Goal: Task Accomplishment & Management: Manage account settings

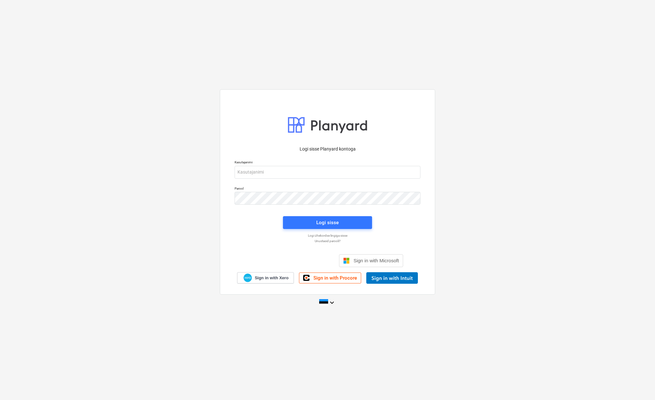
drag, startPoint x: 0, startPoint y: 0, endPoint x: 306, endPoint y: 258, distance: 400.4
click at [306, 260] on div "Logi sisse Google’i kontoga. Avaneb uuel vahelehel" at bounding box center [293, 261] width 82 height 14
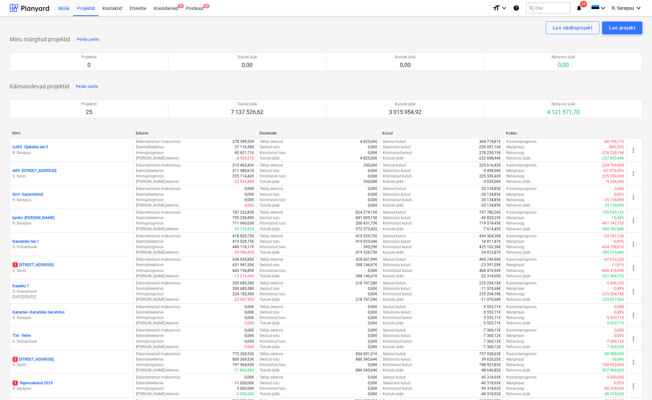
click at [67, 10] on div "Müük" at bounding box center [63, 8] width 19 height 16
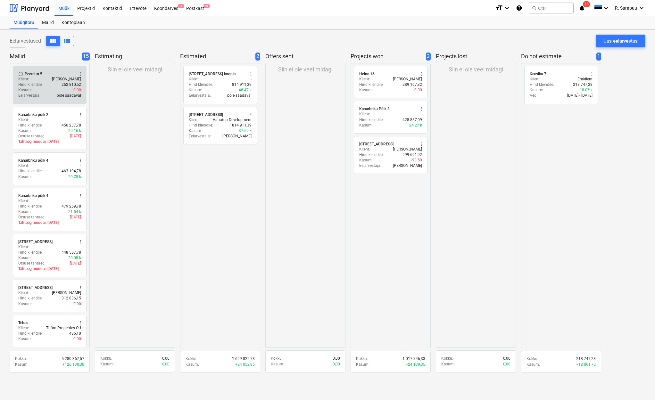
scroll to position [0, 0]
click at [45, 79] on div "Klient : [PERSON_NAME]" at bounding box center [49, 79] width 63 height 5
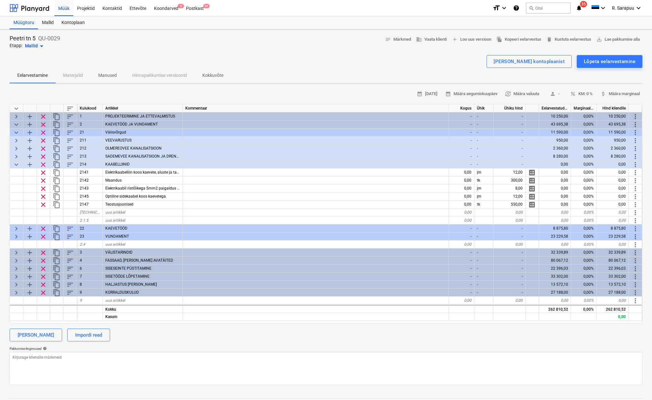
click at [13, 107] on span "keyboard_arrow_down" at bounding box center [16, 109] width 8 height 8
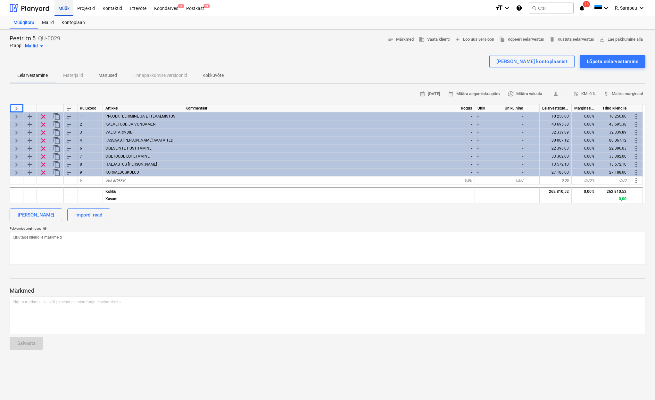
scroll to position [0, 0]
click at [58, 9] on div "Müük" at bounding box center [63, 8] width 19 height 16
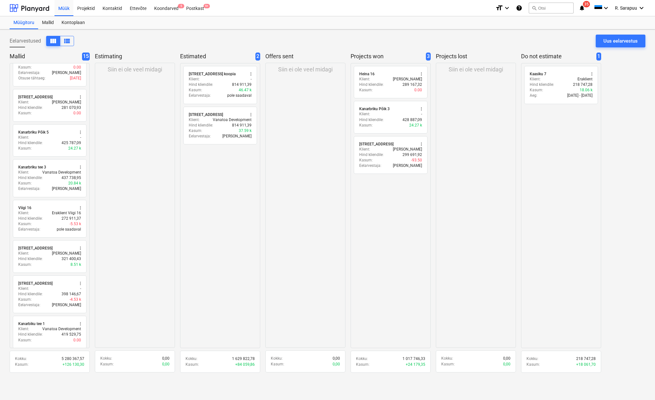
scroll to position [307, 0]
click at [57, 221] on div "Kasum : -5.53 k" at bounding box center [49, 223] width 63 height 5
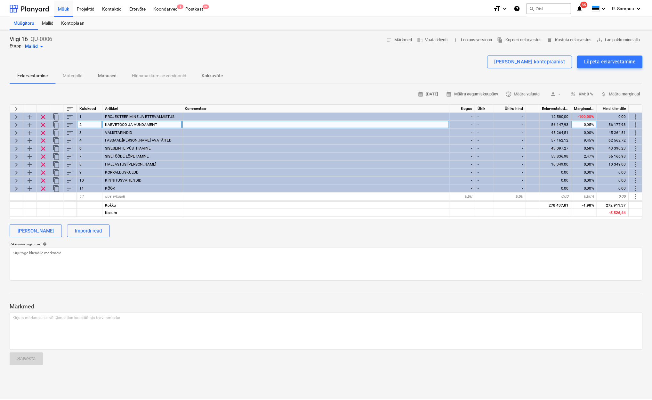
scroll to position [0, 0]
click at [15, 121] on span "keyboard_arrow_right" at bounding box center [16, 125] width 8 height 8
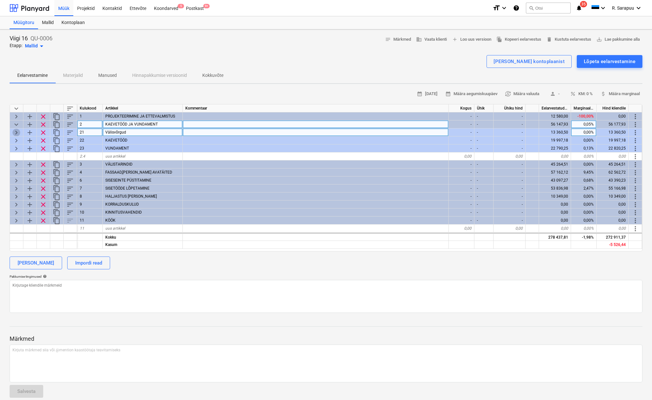
click at [13, 132] on span "keyboard_arrow_right" at bounding box center [16, 133] width 8 height 8
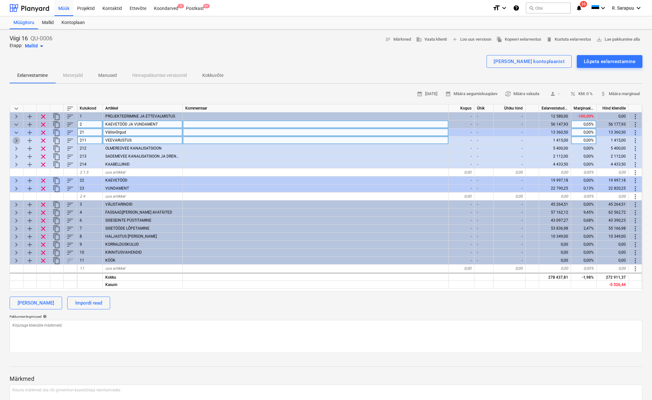
click at [15, 137] on span "keyboard_arrow_right" at bounding box center [16, 141] width 8 height 8
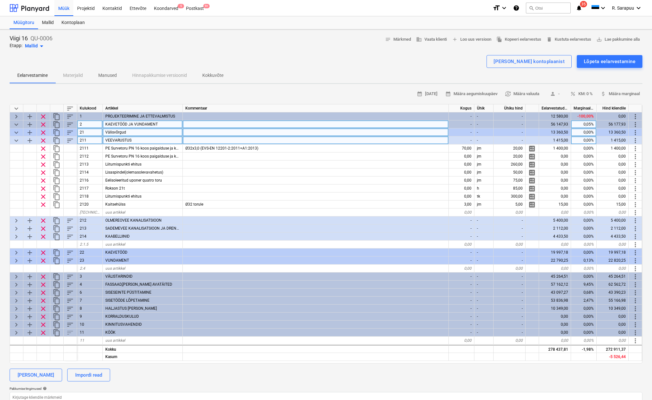
click at [15, 137] on span "keyboard_arrow_down" at bounding box center [16, 141] width 8 height 8
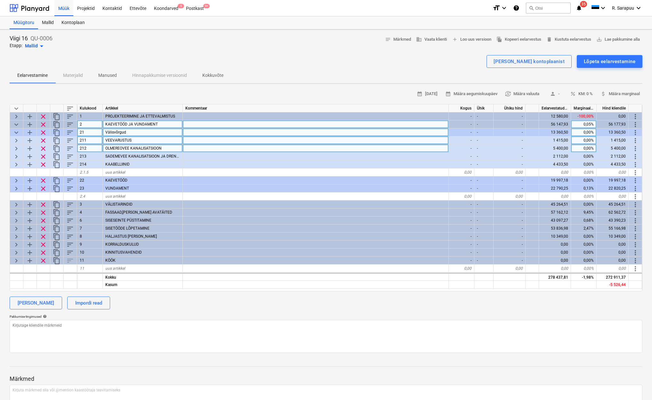
click at [18, 149] on span "keyboard_arrow_right" at bounding box center [16, 149] width 8 height 8
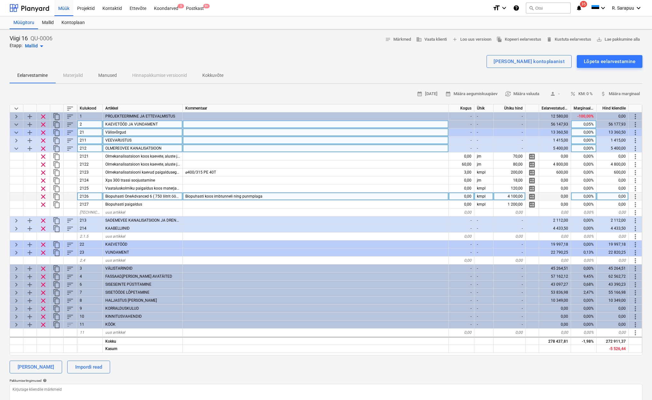
click at [42, 194] on span "clear" at bounding box center [43, 197] width 8 height 8
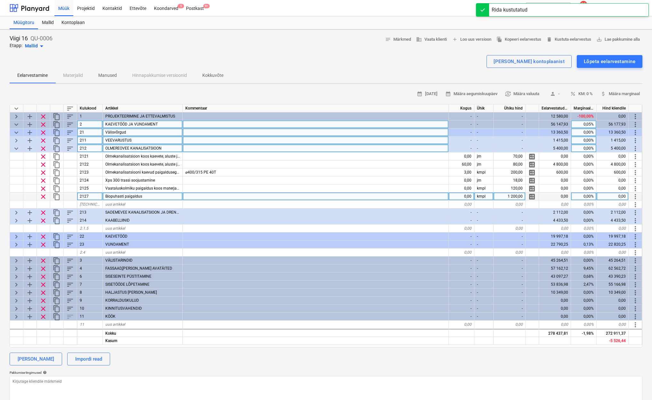
click at [15, 147] on span "keyboard_arrow_down" at bounding box center [16, 149] width 8 height 8
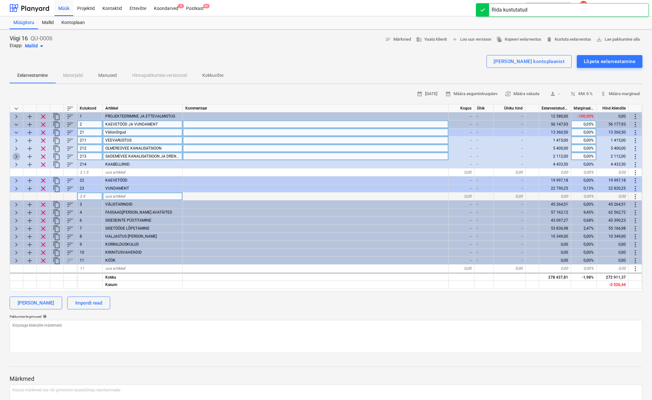
click at [16, 156] on span "keyboard_arrow_right" at bounding box center [16, 157] width 8 height 8
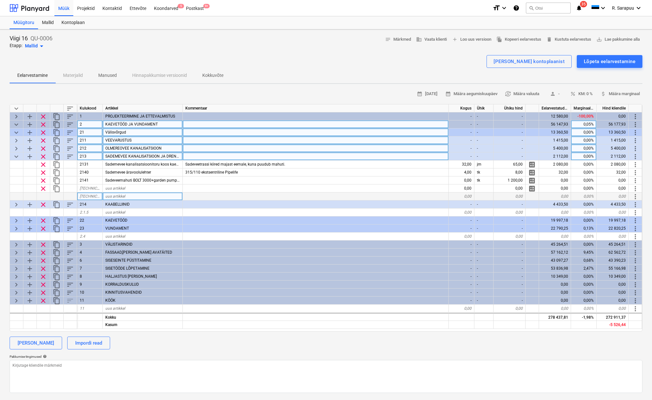
click at [21, 157] on div "keyboard_arrow_down" at bounding box center [16, 156] width 13 height 8
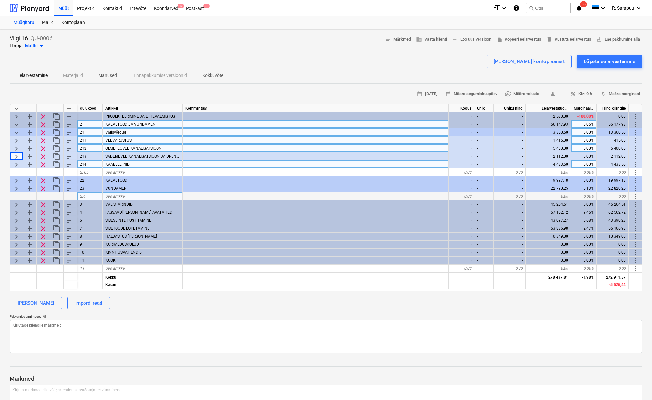
click at [17, 165] on span "keyboard_arrow_right" at bounding box center [16, 165] width 8 height 8
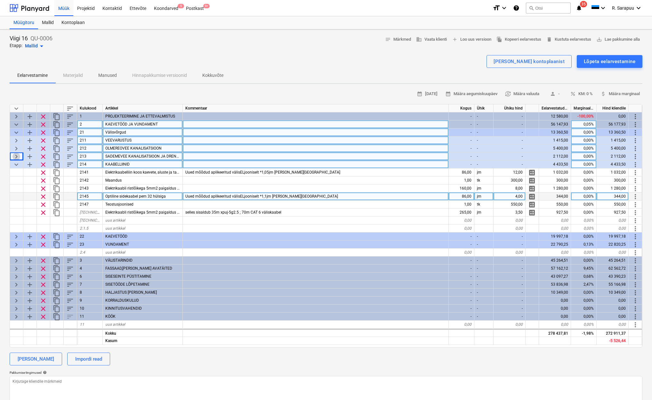
click at [17, 157] on span "keyboard_arrow_right" at bounding box center [16, 157] width 8 height 8
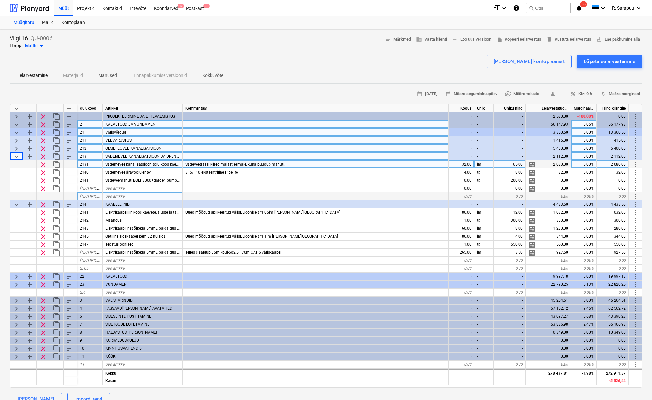
click at [17, 157] on span "keyboard_arrow_down" at bounding box center [16, 157] width 8 height 8
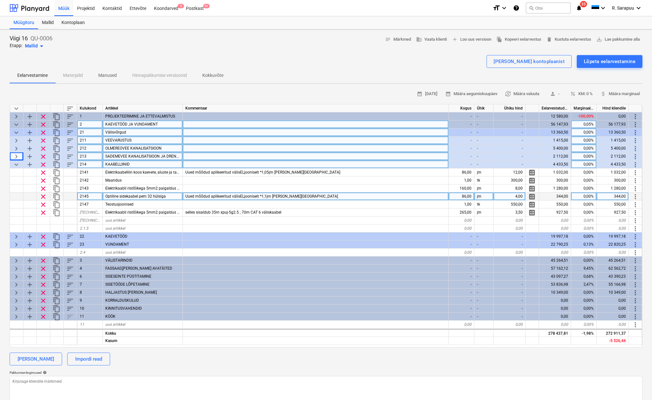
click at [16, 164] on span "keyboard_arrow_down" at bounding box center [16, 165] width 8 height 8
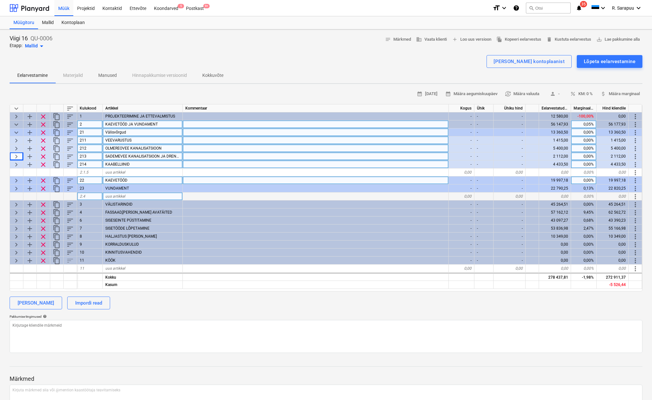
click at [16, 180] on span "keyboard_arrow_right" at bounding box center [16, 181] width 8 height 8
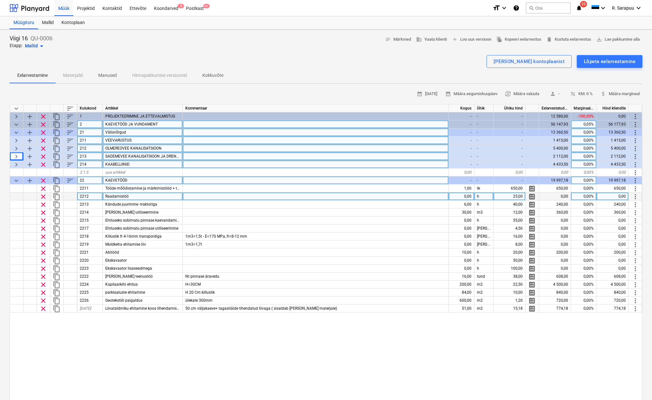
type textarea "x"
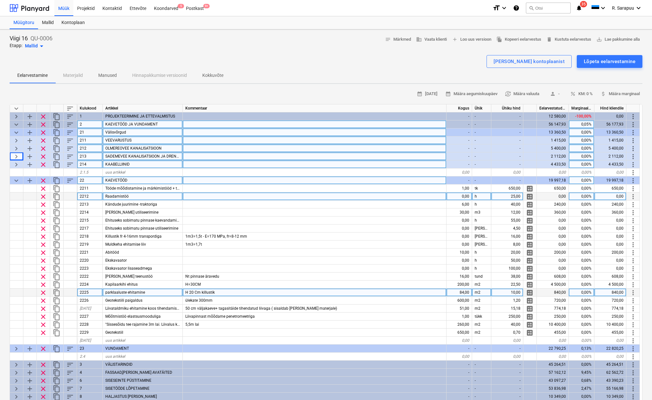
click at [514, 291] on div "10,00" at bounding box center [508, 293] width 32 height 8
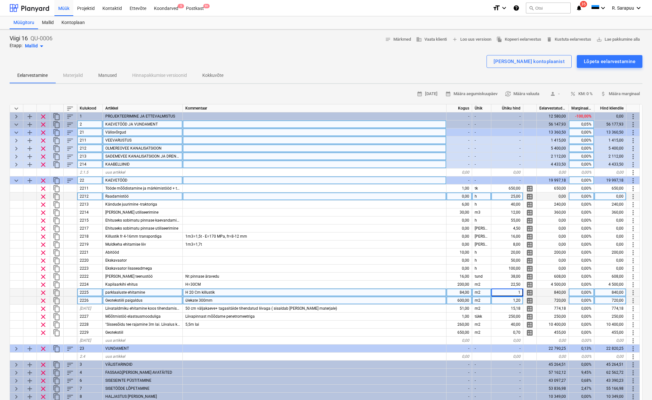
type input "16"
type textarea "x"
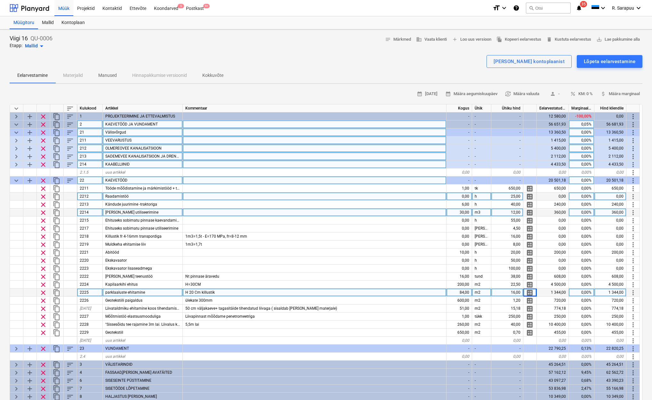
click at [465, 213] on div "30,00" at bounding box center [460, 212] width 26 height 8
type input "60"
type textarea "x"
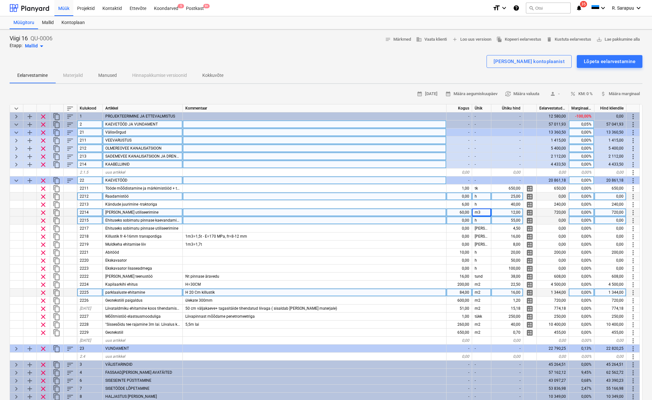
click at [509, 217] on div "55,00" at bounding box center [508, 220] width 32 height 8
click at [455, 219] on div "0,00" at bounding box center [460, 220] width 26 height 8
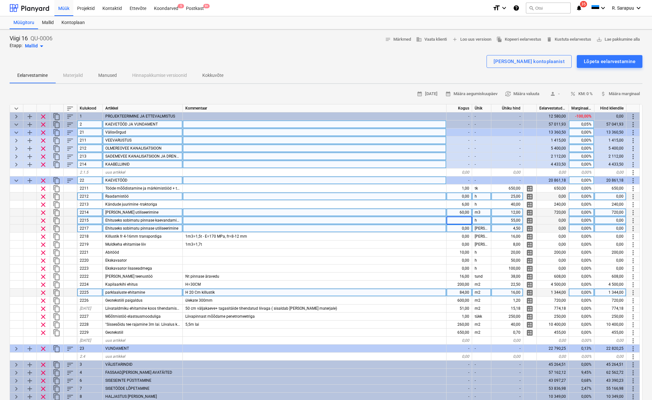
click at [455, 228] on div "0,00" at bounding box center [460, 228] width 26 height 8
type input "1000"
type textarea "x"
type input "100"
type textarea "x"
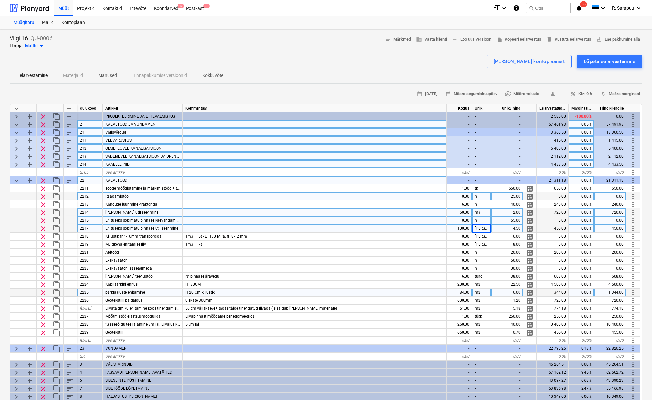
click at [366, 226] on div at bounding box center [315, 228] width 264 height 8
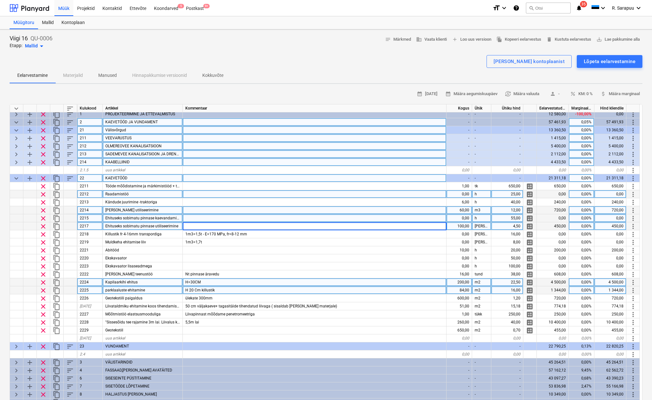
scroll to position [0, 0]
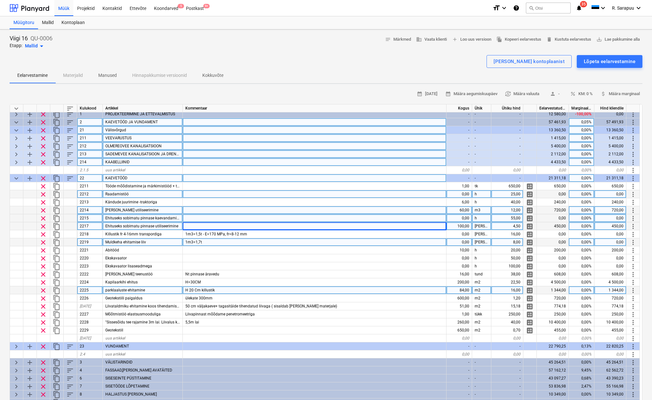
click at [266, 245] on div "1m3=1,7t" at bounding box center [315, 242] width 264 height 8
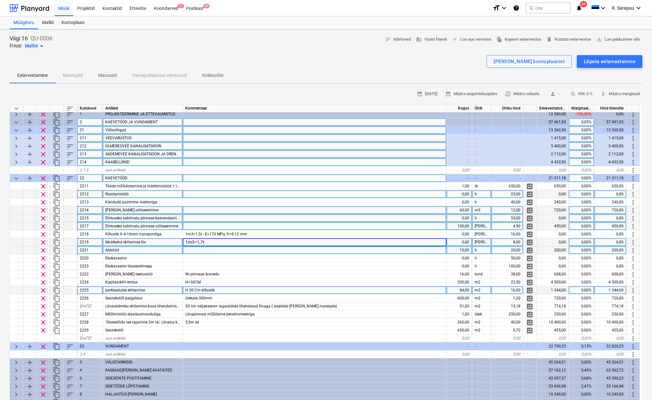
click at [261, 250] on div at bounding box center [315, 250] width 264 height 8
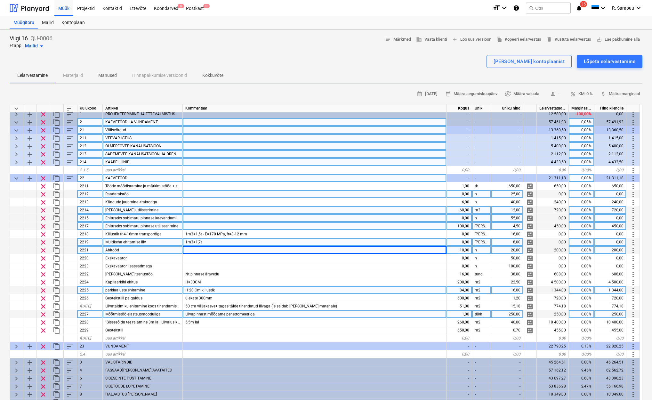
click at [269, 312] on div "Liivapinnast mõõdame penetromeetriga" at bounding box center [315, 314] width 264 height 8
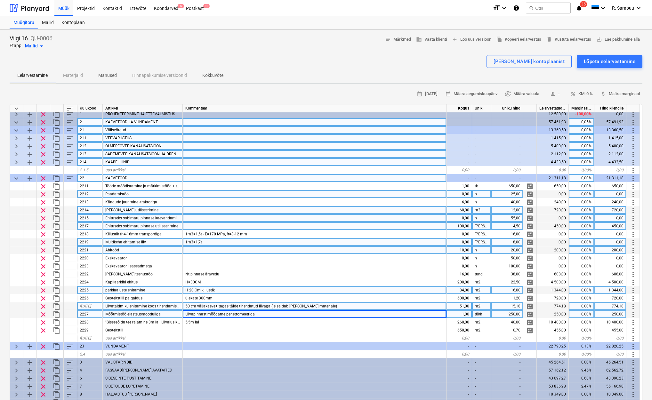
click at [146, 304] on span "Liivataldmiku ehitamine koos tihendamisega." at bounding box center [144, 306] width 79 height 4
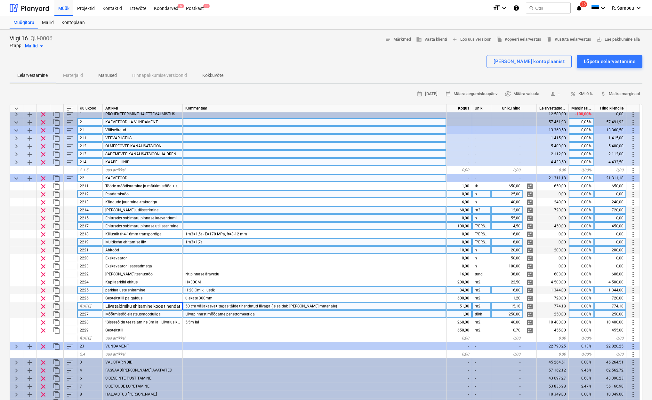
click at [364, 305] on div "50 cm väljakaeve+ tagasitäide tihendatud liivaga ( sisaldab [PERSON_NAME] mater…" at bounding box center [315, 306] width 264 height 8
click at [332, 315] on div "Liivapinnast mõõdame penetromeetriga" at bounding box center [315, 314] width 264 height 8
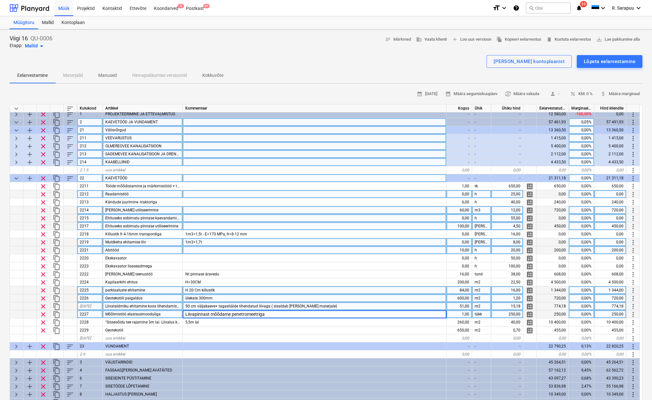
click at [287, 297] on div "ülekate 300mm" at bounding box center [315, 298] width 264 height 8
click at [291, 290] on div "H 20 Cm killustik" at bounding box center [315, 290] width 264 height 8
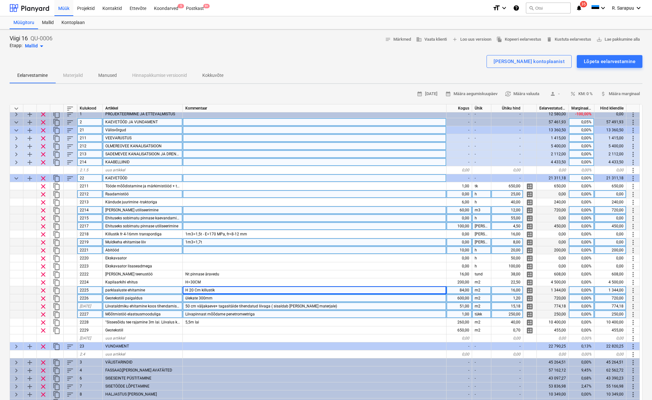
click at [83, 304] on span "[DATE]" at bounding box center [85, 306] width 11 height 4
type input "2227"
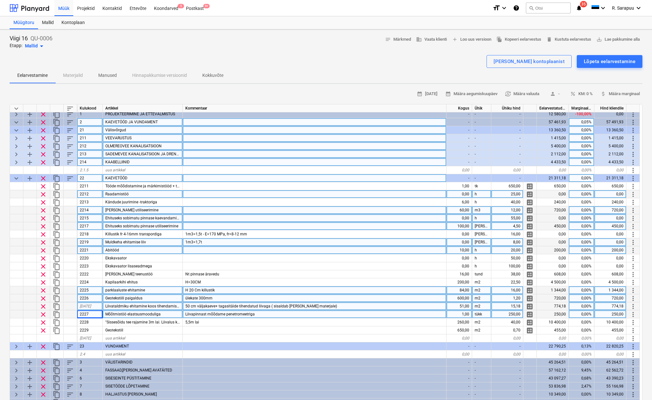
type textarea "x"
type input "2228"
type textarea "x"
type input "2229"
type textarea "x"
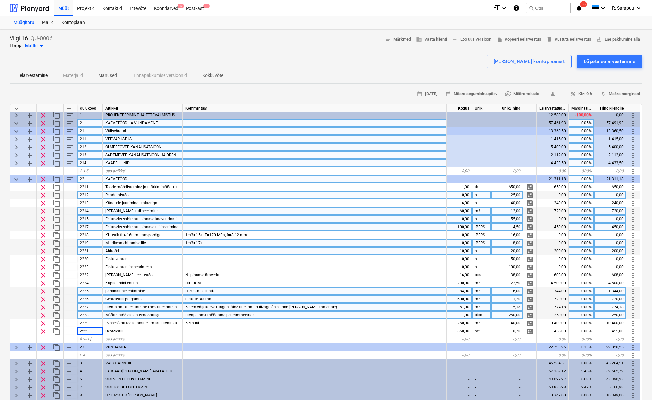
scroll to position [1, 0]
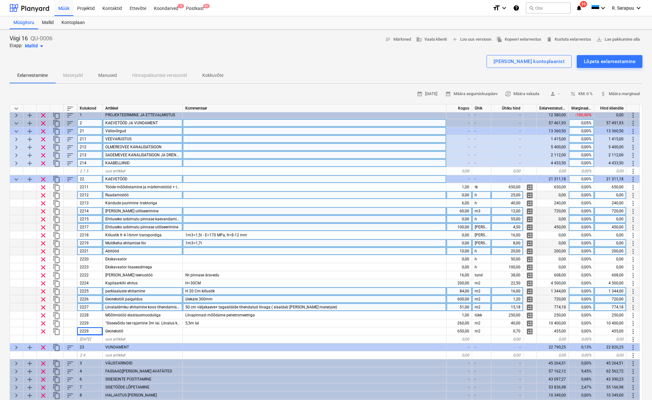
click at [410, 306] on div "50 cm väljakaeve+ tagasitäide tihendatud liivaga ( sisaldab [PERSON_NAME] mater…" at bounding box center [315, 307] width 264 height 8
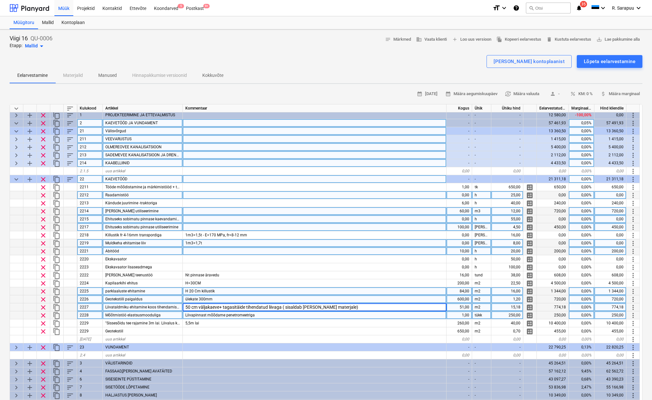
scroll to position [0, 0]
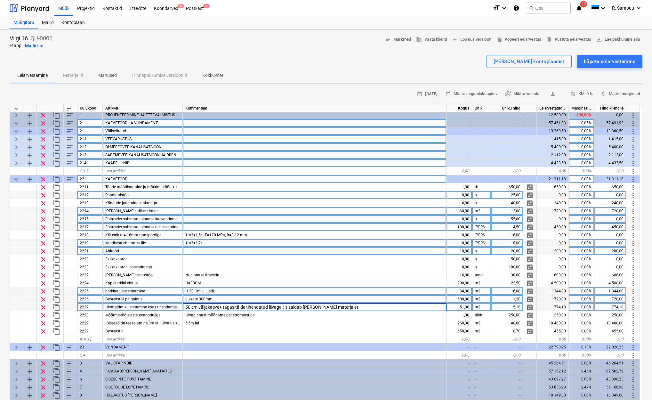
click at [632, 307] on span "more_vert" at bounding box center [634, 308] width 8 height 8
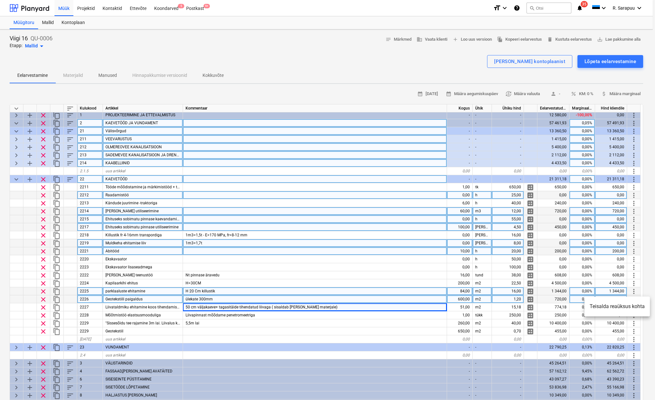
click at [264, 57] on div at bounding box center [327, 200] width 655 height 400
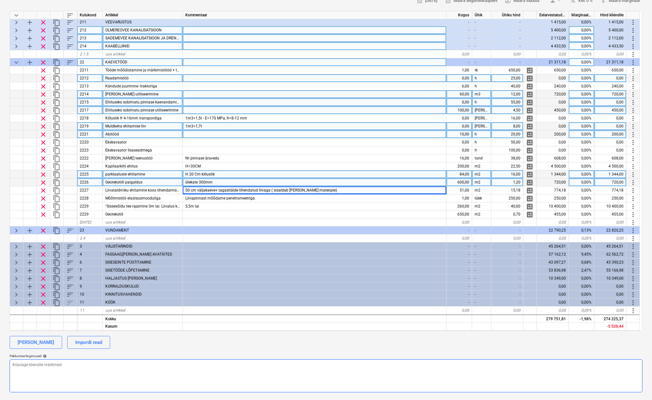
scroll to position [93, 0]
drag, startPoint x: 49, startPoint y: 377, endPoint x: 53, endPoint y: 374, distance: 3.9
click at [49, 377] on textarea at bounding box center [326, 375] width 633 height 33
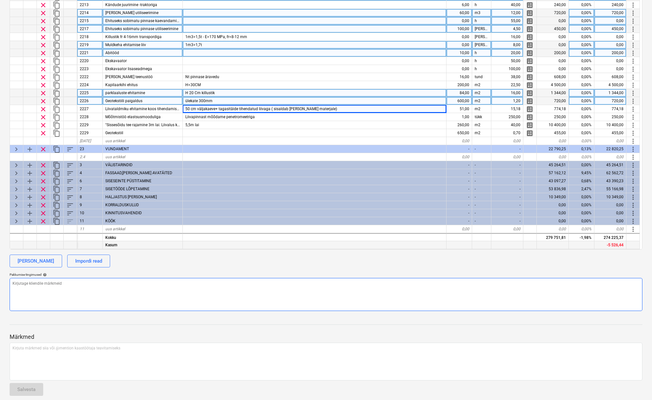
scroll to position [180, 0]
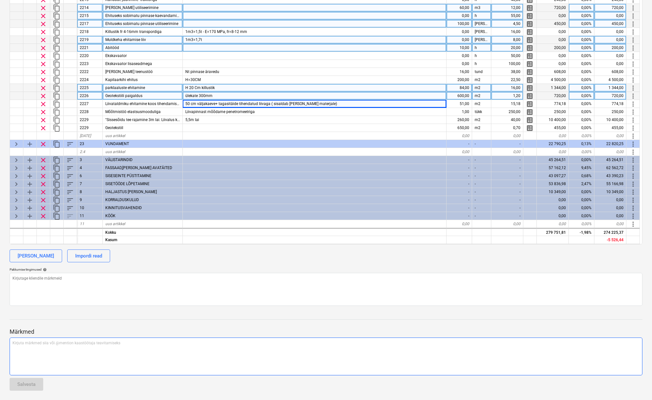
click at [50, 343] on p "Kirjuta märkmed siia või @mention kaastöötaja teavitamiseks ﻿" at bounding box center [325, 342] width 627 height 5
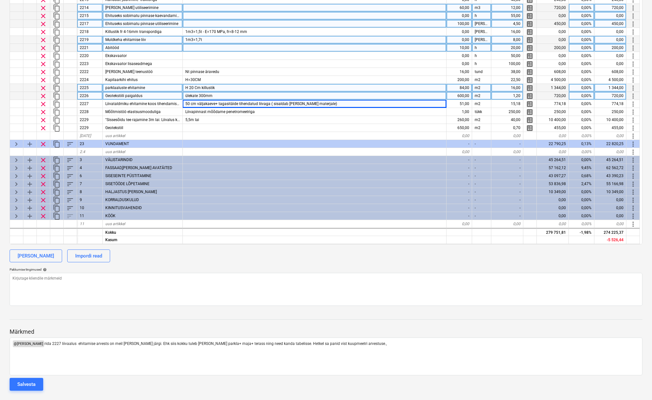
click at [32, 386] on div "Salvesta" at bounding box center [26, 384] width 18 height 8
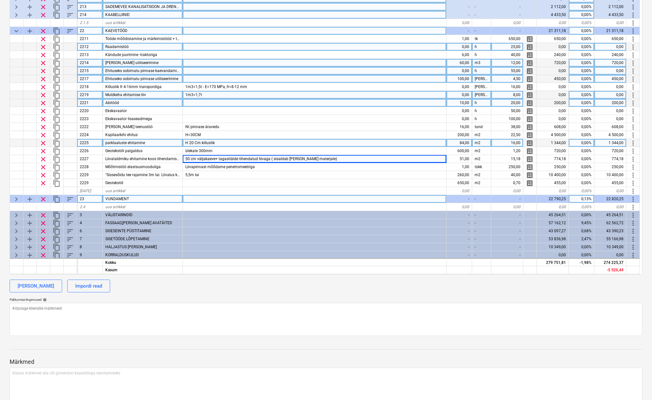
scroll to position [0, 0]
click at [6, 193] on div "Viigi 16 QU-0006 Etapp: Mallid arrow_drop_down notes 1 [PERSON_NAME] business V…" at bounding box center [326, 188] width 652 height 617
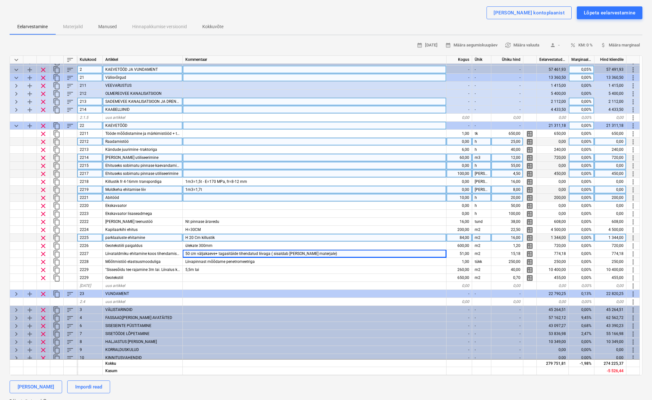
scroll to position [6, 0]
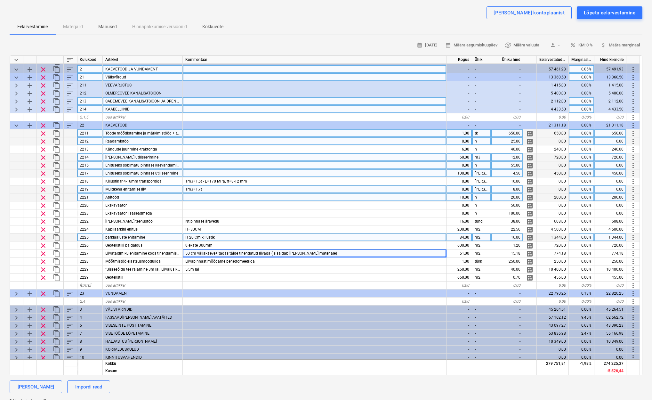
click at [16, 132] on div at bounding box center [16, 133] width 13 height 8
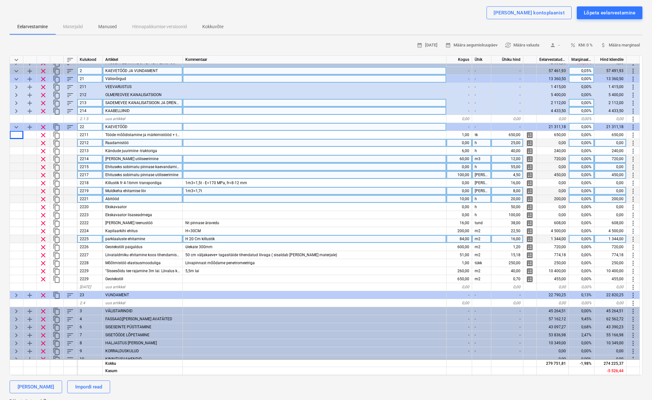
scroll to position [6, 0]
click at [16, 127] on span "keyboard_arrow_down" at bounding box center [16, 126] width 8 height 8
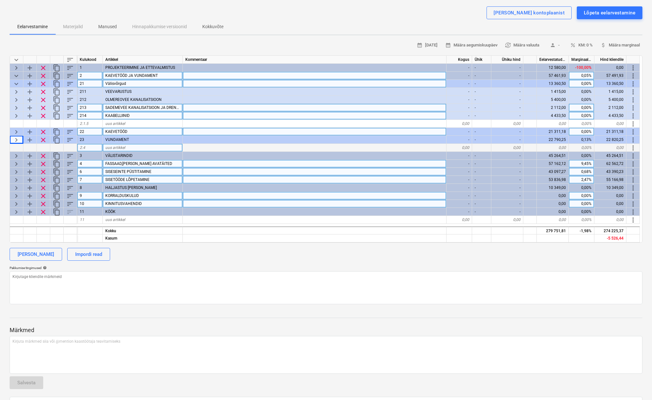
scroll to position [0, 0]
click at [15, 83] on span "keyboard_arrow_down" at bounding box center [16, 83] width 8 height 8
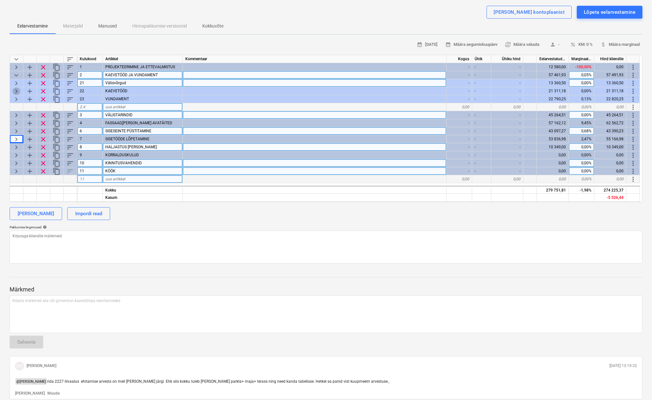
click at [16, 90] on span "keyboard_arrow_right" at bounding box center [16, 91] width 8 height 8
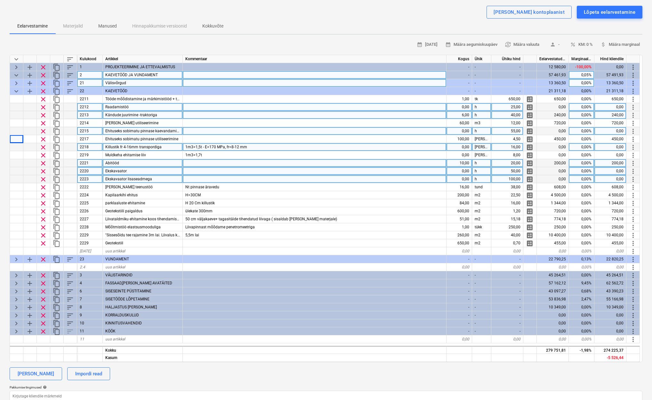
click at [16, 90] on span "keyboard_arrow_down" at bounding box center [16, 91] width 8 height 8
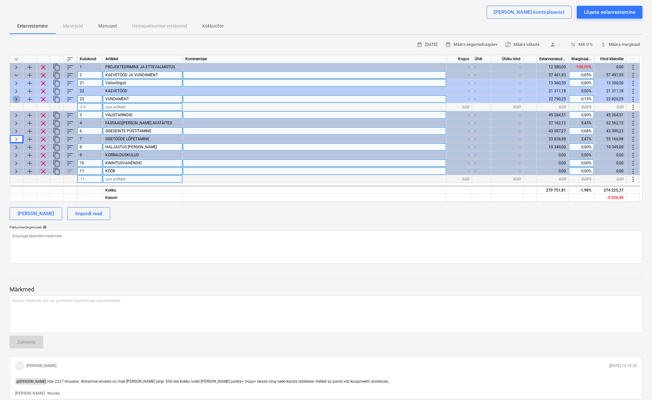
click at [16, 95] on span "keyboard_arrow_right" at bounding box center [16, 99] width 8 height 8
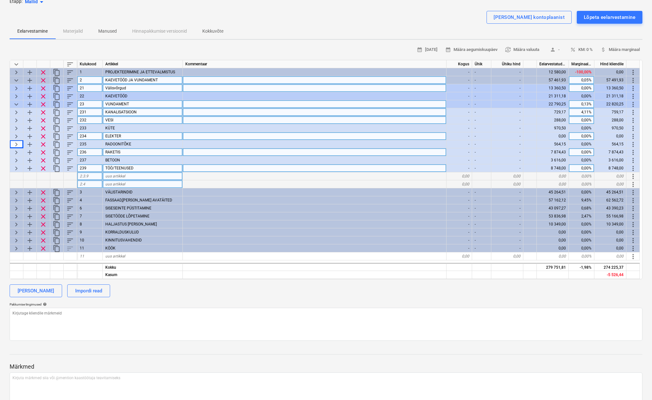
scroll to position [44, 0]
click at [16, 103] on span "keyboard_arrow_down" at bounding box center [16, 105] width 8 height 8
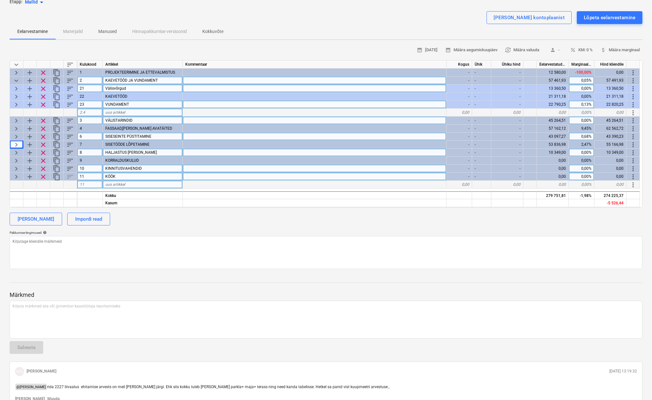
scroll to position [44, 0]
click at [16, 94] on span "keyboard_arrow_right" at bounding box center [16, 97] width 8 height 8
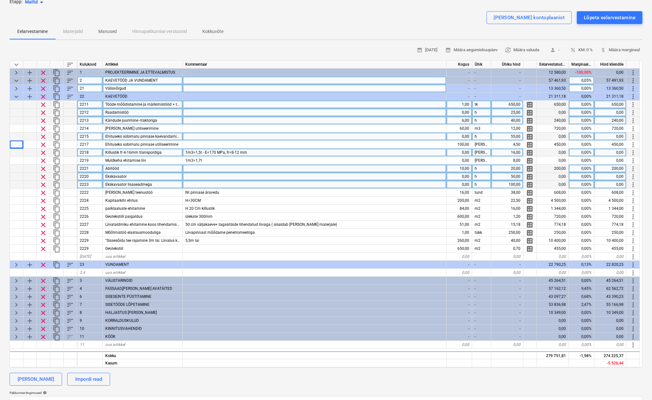
click at [16, 94] on span "keyboard_arrow_down" at bounding box center [16, 97] width 8 height 8
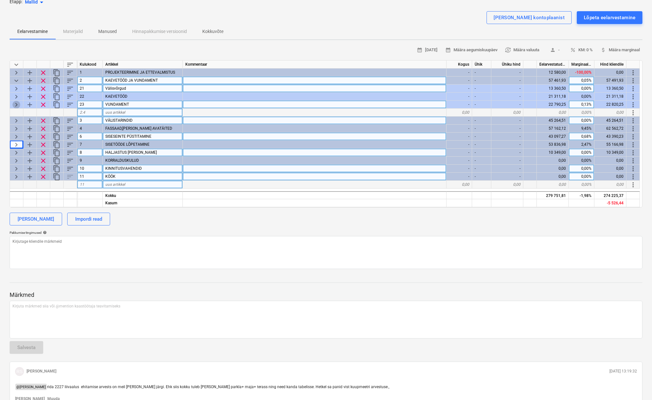
click at [17, 102] on span "keyboard_arrow_right" at bounding box center [16, 105] width 8 height 8
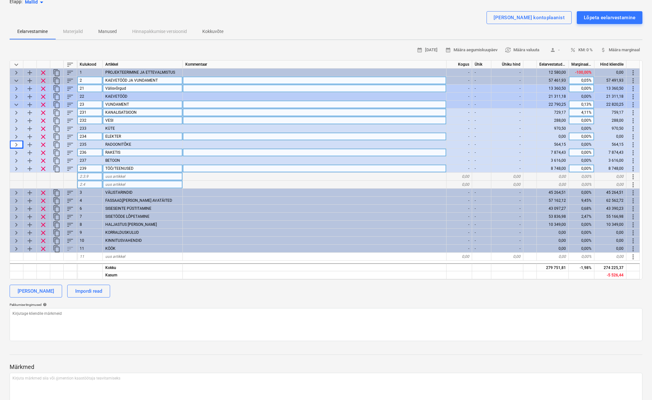
click at [17, 110] on span "keyboard_arrow_right" at bounding box center [16, 113] width 8 height 8
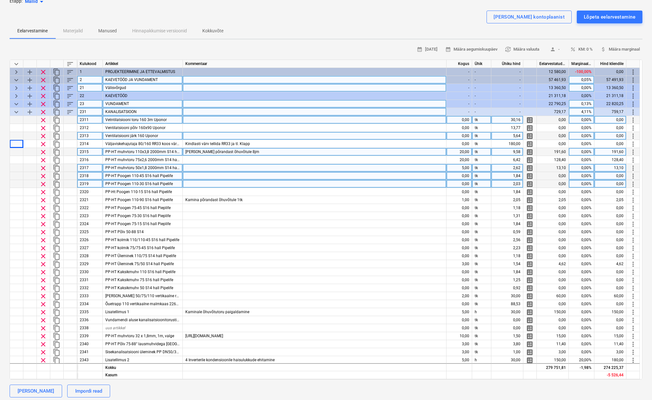
scroll to position [0, 0]
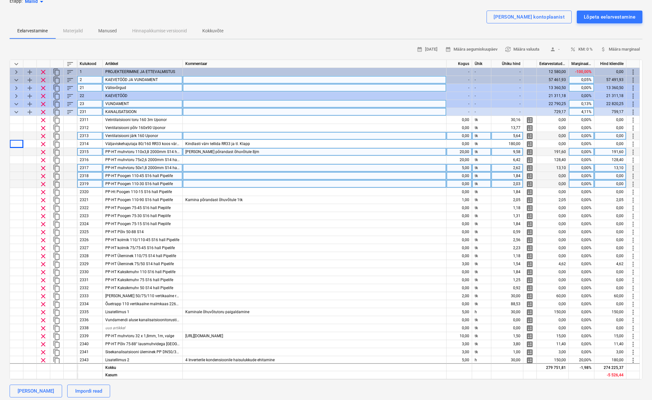
click at [16, 113] on span "keyboard_arrow_down" at bounding box center [16, 112] width 8 height 8
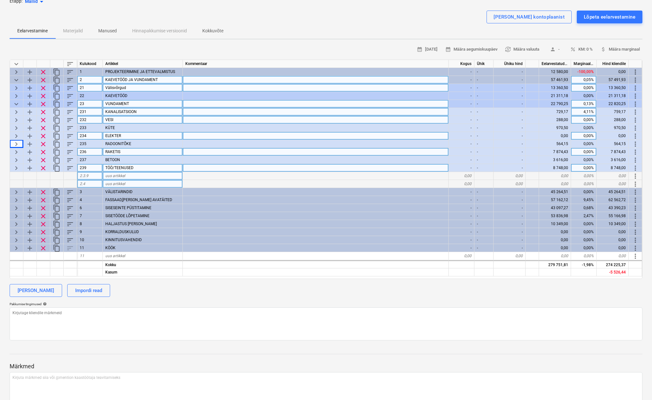
click at [17, 118] on span "keyboard_arrow_right" at bounding box center [16, 120] width 8 height 8
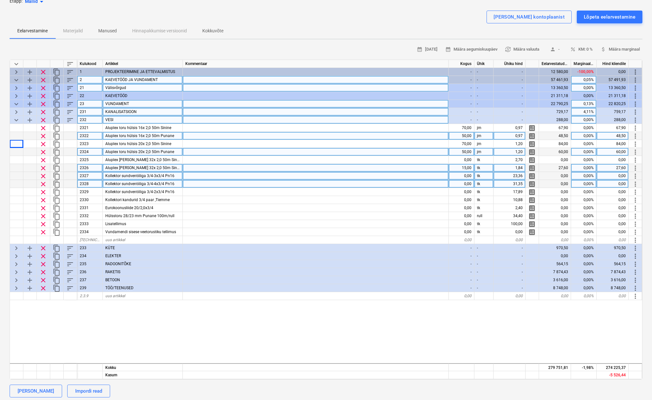
type textarea "x"
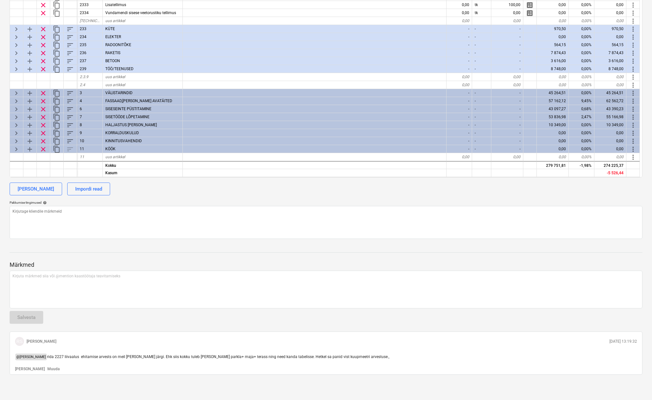
scroll to position [246, 0]
click at [54, 336] on div "RS [PERSON_NAME] [DATE] 13:19:32" at bounding box center [325, 342] width 627 height 14
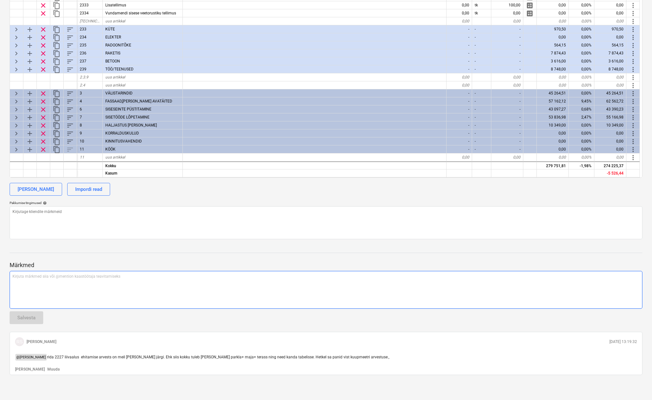
click at [44, 274] on p "Kirjuta märkmed siia või @mention kaastöötaja teavitamiseks ﻿" at bounding box center [325, 276] width 627 height 5
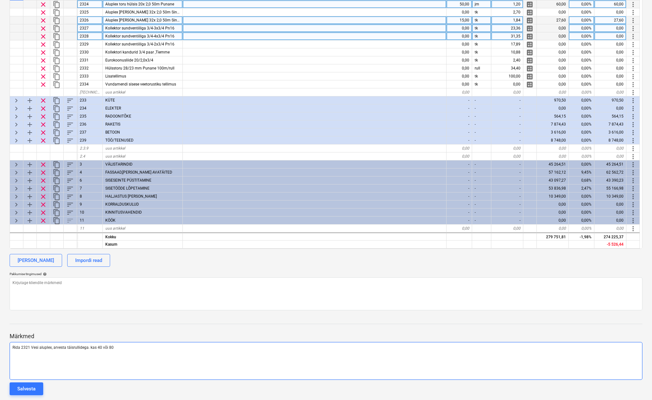
scroll to position [180, 0]
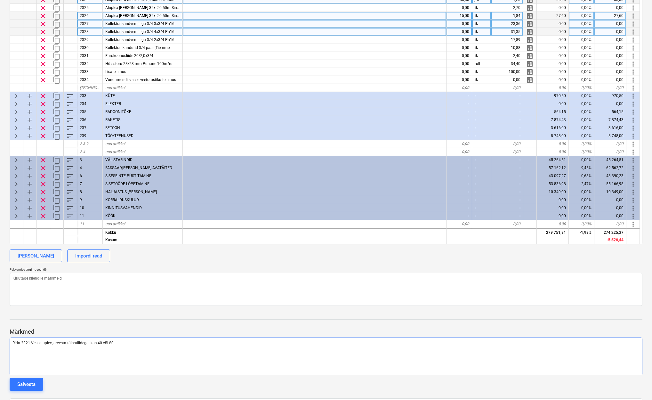
drag, startPoint x: 99, startPoint y: 342, endPoint x: 89, endPoint y: 342, distance: 9.9
click at [89, 342] on p "Rida 2321 Vesi aluplex, arvesta täisrullidega. kas 40 või 80" at bounding box center [325, 342] width 627 height 5
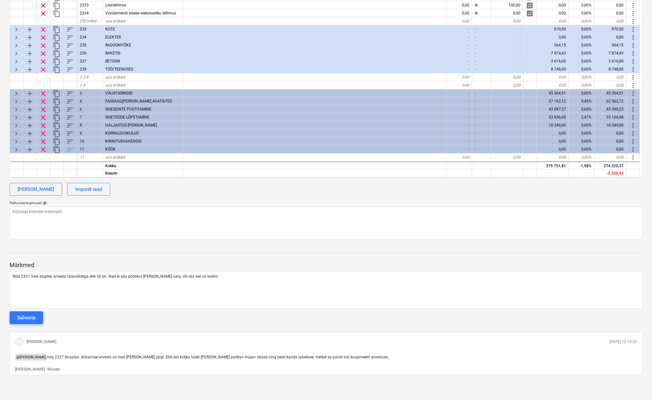
click at [23, 314] on div "Salvesta" at bounding box center [26, 317] width 18 height 8
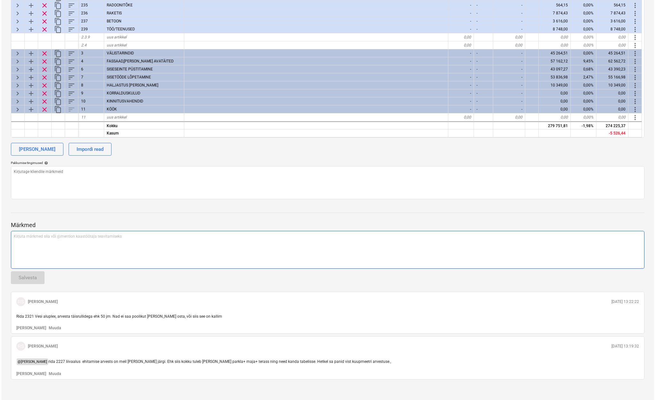
scroll to position [290, 0]
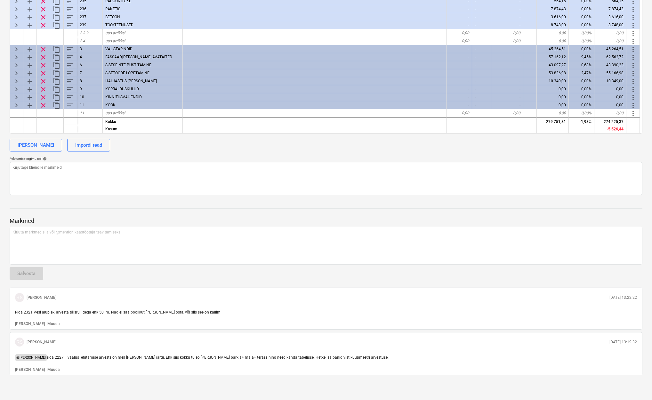
click at [47, 322] on p "Muuda" at bounding box center [53, 323] width 12 height 5
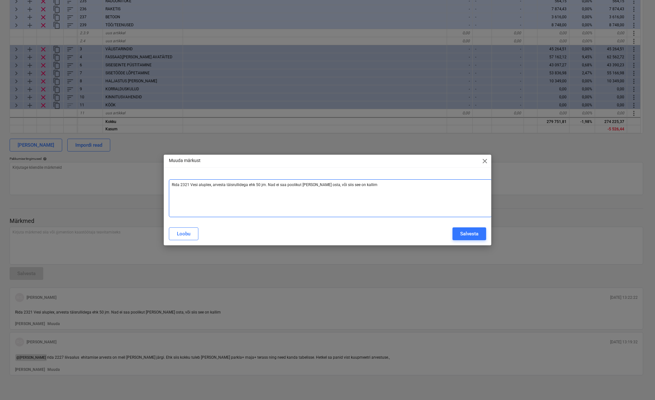
click at [170, 183] on div "Rida 2321 Vesi aluplex, arvesta täisrullidega ehk 50 jm. Nad ei saa poolikut [P…" at bounding box center [330, 198] width 323 height 38
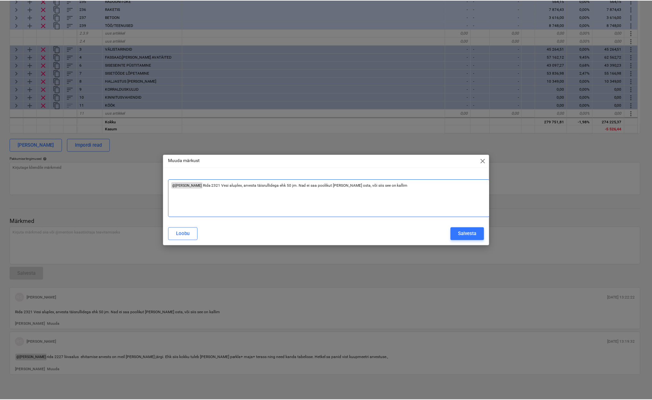
scroll to position [0, 0]
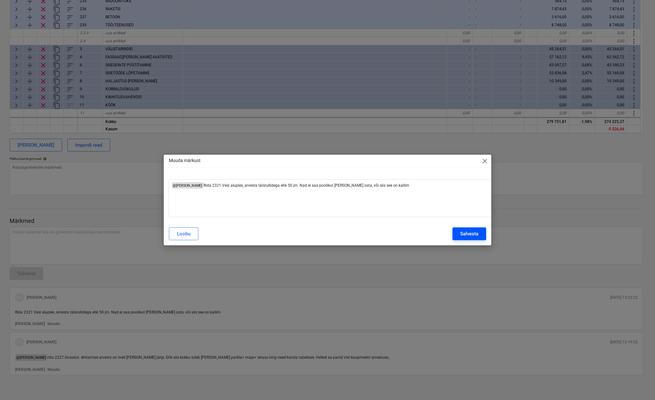
click at [481, 232] on button "Salvesta" at bounding box center [469, 233] width 34 height 13
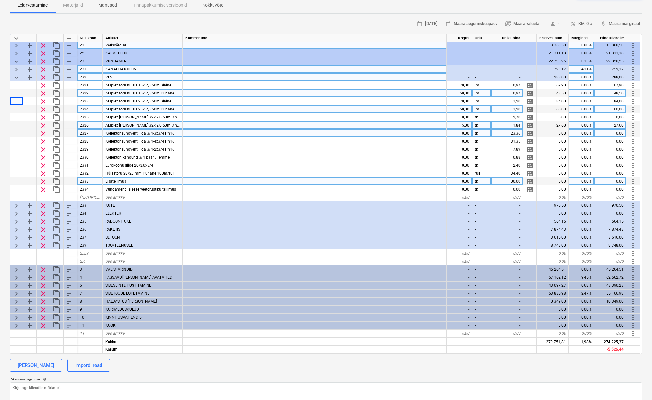
scroll to position [17, 0]
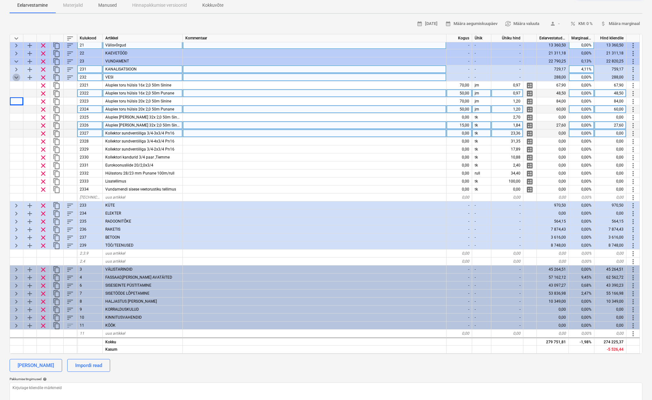
click at [18, 75] on span "keyboard_arrow_down" at bounding box center [16, 78] width 8 height 8
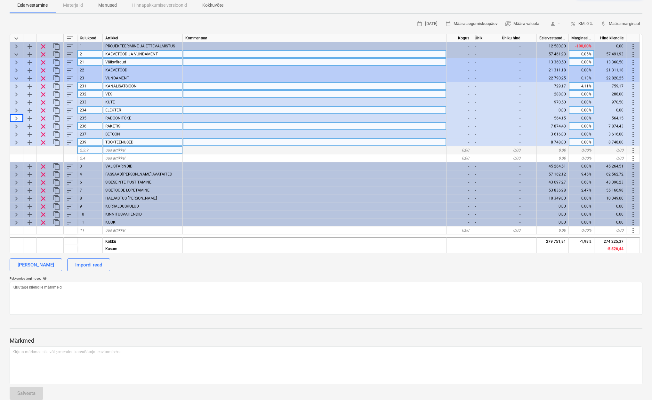
scroll to position [0, 0]
click at [16, 101] on span "keyboard_arrow_right" at bounding box center [16, 103] width 8 height 8
type textarea "x"
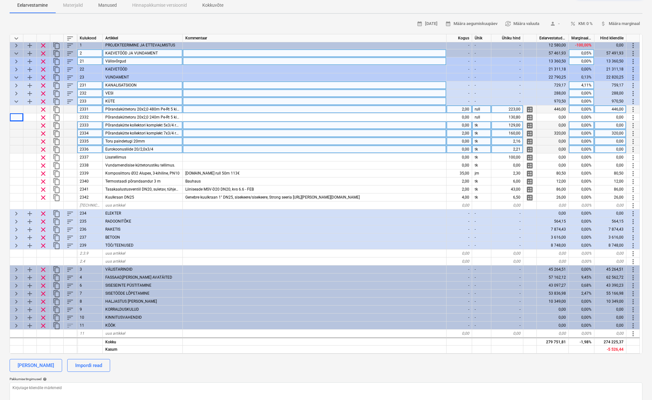
scroll to position [1, 0]
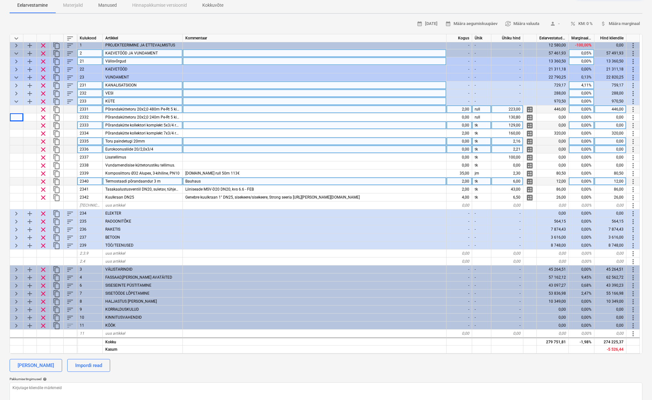
click at [283, 180] on div "Bauhaus" at bounding box center [315, 181] width 264 height 8
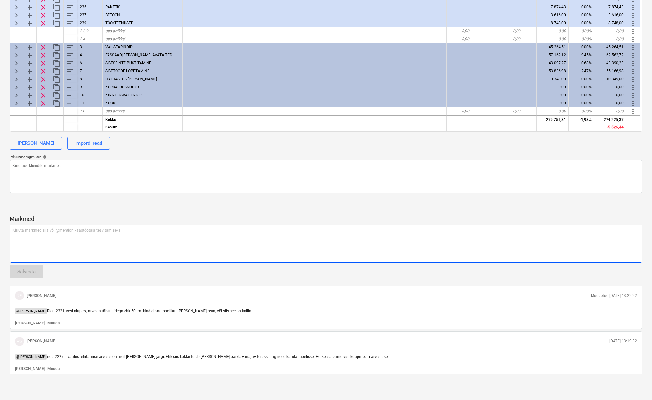
scroll to position [292, 0]
click at [39, 228] on p "Kirjuta märkmed siia või @mention kaastöötaja teavitamiseks ﻿" at bounding box center [325, 230] width 627 height 5
click at [39, 231] on p "Kirjuta märkmed siia või @mention kaastöötaja teavitamiseks ﻿" at bounding box center [325, 230] width 627 height 5
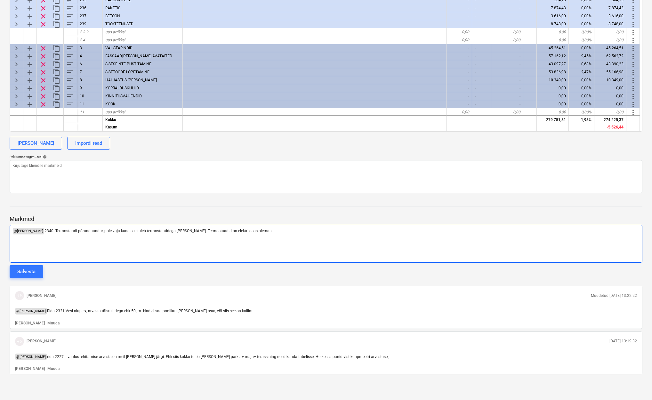
scroll to position [292, 0]
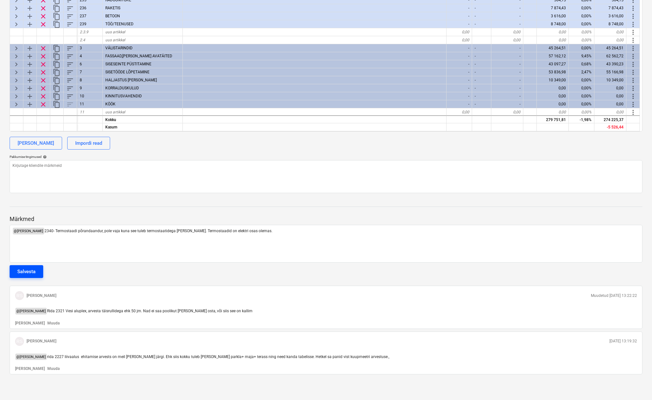
click at [30, 268] on div "Salvesta" at bounding box center [26, 271] width 18 height 8
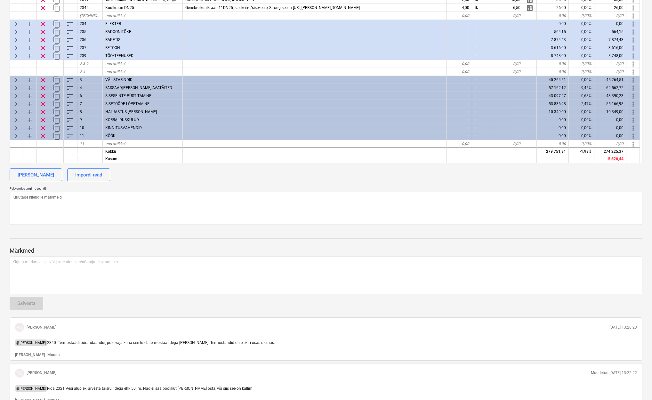
scroll to position [261, 0]
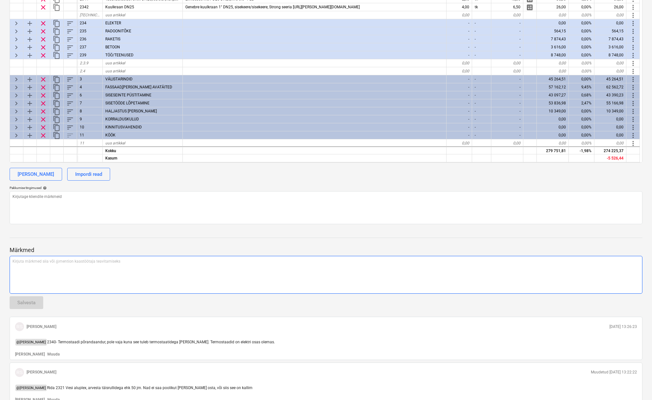
click at [46, 280] on div "Kirjuta märkmed siia või @mention kaastöötaja teavitamiseks ﻿" at bounding box center [326, 275] width 633 height 38
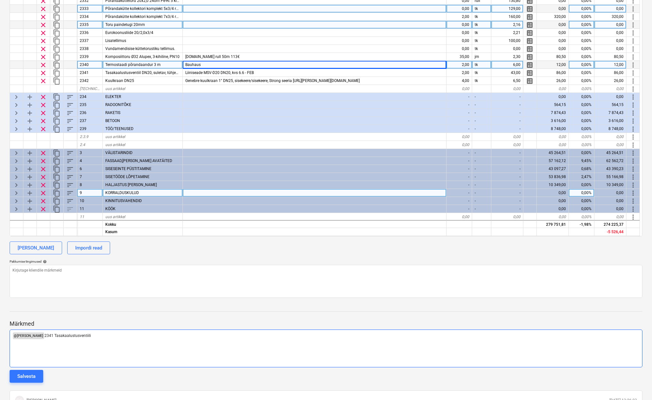
scroll to position [187, 0]
drag, startPoint x: 109, startPoint y: 336, endPoint x: 56, endPoint y: 335, distance: 52.5
click at [50, 336] on p "﻿ @ [PERSON_NAME] ﻿ 2341 Tasakaalustusventiili on juba k" at bounding box center [325, 336] width 627 height 6
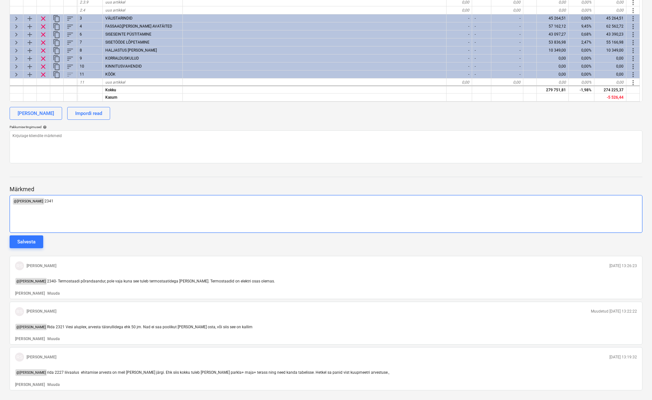
click at [64, 202] on p "﻿ @ [PERSON_NAME] ﻿ 2341" at bounding box center [325, 201] width 627 height 6
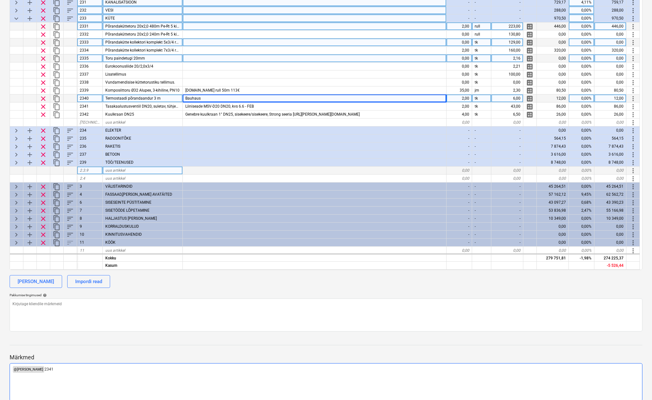
scroll to position [154, 0]
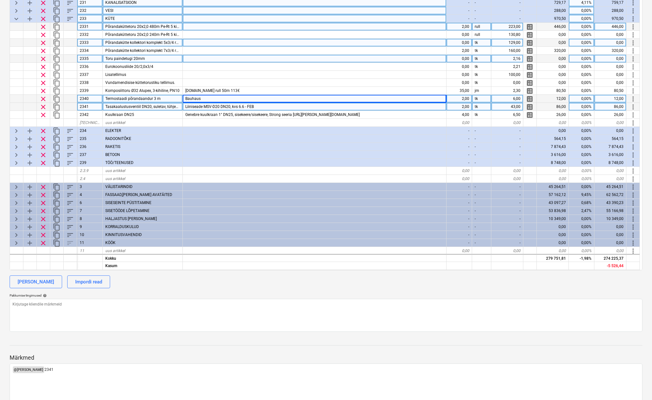
click at [267, 107] on div "Liiniseade MSV-D20 DN20, kvs 6.6 - FEB" at bounding box center [315, 107] width 264 height 8
click at [16, 19] on span "keyboard_arrow_down" at bounding box center [16, 19] width 8 height 8
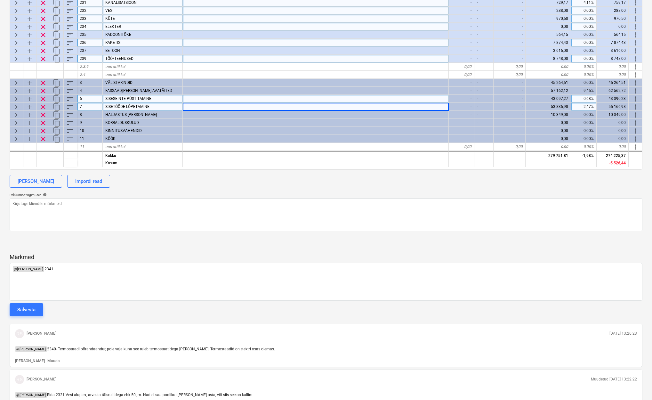
click at [14, 25] on span "keyboard_arrow_right" at bounding box center [16, 27] width 8 height 8
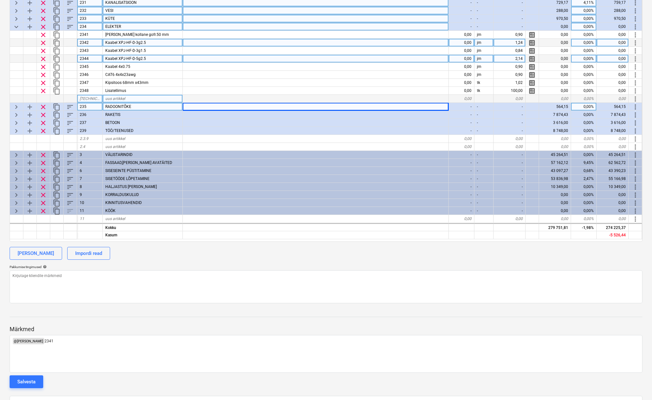
click at [15, 25] on span "keyboard_arrow_down" at bounding box center [16, 27] width 8 height 8
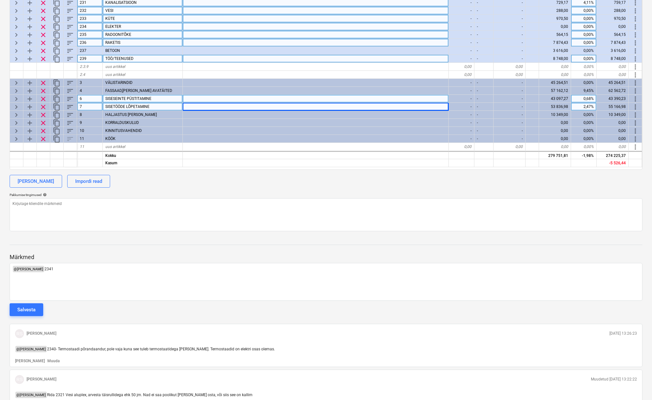
click at [16, 35] on span "keyboard_arrow_right" at bounding box center [16, 35] width 8 height 8
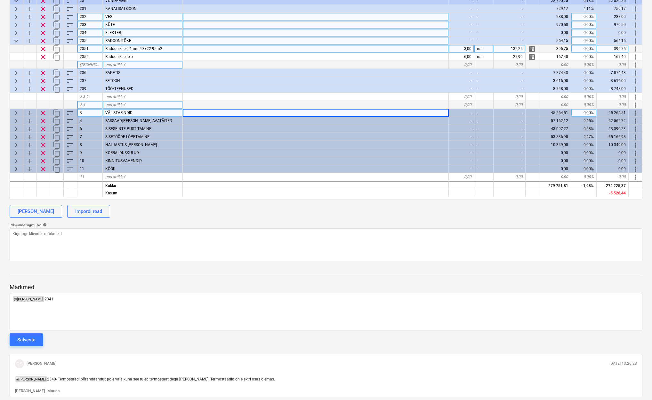
scroll to position [143, 0]
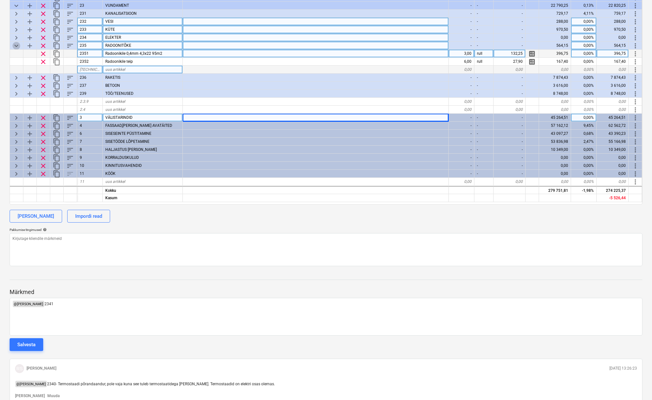
click at [15, 45] on span "keyboard_arrow_down" at bounding box center [16, 46] width 8 height 8
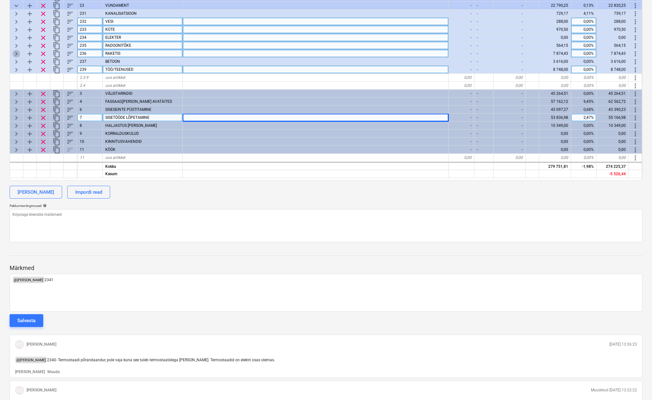
click at [16, 52] on span "keyboard_arrow_right" at bounding box center [16, 54] width 8 height 8
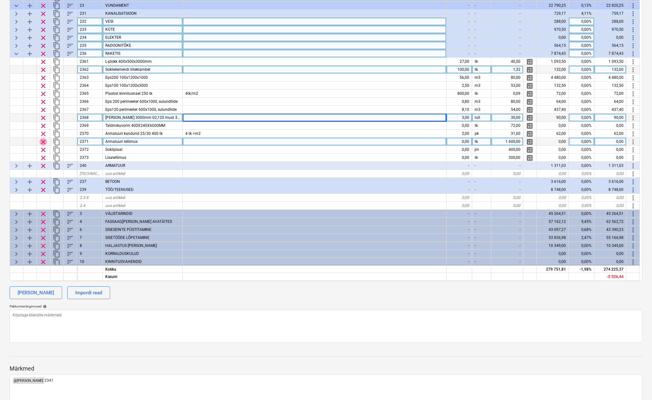
click at [42, 140] on span "clear" at bounding box center [43, 142] width 8 height 8
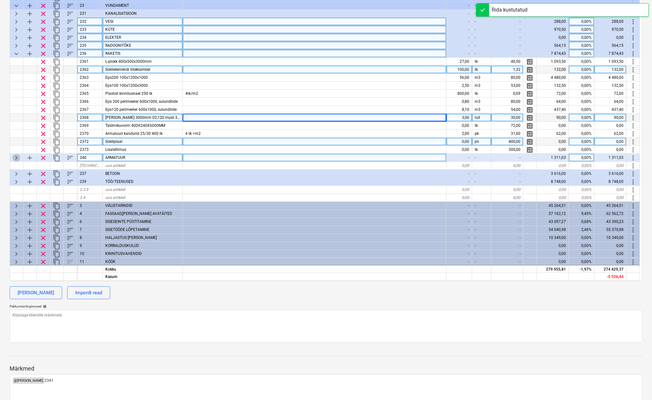
click at [15, 156] on span "keyboard_arrow_right" at bounding box center [16, 158] width 8 height 8
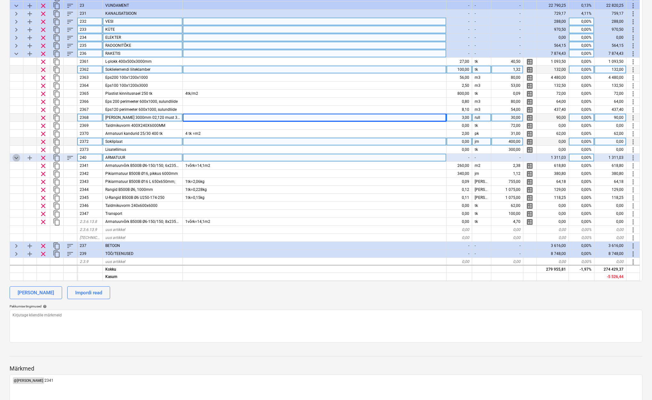
click at [19, 159] on span "keyboard_arrow_down" at bounding box center [16, 158] width 8 height 8
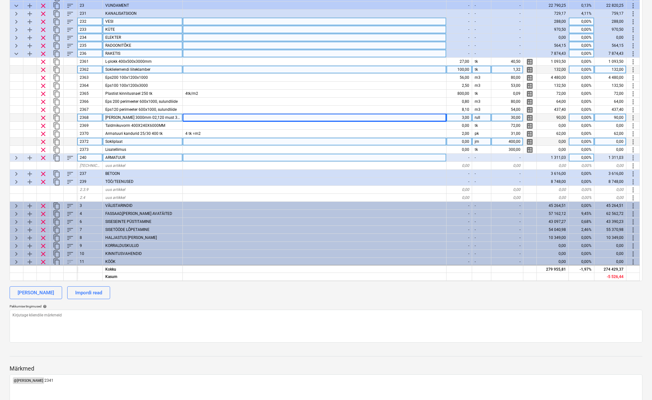
click at [17, 53] on span "keyboard_arrow_down" at bounding box center [16, 54] width 8 height 8
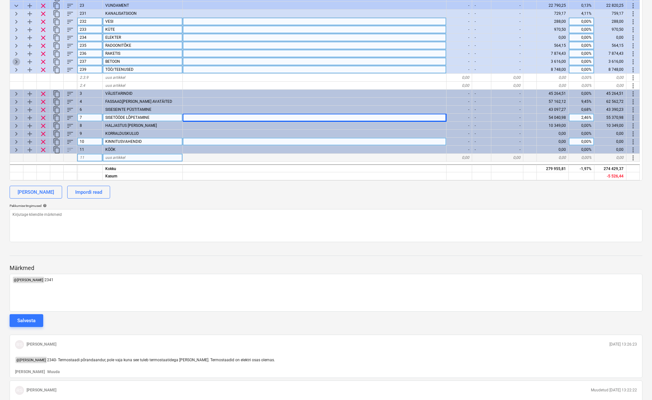
click at [16, 61] on span "keyboard_arrow_right" at bounding box center [16, 62] width 8 height 8
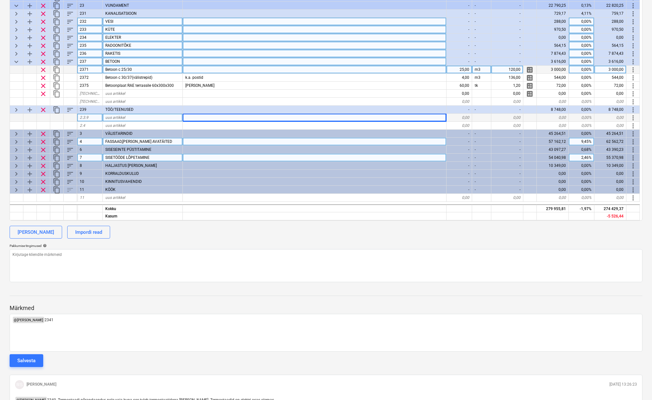
click at [16, 59] on span "keyboard_arrow_down" at bounding box center [16, 62] width 8 height 8
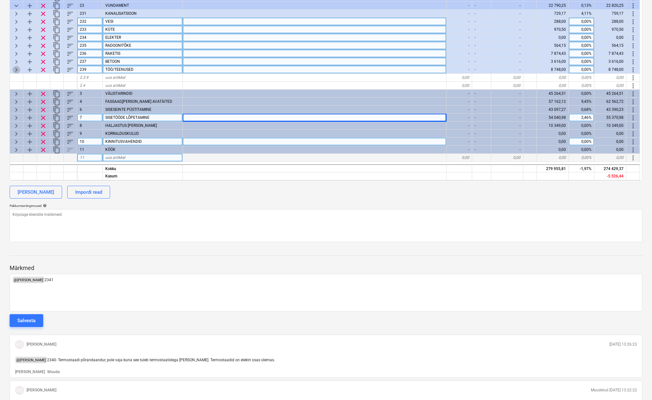
click at [15, 68] on span "keyboard_arrow_right" at bounding box center [16, 70] width 8 height 8
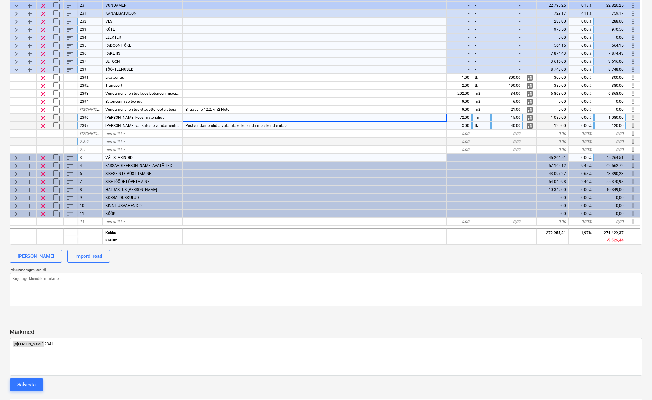
click at [293, 124] on div "Postvundamendid arvutatatake kui enda meeskond ehitab." at bounding box center [315, 126] width 264 height 8
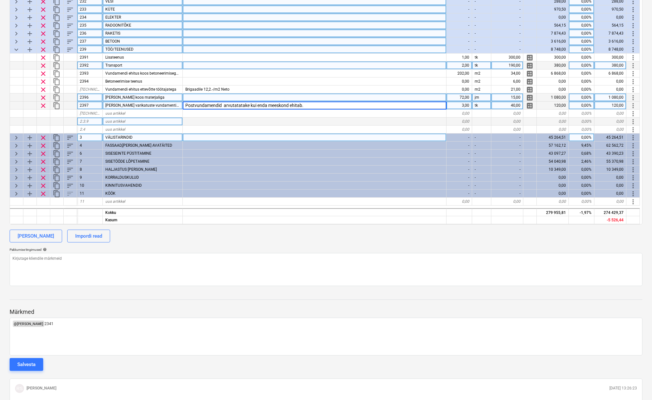
scroll to position [163, 0]
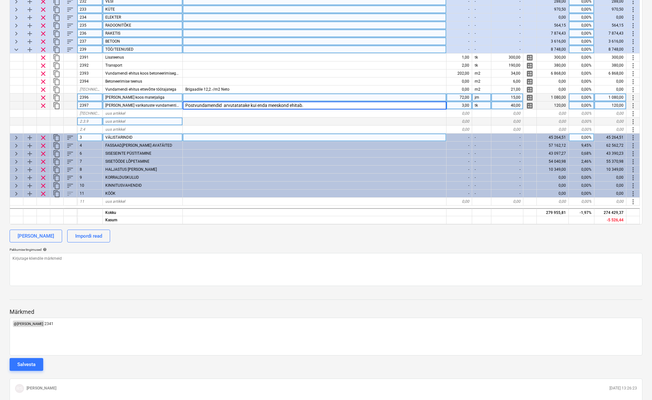
click at [18, 49] on span "keyboard_arrow_down" at bounding box center [16, 50] width 8 height 8
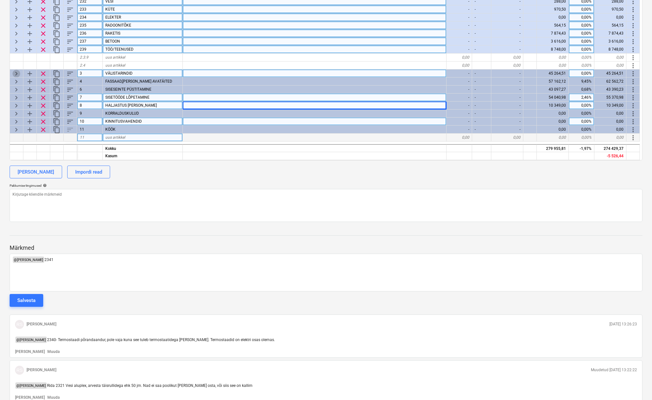
click at [16, 73] on span "keyboard_arrow_right" at bounding box center [16, 74] width 8 height 8
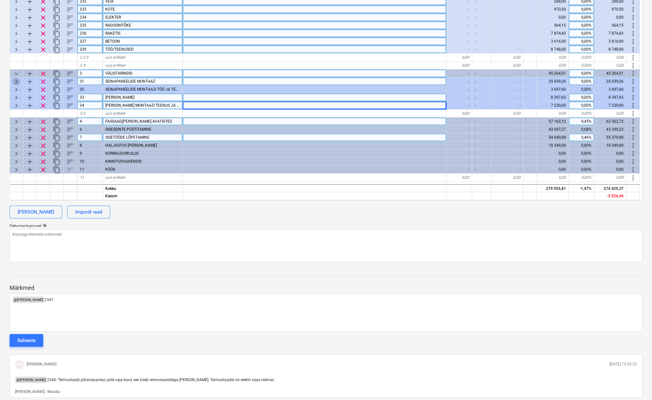
click at [15, 80] on span "keyboard_arrow_right" at bounding box center [16, 82] width 8 height 8
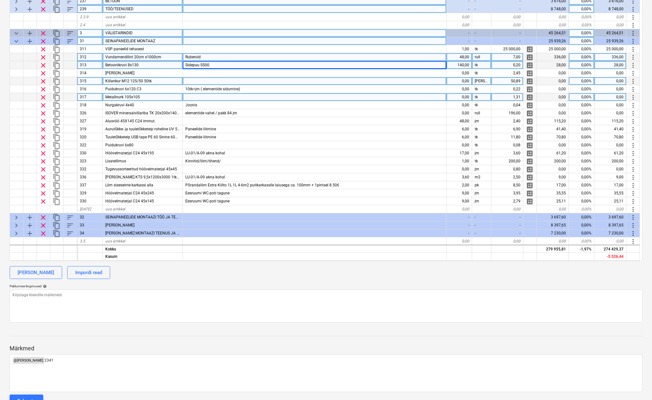
scroll to position [41, 0]
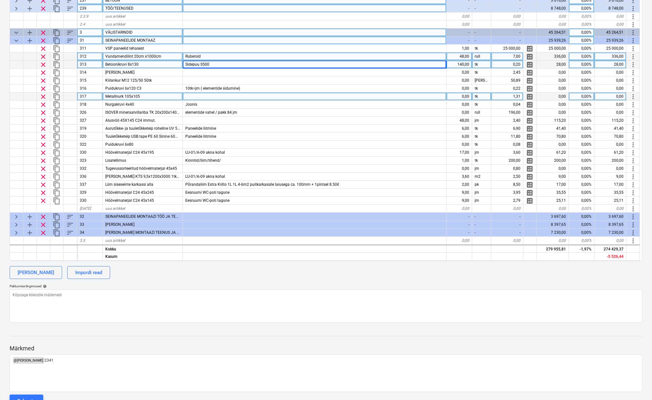
click at [16, 39] on span "keyboard_arrow_down" at bounding box center [16, 41] width 8 height 8
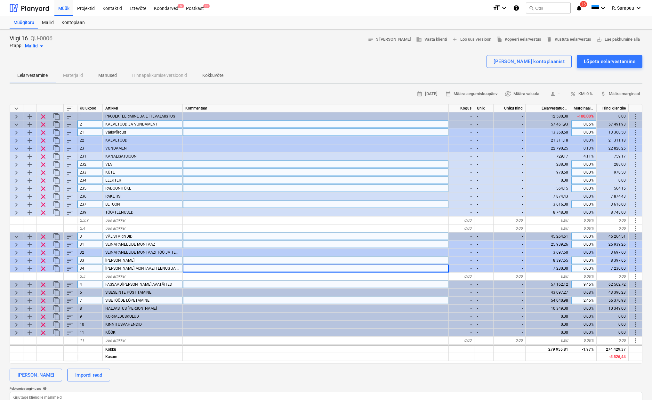
scroll to position [0, 0]
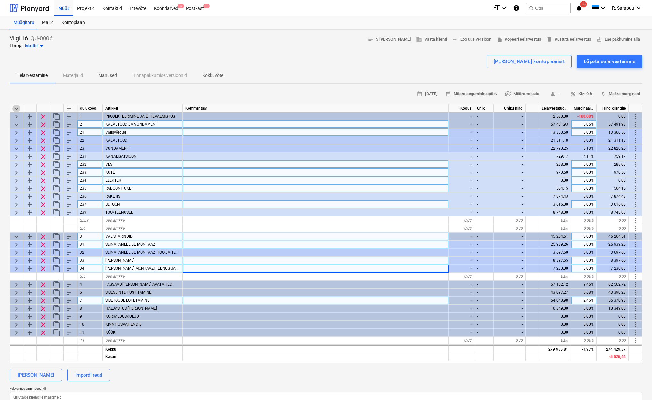
click at [15, 109] on span "keyboard_arrow_down" at bounding box center [16, 109] width 8 height 8
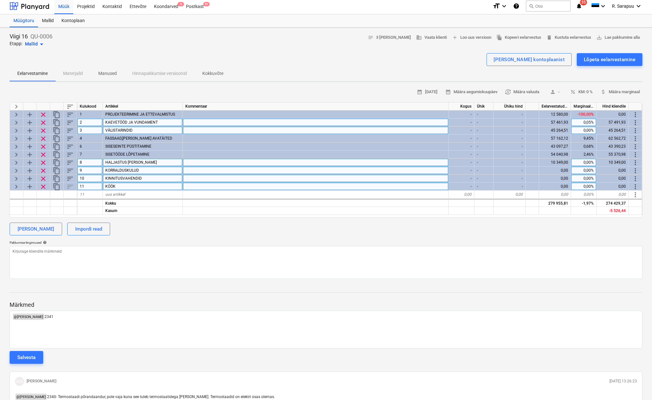
click at [14, 170] on span "keyboard_arrow_right" at bounding box center [16, 171] width 8 height 8
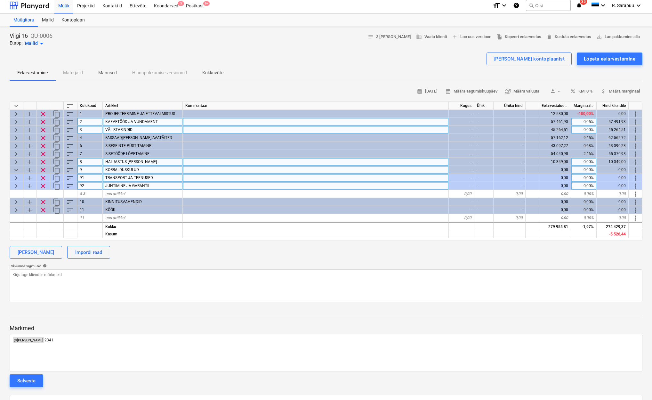
click at [18, 180] on span "keyboard_arrow_right" at bounding box center [16, 178] width 8 height 8
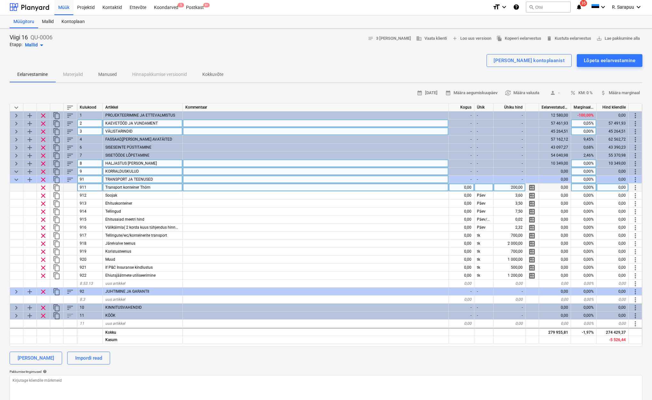
scroll to position [2, 0]
click at [19, 178] on span "keyboard_arrow_down" at bounding box center [16, 179] width 8 height 8
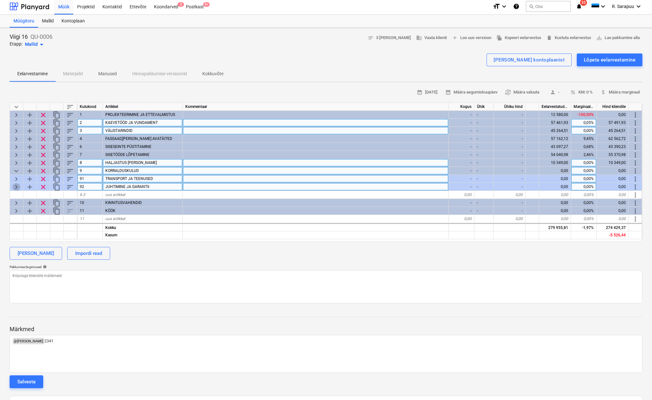
click at [15, 183] on span "keyboard_arrow_right" at bounding box center [16, 187] width 8 height 8
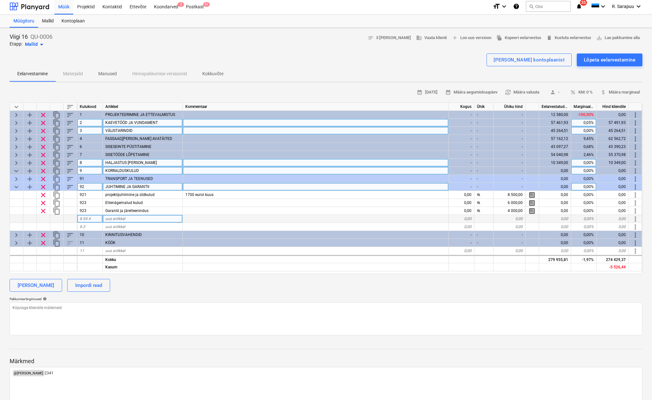
scroll to position [1, 0]
click at [17, 187] on span "keyboard_arrow_down" at bounding box center [16, 187] width 8 height 8
type textarea "x"
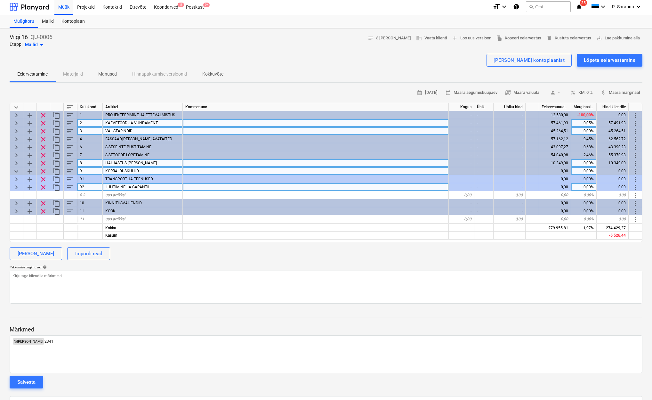
scroll to position [3, 0]
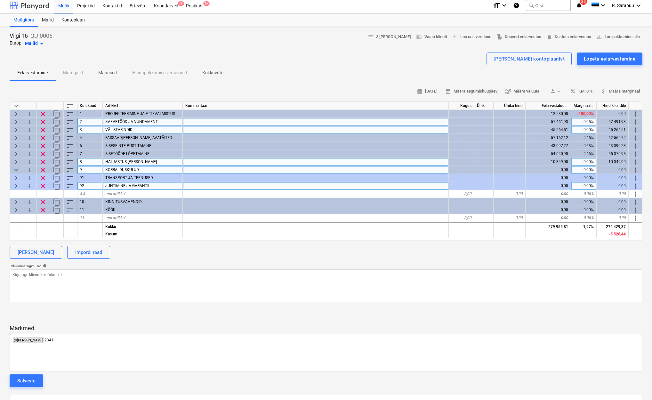
click at [41, 10] on div at bounding box center [30, 5] width 40 height 16
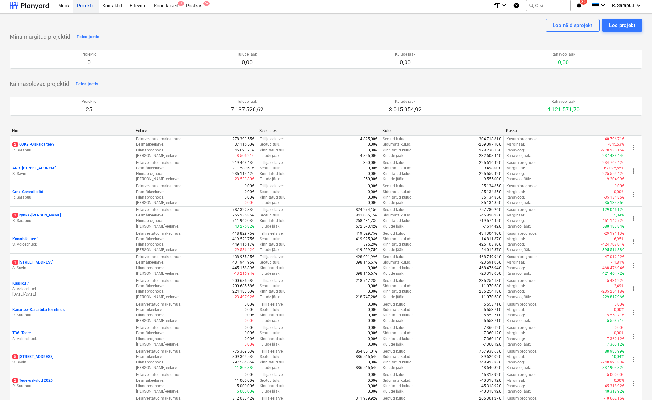
click at [84, 5] on div "Projektid" at bounding box center [85, 5] width 25 height 16
click at [66, 10] on div "Müük" at bounding box center [63, 5] width 19 height 16
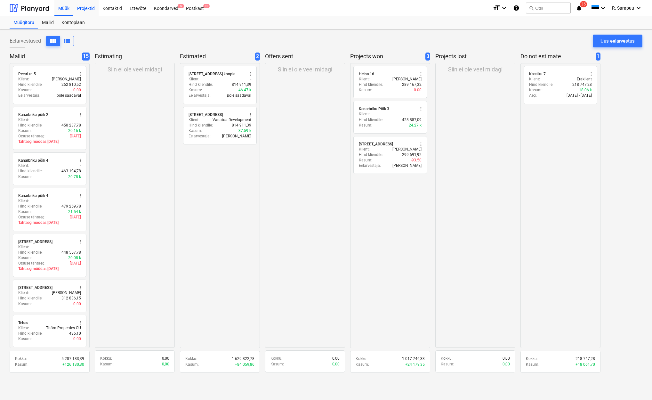
click at [81, 6] on div "Projektid" at bounding box center [85, 8] width 25 height 16
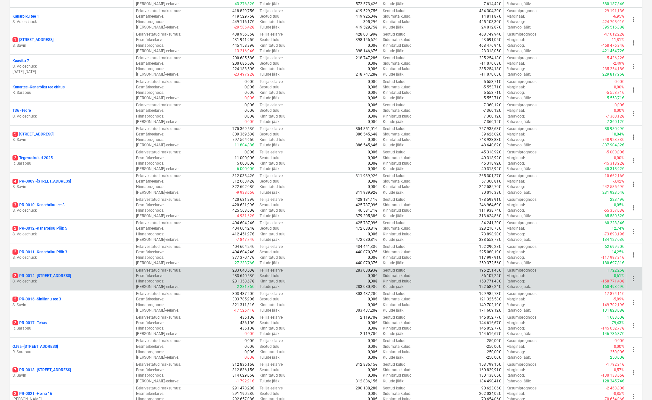
scroll to position [226, 0]
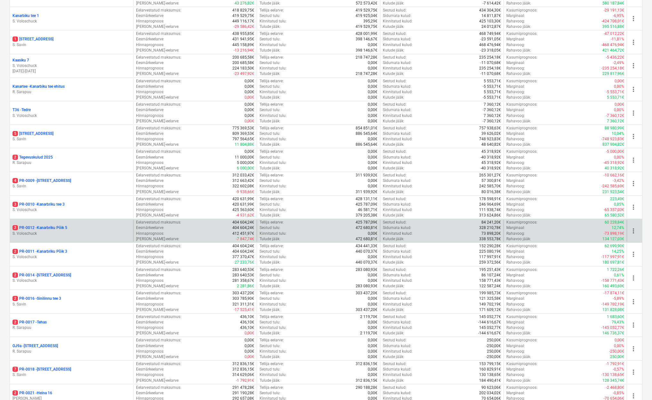
click at [46, 225] on p "2 PR-0012 - Kanarbriku Põik 5" at bounding box center [39, 227] width 55 height 5
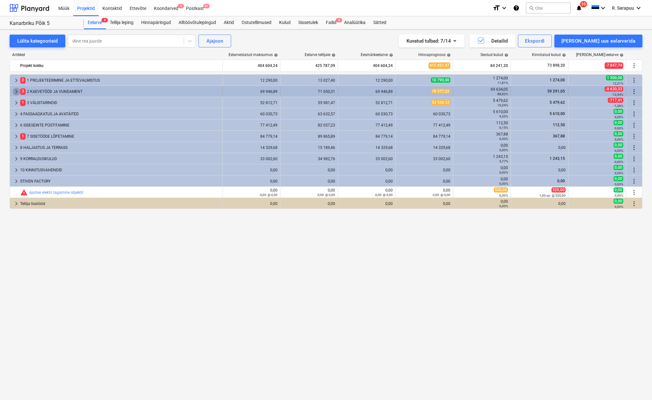
click at [14, 88] on span "keyboard_arrow_right" at bounding box center [16, 92] width 8 height 8
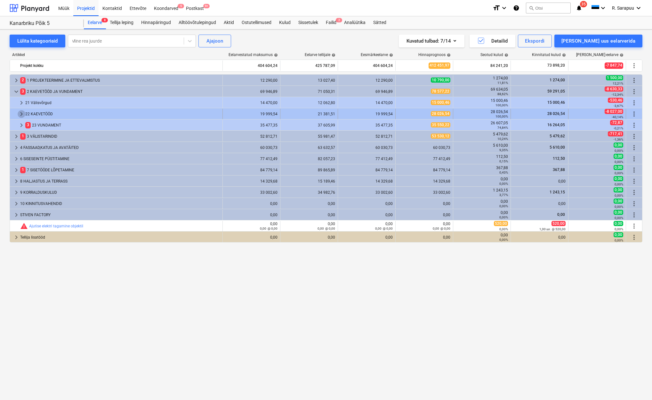
click at [20, 111] on span "keyboard_arrow_right" at bounding box center [22, 114] width 8 height 8
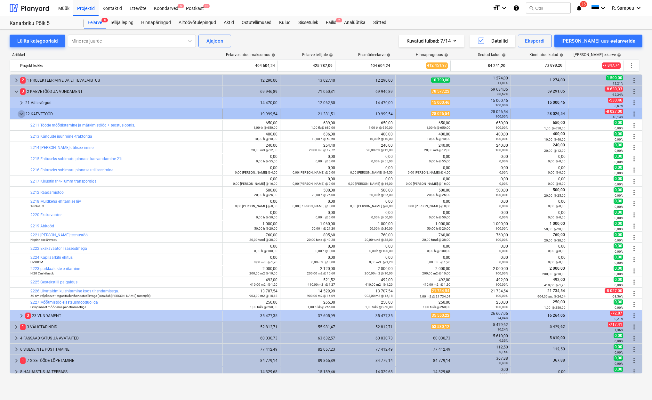
click at [18, 115] on span "keyboard_arrow_down" at bounding box center [22, 114] width 8 height 8
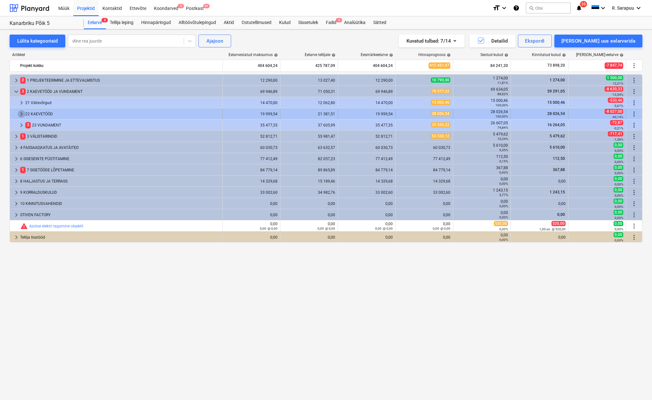
click at [20, 111] on span "keyboard_arrow_right" at bounding box center [22, 114] width 8 height 8
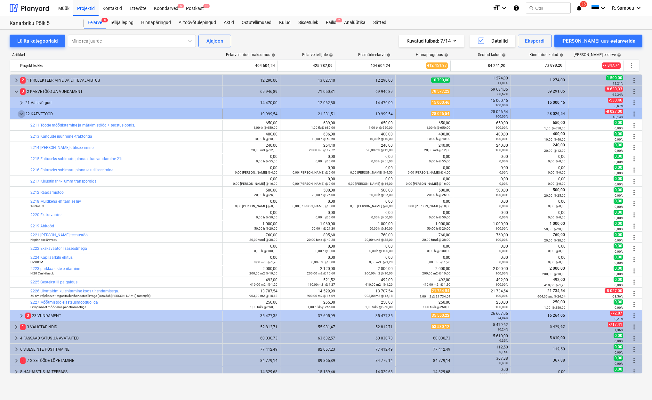
click at [21, 113] on span "keyboard_arrow_down" at bounding box center [22, 114] width 8 height 8
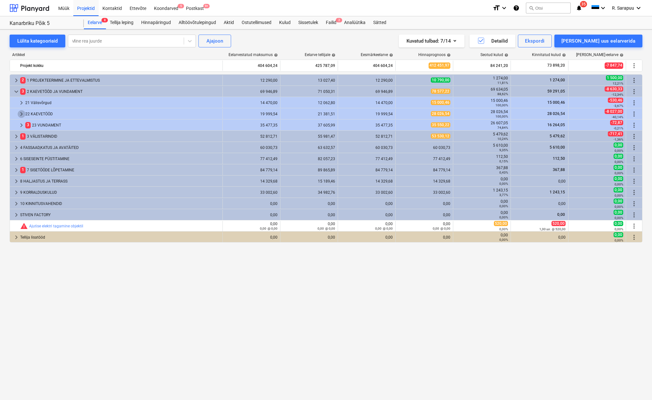
click at [21, 113] on span "keyboard_arrow_right" at bounding box center [22, 114] width 8 height 8
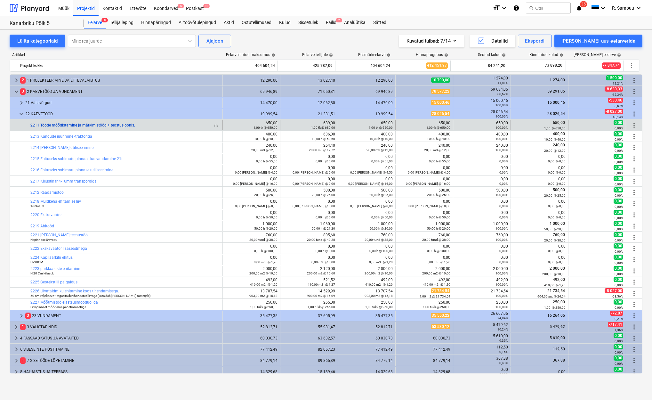
click at [63, 125] on link "2211 Tööde mõõdistamine ja märkimistööd + teostusjoonis." at bounding box center [82, 125] width 105 height 4
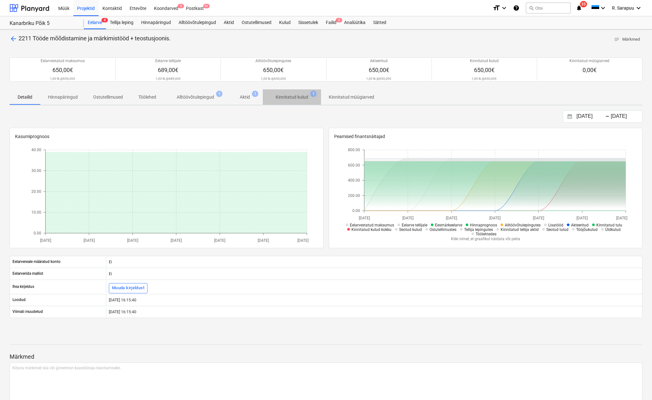
click at [290, 99] on p "Kinnitatud kulud" at bounding box center [292, 97] width 33 height 7
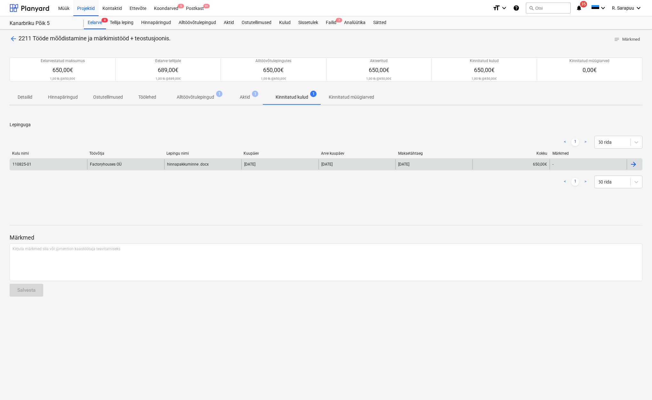
click at [95, 165] on div "Factoryhouses OÜ" at bounding box center [125, 164] width 77 height 10
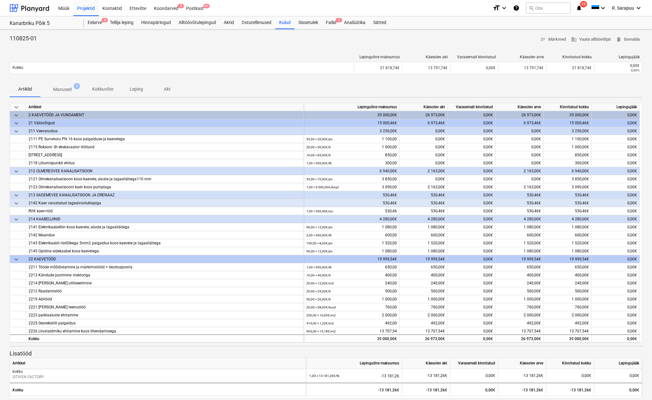
click at [17, 105] on span "keyboard_arrow_down" at bounding box center [16, 107] width 8 height 8
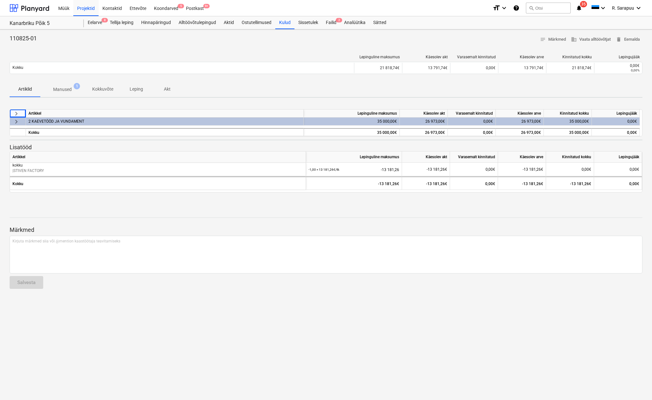
click at [16, 112] on span "keyboard_arrow_right" at bounding box center [16, 114] width 8 height 8
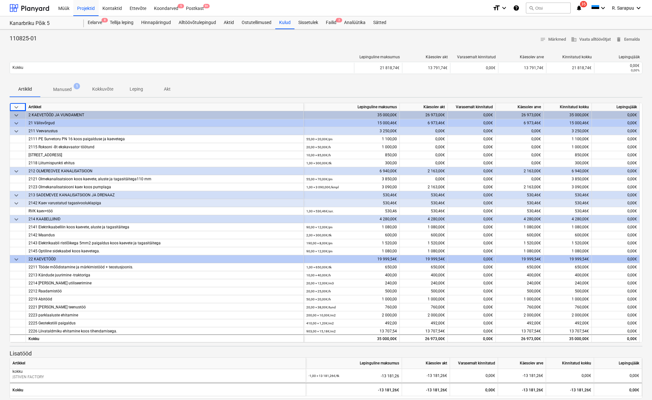
click at [16, 112] on span "keyboard_arrow_down" at bounding box center [16, 115] width 8 height 8
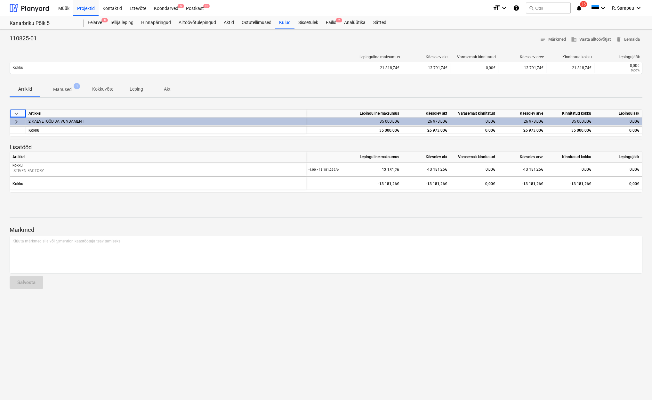
click at [20, 117] on span "keyboard_arrow_down" at bounding box center [16, 114] width 8 height 8
click at [71, 91] on p "Manused" at bounding box center [62, 89] width 19 height 7
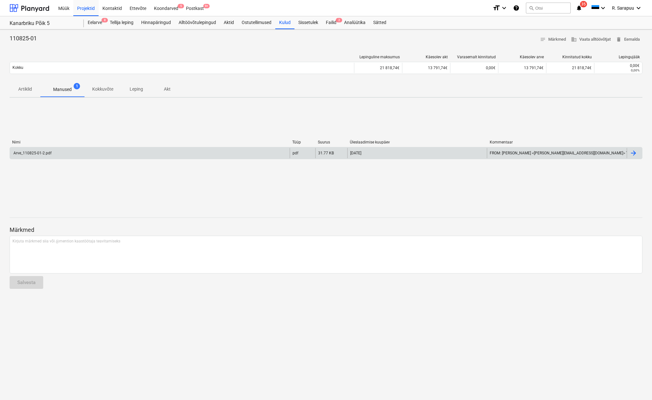
click at [35, 154] on div "Arve_110825-01-2.pdf" at bounding box center [31, 153] width 39 height 4
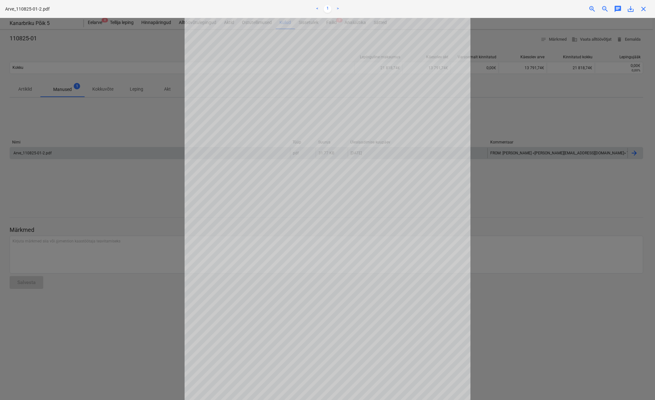
click at [641, 9] on span "close" at bounding box center [643, 9] width 8 height 8
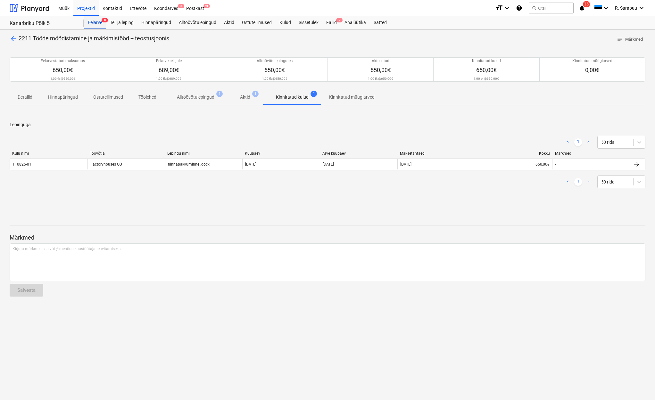
click at [96, 28] on div "Eelarve 8" at bounding box center [95, 22] width 22 height 13
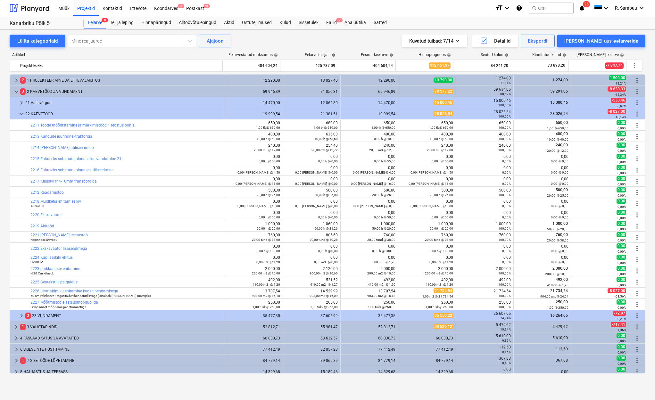
scroll to position [0, 0]
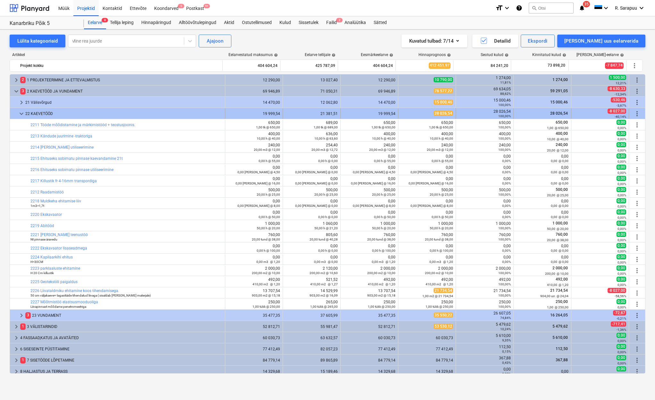
click at [22, 116] on span "keyboard_arrow_down" at bounding box center [22, 114] width 8 height 8
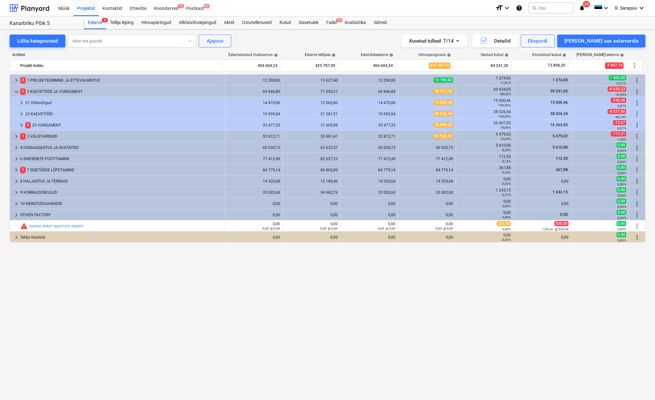
scroll to position [0, 0]
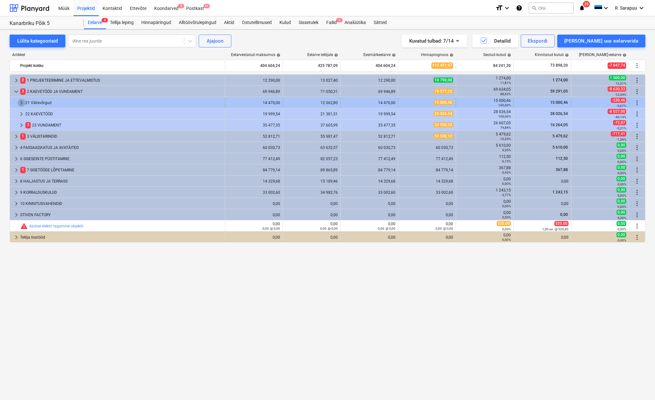
click at [22, 103] on span "keyboard_arrow_right" at bounding box center [22, 103] width 8 height 8
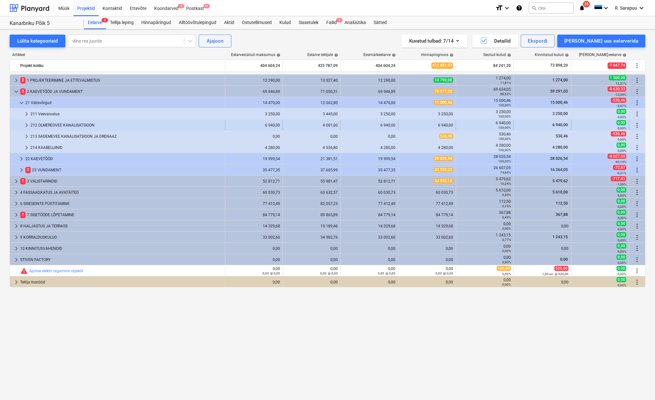
click at [24, 124] on span "keyboard_arrow_right" at bounding box center [27, 125] width 8 height 8
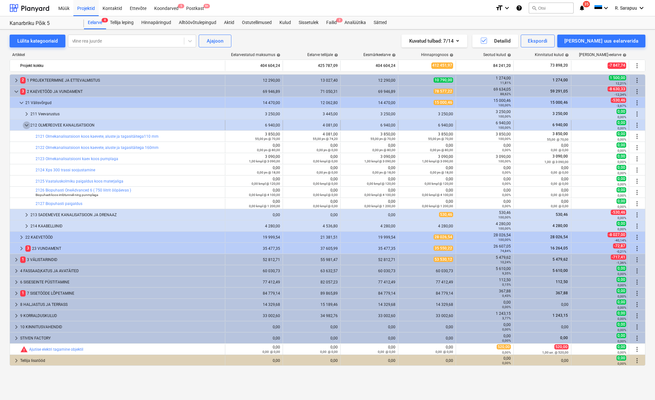
click at [29, 125] on span "keyboard_arrow_down" at bounding box center [27, 125] width 8 height 8
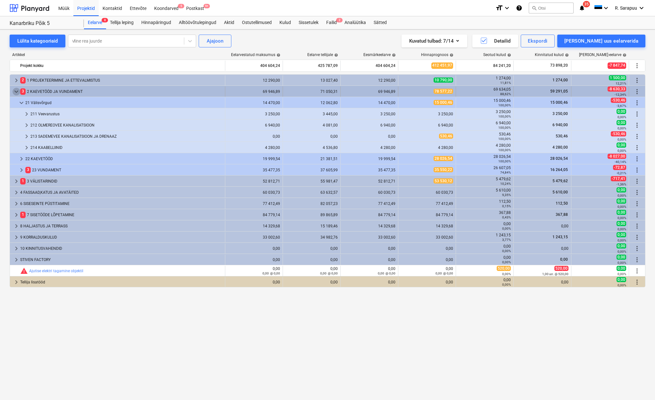
click at [14, 92] on span "keyboard_arrow_down" at bounding box center [16, 92] width 8 height 8
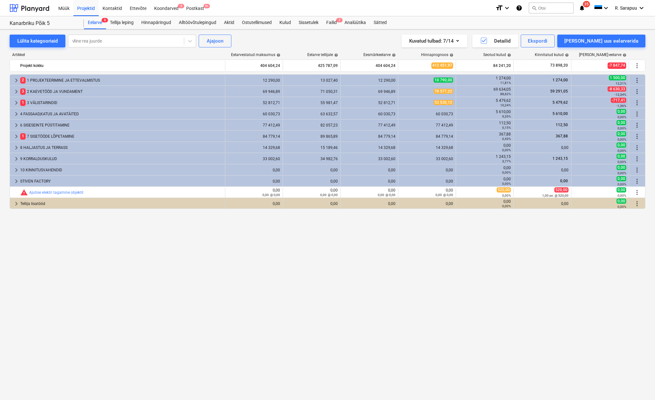
click at [14, 92] on span "keyboard_arrow_right" at bounding box center [16, 92] width 8 height 8
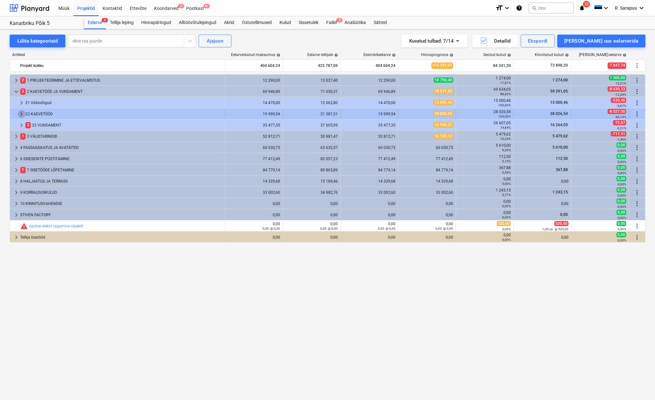
click at [19, 113] on span "keyboard_arrow_right" at bounding box center [22, 114] width 8 height 8
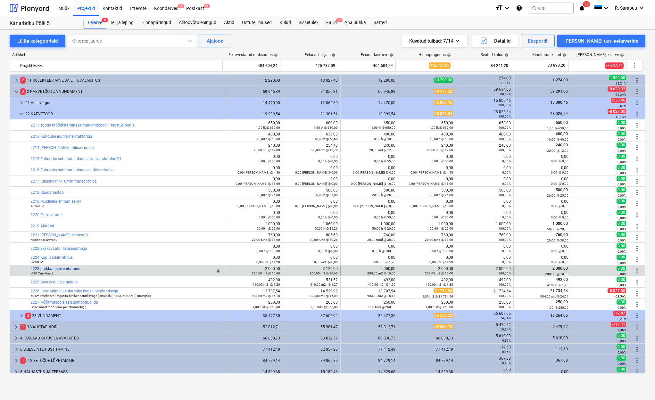
click at [49, 269] on link "2223 parklaaluste ehitamine" at bounding box center [55, 268] width 50 height 4
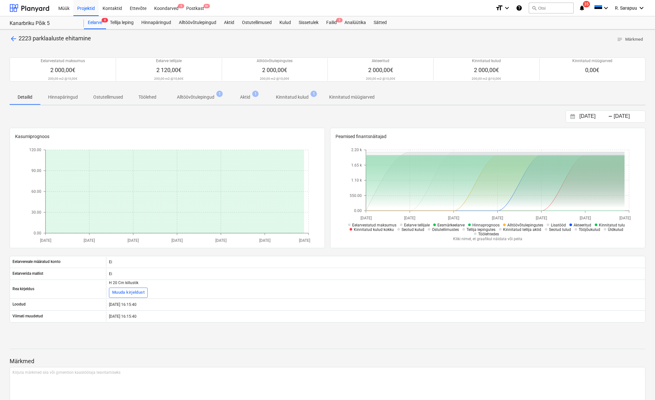
click at [301, 97] on p "Kinnitatud kulud" at bounding box center [292, 97] width 33 height 7
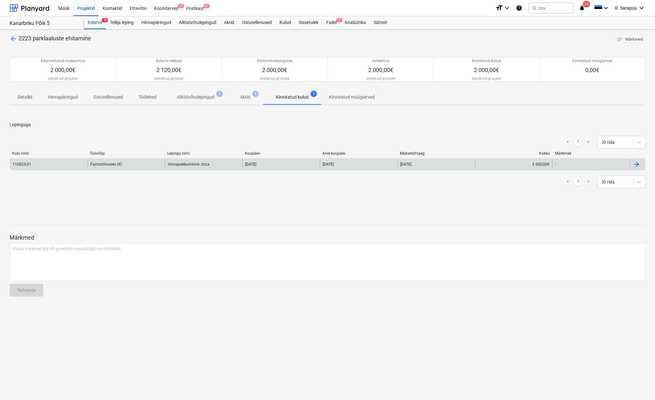
click at [115, 160] on div "Factoryhouses OÜ" at bounding box center [125, 164] width 77 height 10
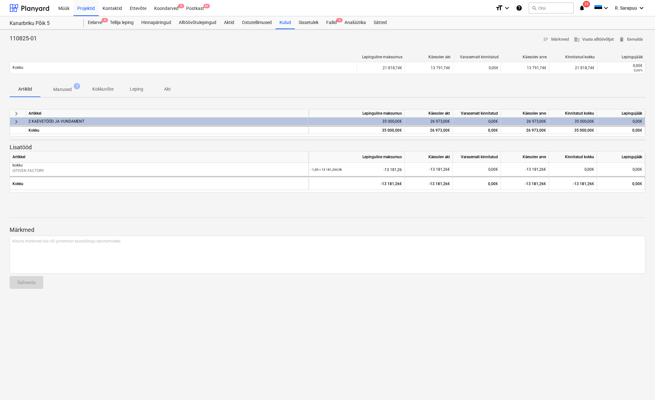
click at [66, 89] on p "Manused" at bounding box center [62, 89] width 19 height 7
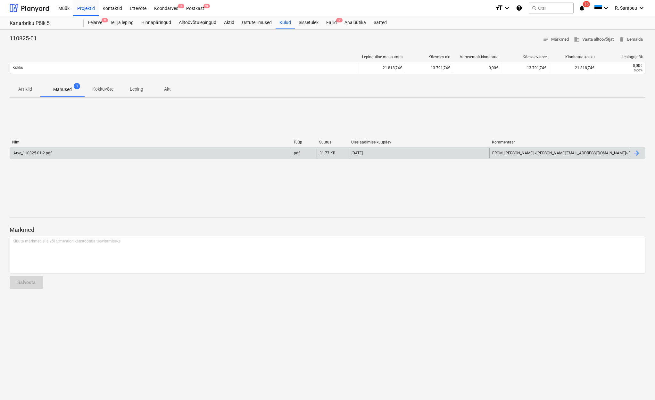
click at [44, 156] on div "Arve_110825-01-2.pdf" at bounding box center [150, 153] width 281 height 10
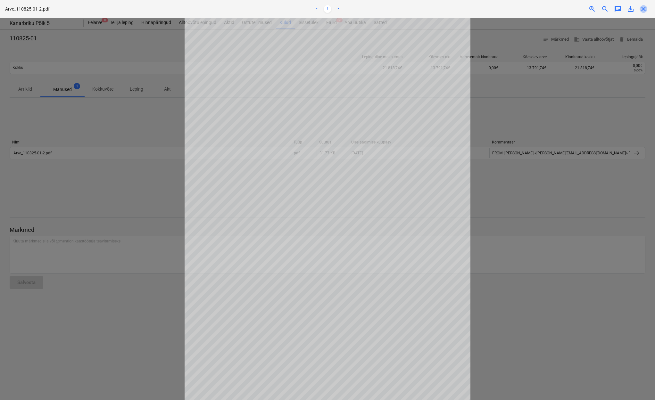
click at [643, 10] on span "close" at bounding box center [643, 9] width 8 height 8
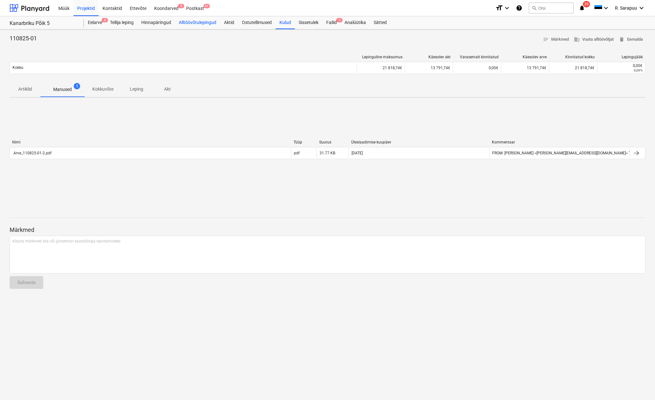
click at [187, 22] on div "Alltöövõtulepingud" at bounding box center [197, 22] width 45 height 13
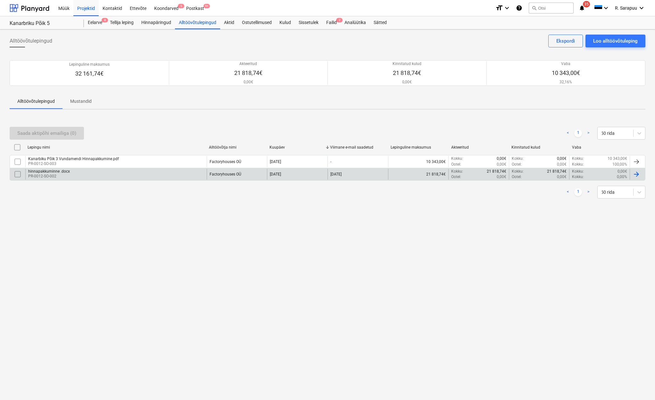
click at [65, 177] on p "PR-0012-SO-002" at bounding box center [49, 176] width 42 height 5
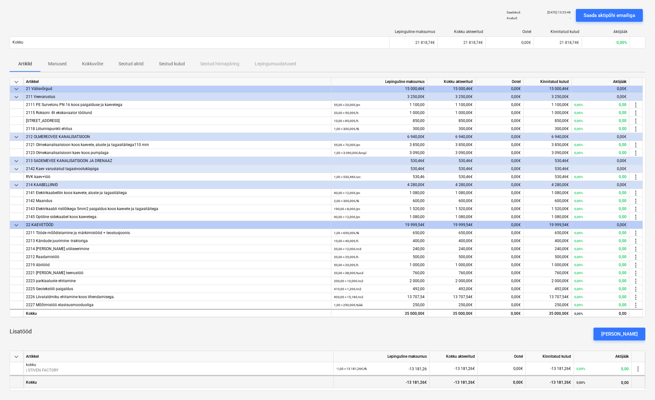
scroll to position [40, 0]
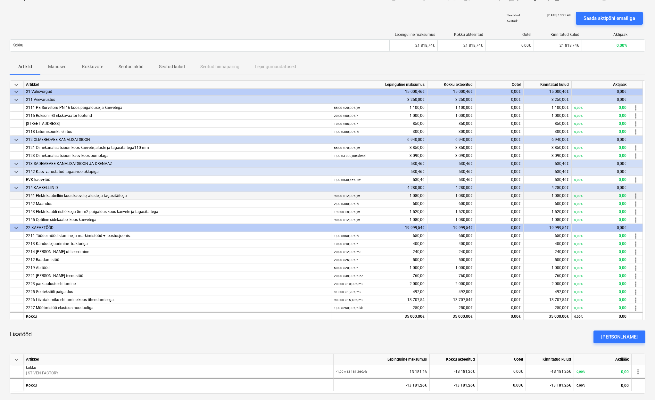
click at [75, 193] on div "2141 Elektrikaabelliin koos kaevete, aluste ja tagasitäitega" at bounding box center [177, 196] width 302 height 8
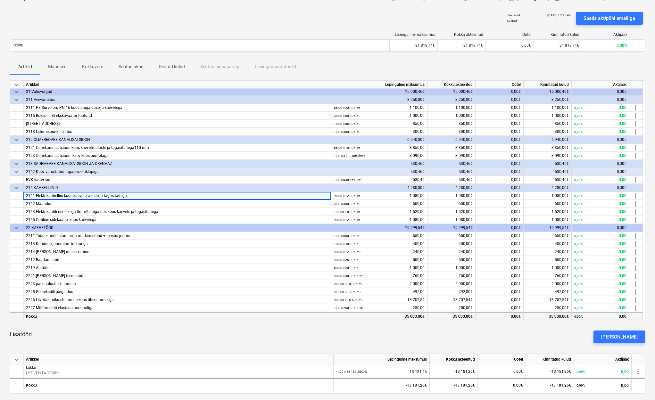
scroll to position [42, 0]
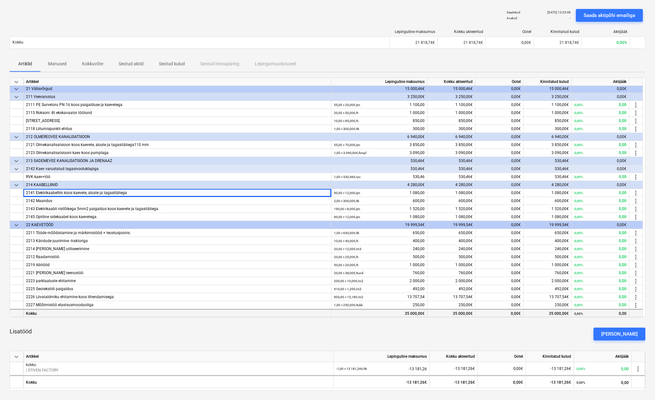
drag, startPoint x: 548, startPoint y: 314, endPoint x: 562, endPoint y: 313, distance: 14.7
click at [562, 313] on div "35 000,00€" at bounding box center [547, 313] width 48 height 8
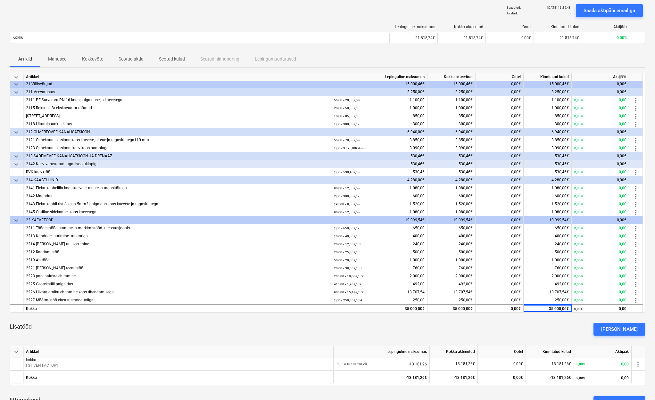
scroll to position [11, 0]
click at [550, 316] on div "keyboard_arrow_down Artikkel Lepinguline maksumus Kokku akteeritud Ootel Kinnit…" at bounding box center [327, 243] width 635 height 341
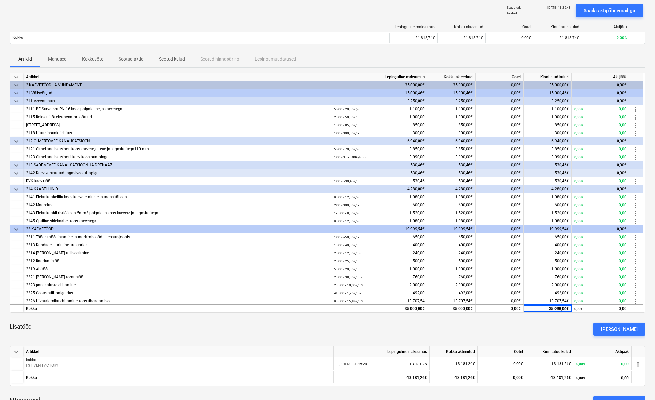
scroll to position [0, 0]
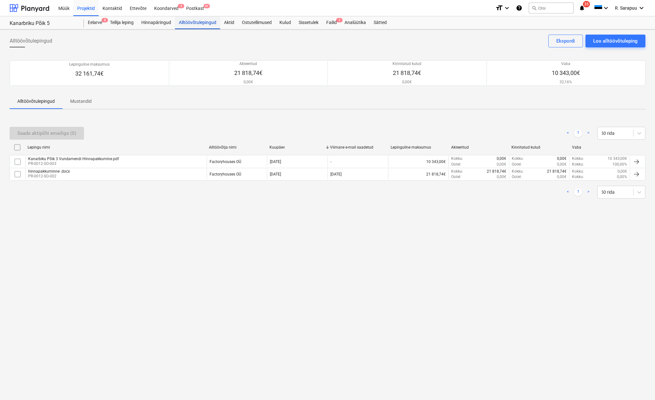
click at [185, 20] on div "Alltöövõtulepingud" at bounding box center [197, 22] width 45 height 13
click at [88, 8] on div "Projektid" at bounding box center [85, 8] width 25 height 16
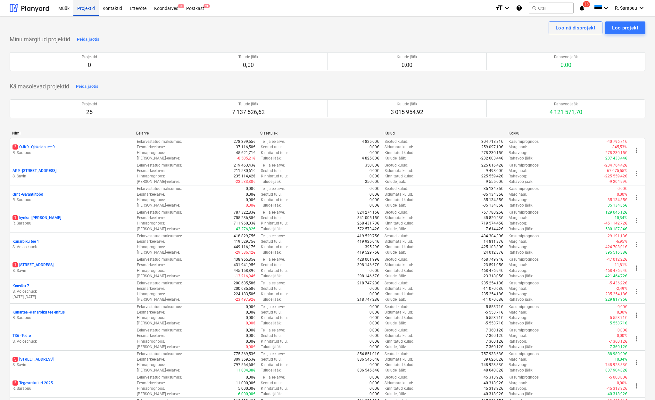
click at [85, 11] on div "Projektid" at bounding box center [85, 8] width 25 height 16
click at [86, 15] on div "Projektid" at bounding box center [85, 8] width 25 height 16
click at [66, 11] on div "Müük" at bounding box center [63, 8] width 19 height 16
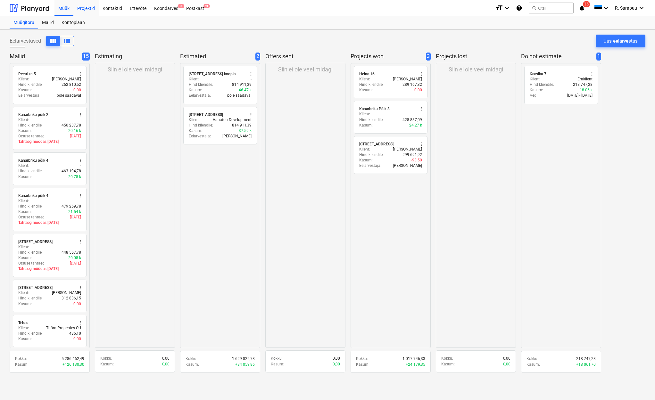
click at [85, 10] on div "Projektid" at bounding box center [85, 8] width 25 height 16
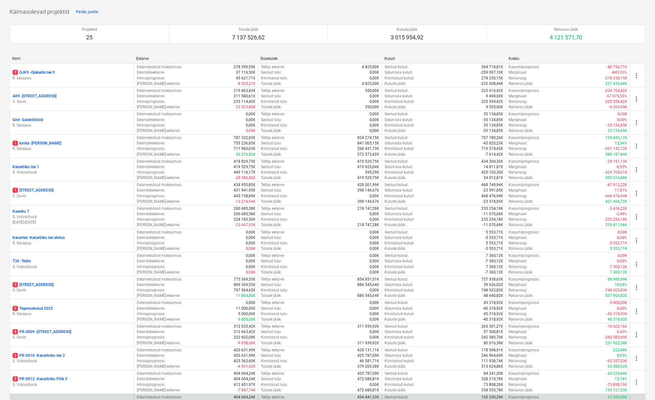
scroll to position [85, 0]
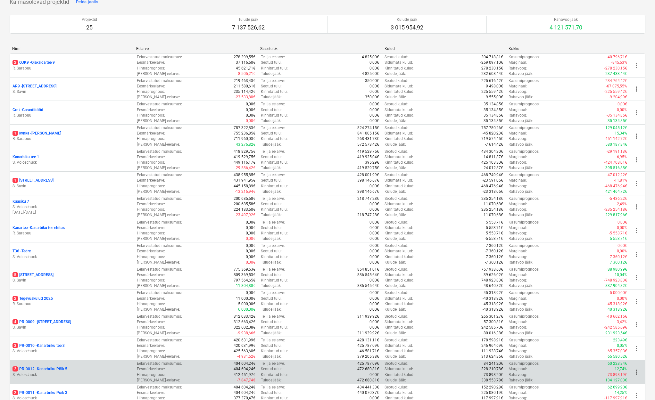
click at [62, 367] on p "2 PR-0012 - Kanarbriku Põik 5" at bounding box center [39, 368] width 55 height 5
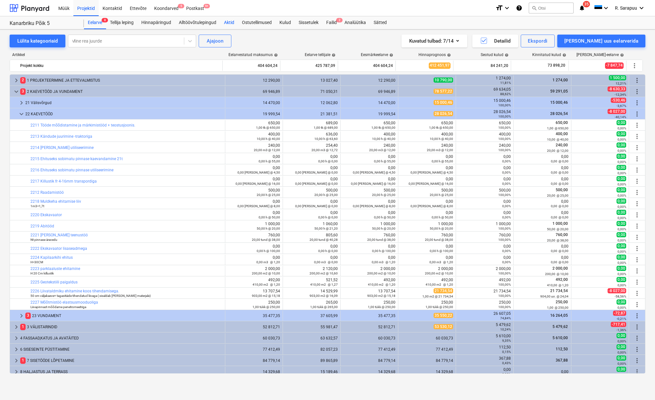
click at [236, 24] on div "Aktid" at bounding box center [229, 22] width 18 height 13
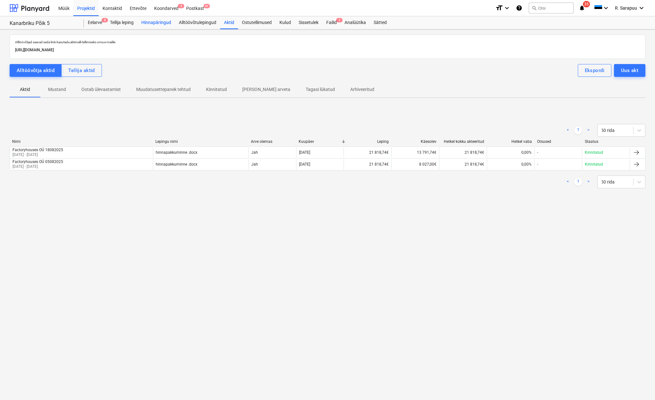
click at [157, 27] on div "Hinnapäringud" at bounding box center [155, 22] width 37 height 13
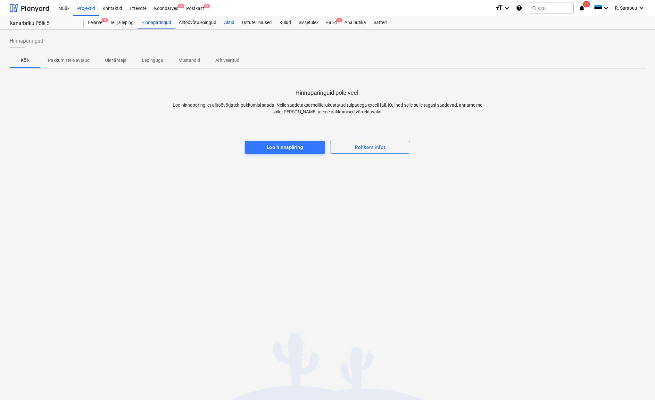
click at [225, 21] on div "Aktid" at bounding box center [229, 22] width 18 height 13
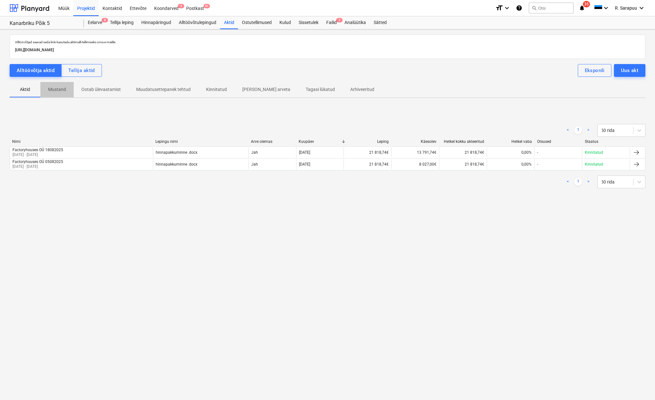
click at [62, 91] on p "Mustand" at bounding box center [57, 89] width 18 height 7
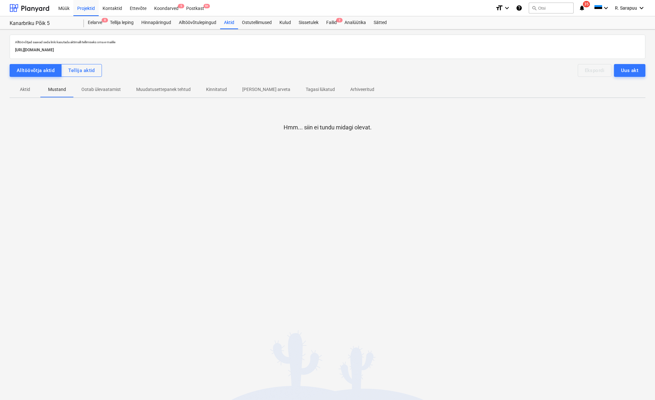
drag, startPoint x: 96, startPoint y: 91, endPoint x: 91, endPoint y: 91, distance: 5.1
click at [96, 91] on p "Ootab ülevaatamist" at bounding box center [100, 89] width 39 height 7
click at [192, 24] on div "Alltöövõtulepingud" at bounding box center [197, 22] width 45 height 13
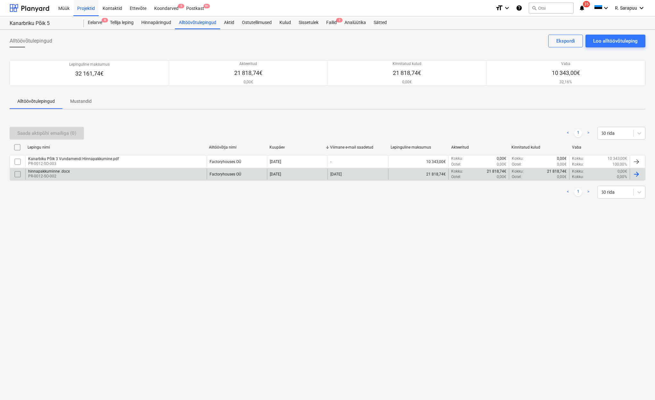
click at [54, 175] on p "PR-0012-SO-002" at bounding box center [49, 176] width 42 height 5
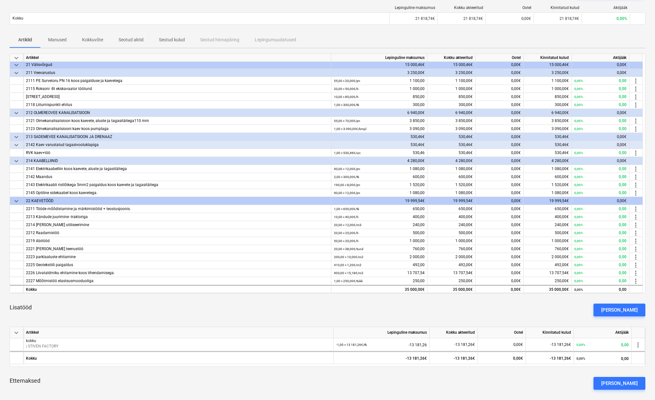
scroll to position [79, 0]
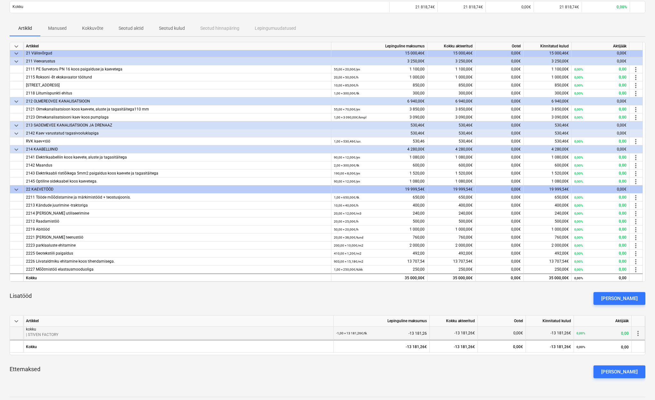
click at [41, 335] on p "| STIVEN FACTORY" at bounding box center [178, 334] width 305 height 5
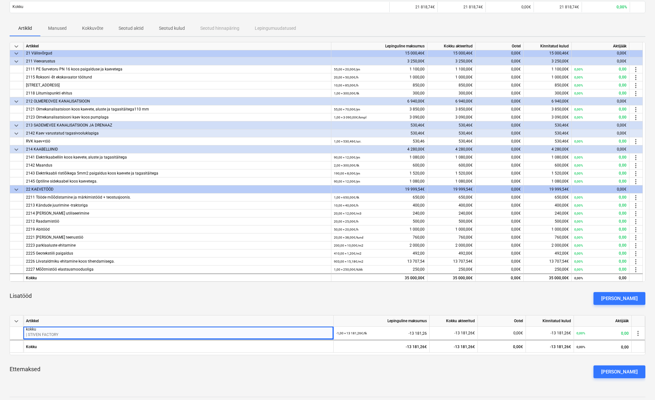
click at [59, 303] on div "Lisatööd [PERSON_NAME]" at bounding box center [327, 298] width 635 height 23
click at [139, 305] on div "Lisatööd [PERSON_NAME]" at bounding box center [327, 298] width 635 height 23
click at [336, 358] on div "keyboard_arrow_down Artikkel Lepinguline maksumus Kokku akteeritud Ootel Kinnit…" at bounding box center [327, 212] width 635 height 341
click at [526, 369] on div "Ettemaksed [PERSON_NAME] ettemaks" at bounding box center [327, 371] width 635 height 23
click at [532, 288] on div "Lisatööd [PERSON_NAME]" at bounding box center [327, 298] width 635 height 23
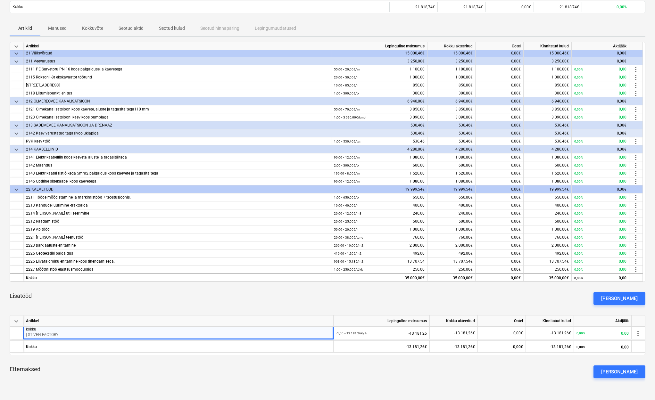
click at [15, 321] on span "keyboard_arrow_down" at bounding box center [16, 321] width 8 height 8
click at [15, 321] on span "keyboard_arrow_right" at bounding box center [16, 321] width 8 height 8
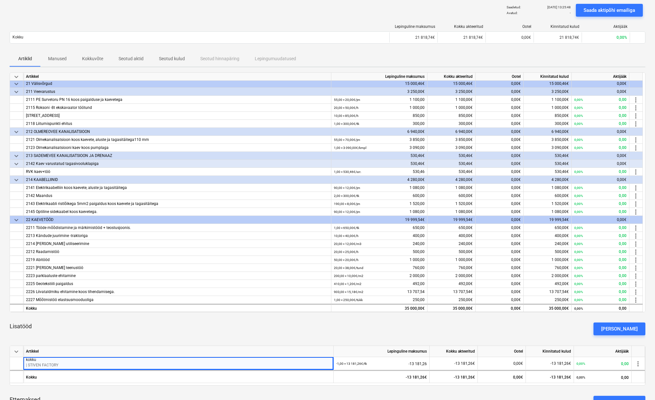
scroll to position [36, 0]
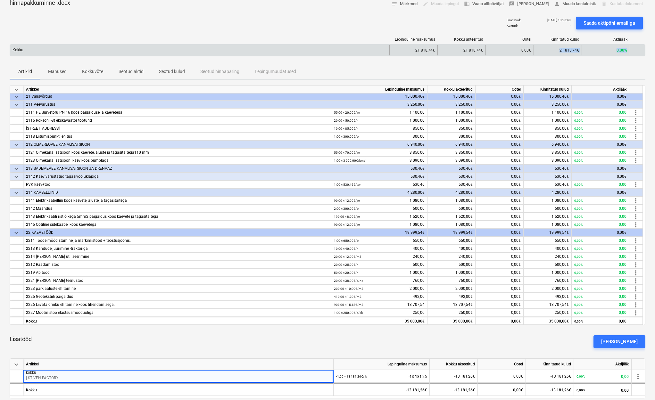
drag, startPoint x: 559, startPoint y: 49, endPoint x: 590, endPoint y: 52, distance: 31.3
click at [590, 52] on div "Kokku 21 818,74€ 21 818,74€ 0,00€ 21 818,74€ 0,00%" at bounding box center [327, 50] width 635 height 10
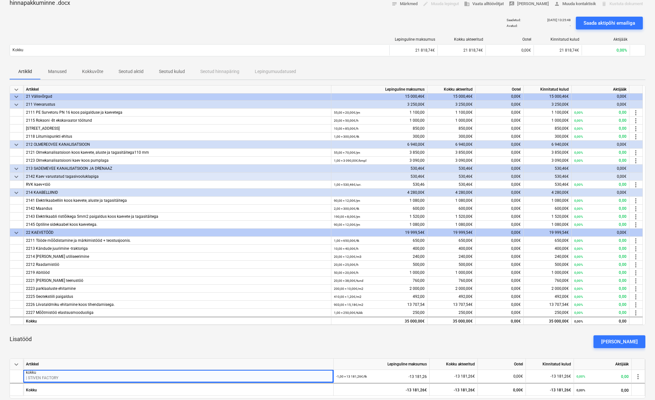
click at [566, 66] on div "Artiklid Manused Kokkuvõte Seotud aktid Seotud kulud Seotud hinnapäring Lepingu…" at bounding box center [327, 71] width 635 height 15
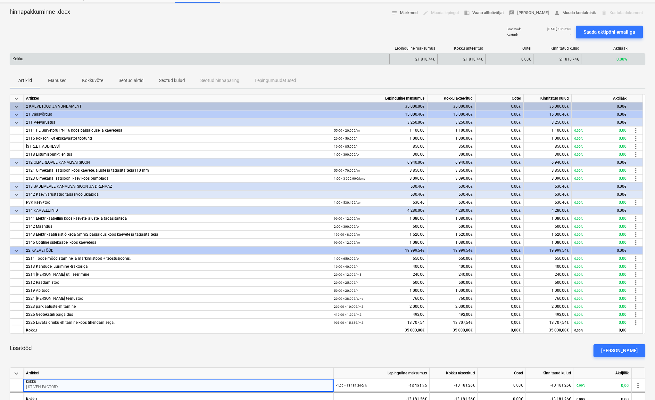
scroll to position [18, 0]
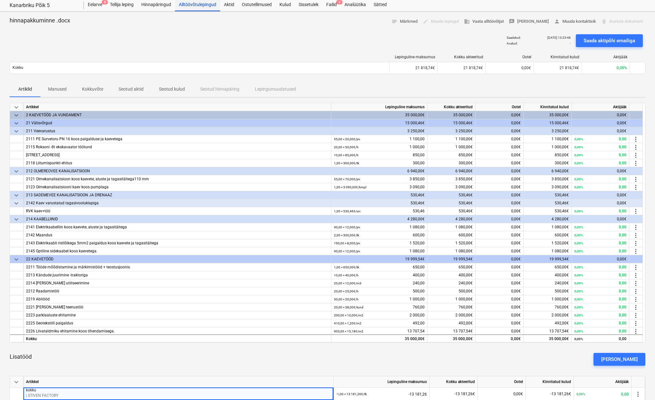
click at [202, 5] on div "Alltöövõtulepingud" at bounding box center [197, 4] width 45 height 13
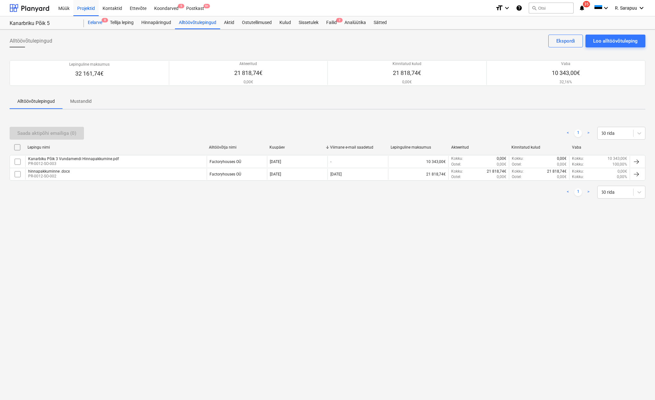
click at [92, 16] on div "Eelarve 8" at bounding box center [95, 22] width 22 height 13
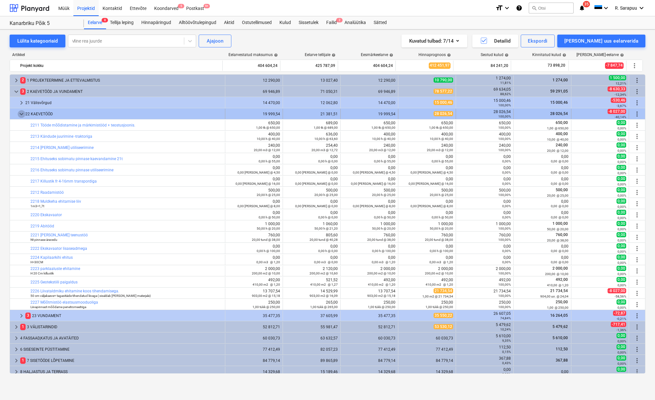
click at [21, 110] on span "keyboard_arrow_down" at bounding box center [22, 114] width 8 height 8
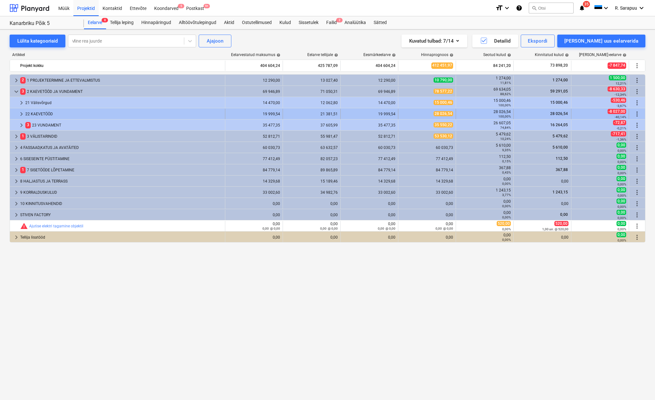
click at [559, 111] on span "28 026,54" at bounding box center [558, 113] width 19 height 4
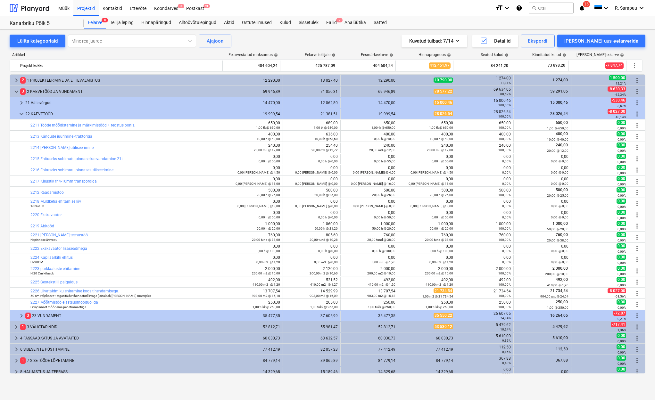
click at [21, 116] on div "keyboard_arrow_right 2 1 PROJEKTEERIMINE JA ETTEVALMISTUS 12 290,00 13 027,40 1…" at bounding box center [327, 223] width 635 height 299
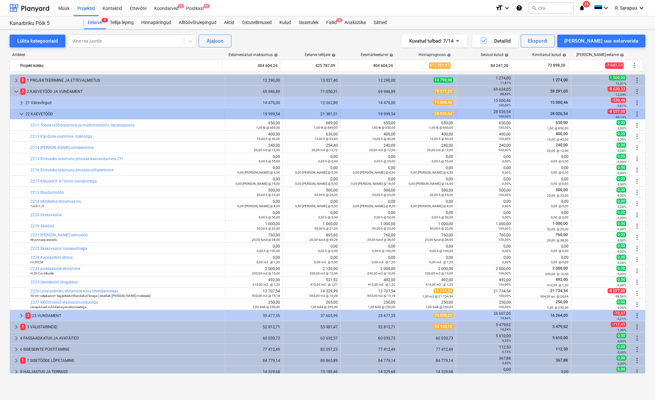
scroll to position [0, 0]
click at [22, 114] on span "keyboard_arrow_down" at bounding box center [22, 114] width 8 height 8
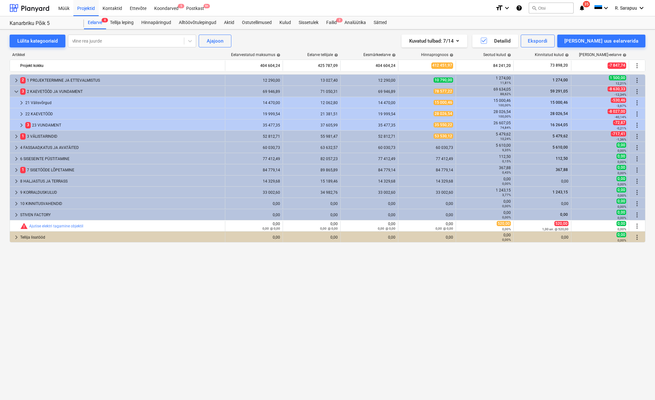
scroll to position [0, 0]
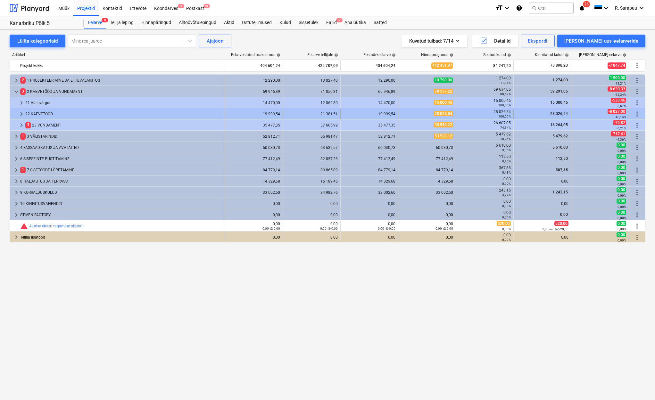
click at [21, 114] on span "keyboard_arrow_right" at bounding box center [22, 114] width 8 height 8
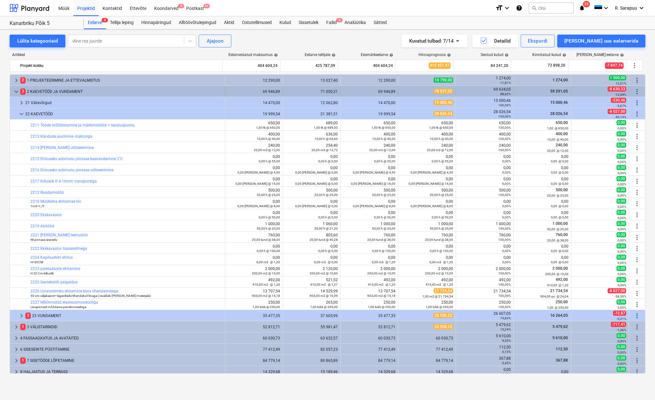
click at [19, 89] on span "keyboard_arrow_down" at bounding box center [16, 92] width 8 height 8
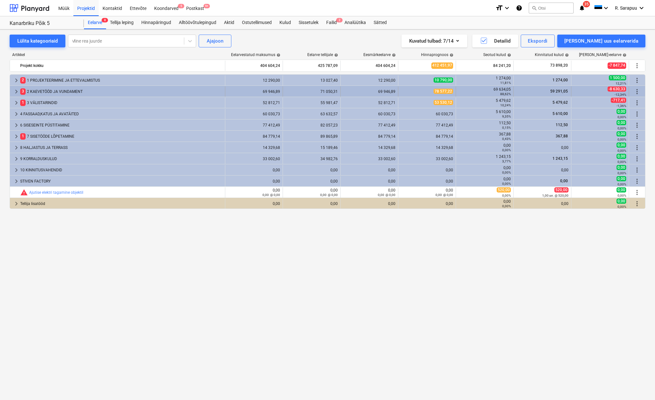
click at [16, 92] on span "keyboard_arrow_right" at bounding box center [16, 92] width 8 height 8
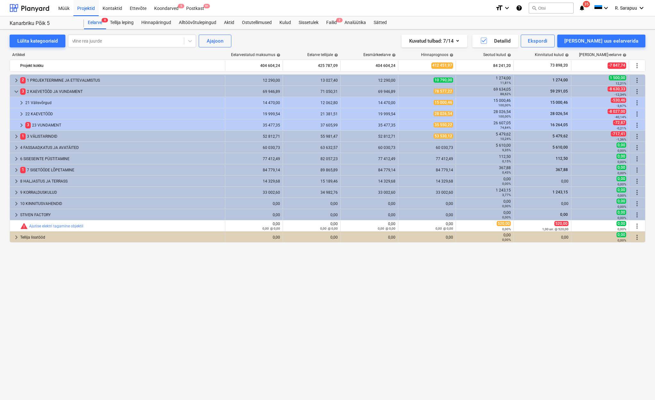
click at [16, 92] on span "keyboard_arrow_down" at bounding box center [16, 92] width 8 height 8
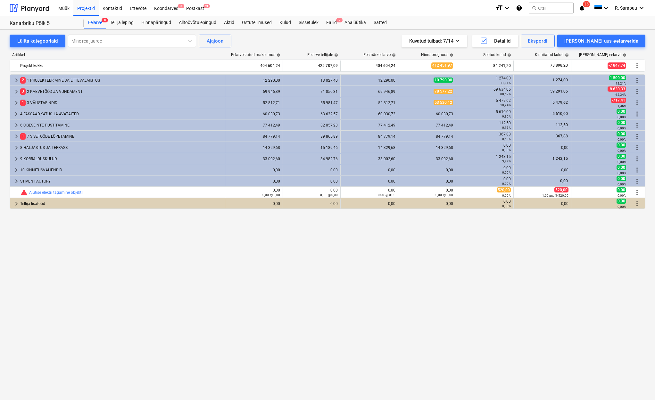
click at [16, 92] on span "keyboard_arrow_right" at bounding box center [16, 92] width 8 height 8
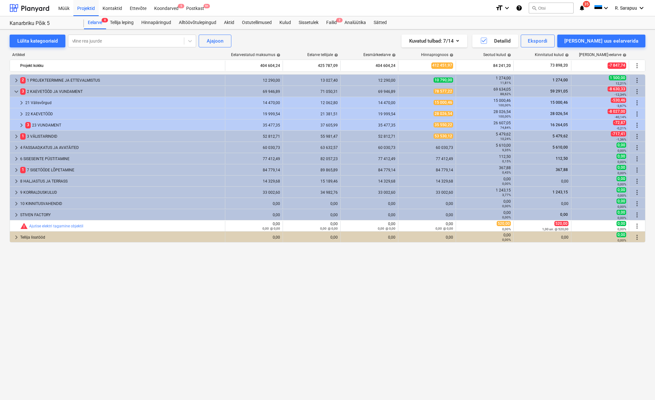
click at [16, 92] on span "keyboard_arrow_down" at bounding box center [16, 92] width 8 height 8
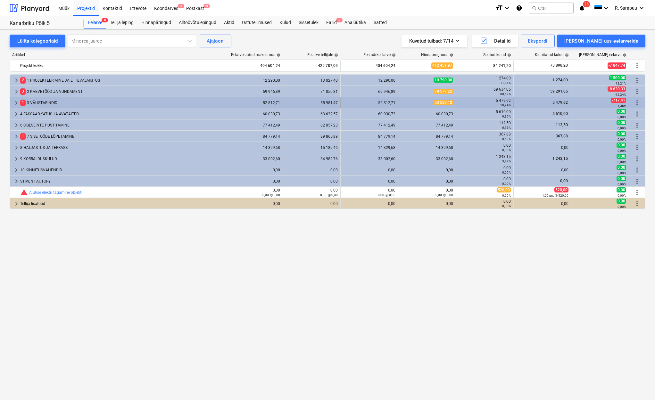
click at [16, 102] on span "keyboard_arrow_right" at bounding box center [16, 103] width 8 height 8
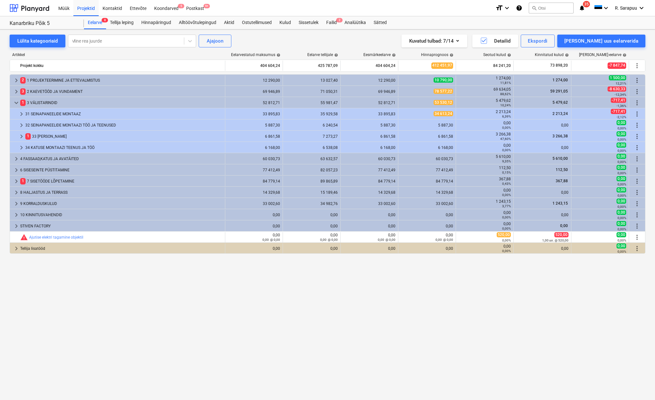
click at [16, 102] on span "keyboard_arrow_down" at bounding box center [16, 103] width 8 height 8
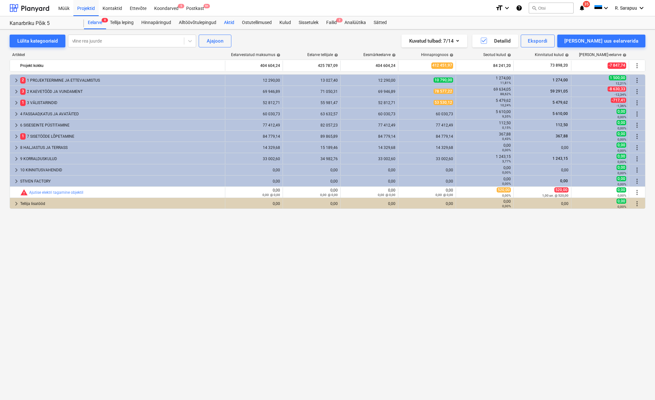
click at [228, 22] on div "Aktid" at bounding box center [229, 22] width 18 height 13
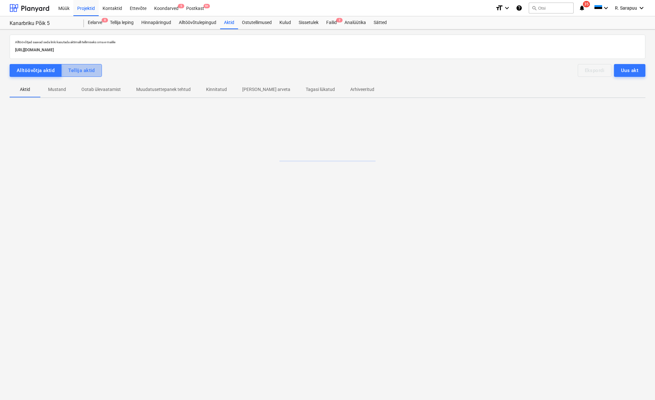
click at [94, 68] on div "Tellija aktid" at bounding box center [81, 70] width 27 height 8
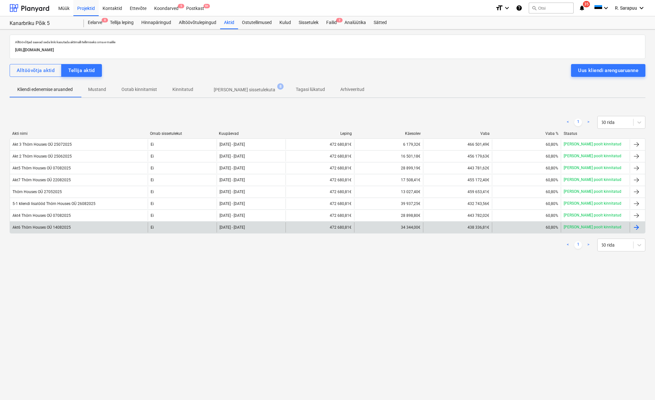
click at [58, 224] on div "Akt6 Thörn Houses OÜ 14082025" at bounding box center [79, 227] width 138 height 10
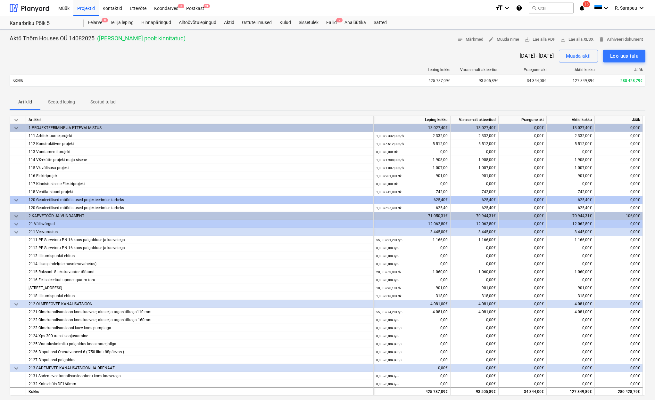
click at [19, 116] on span "keyboard_arrow_down" at bounding box center [16, 120] width 8 height 8
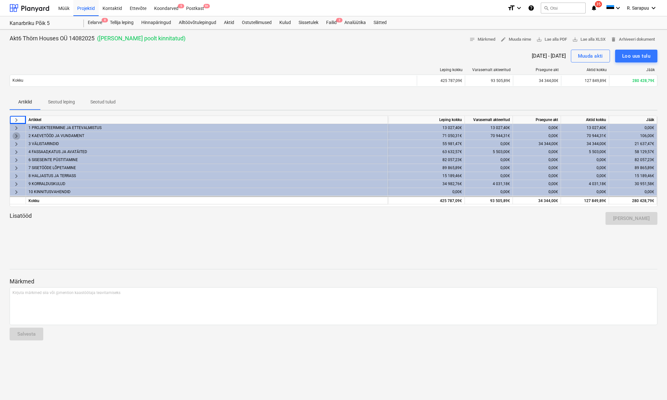
click at [17, 134] on span "keyboard_arrow_right" at bounding box center [16, 136] width 8 height 8
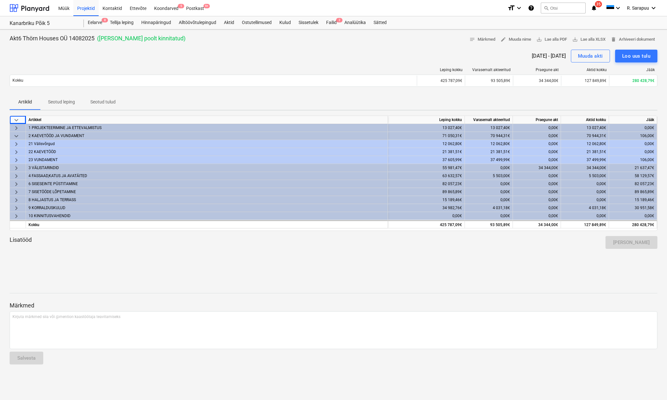
click at [17, 134] on span "keyboard_arrow_down" at bounding box center [16, 136] width 8 height 8
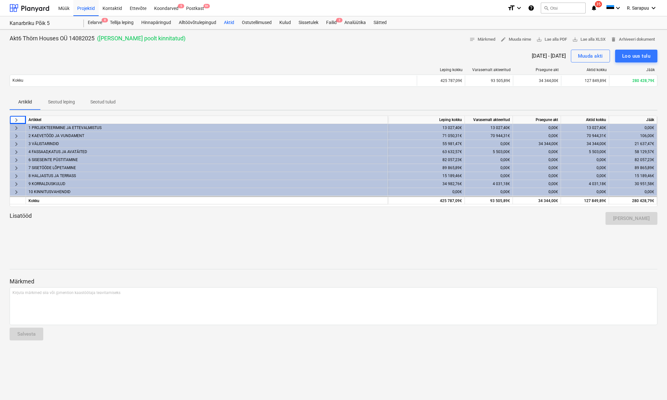
click at [222, 23] on div "Aktid" at bounding box center [229, 22] width 18 height 13
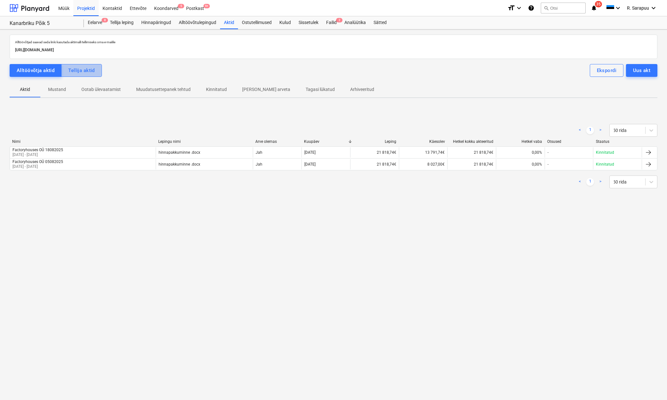
click at [82, 72] on div "Tellija aktid" at bounding box center [81, 70] width 27 height 8
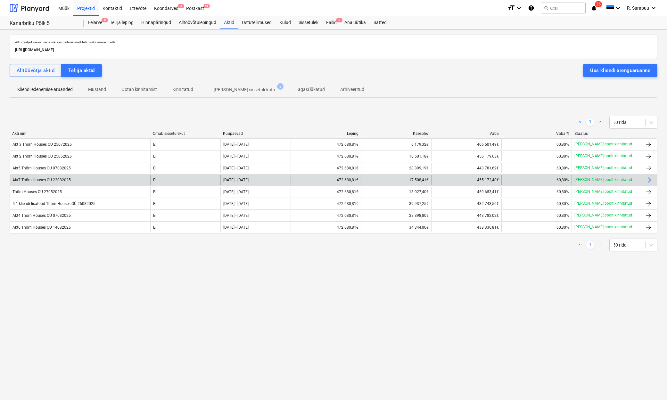
scroll to position [0, 0]
click at [46, 181] on div "Akt7 Thörn Houses OÜ 22082025" at bounding box center [41, 180] width 58 height 4
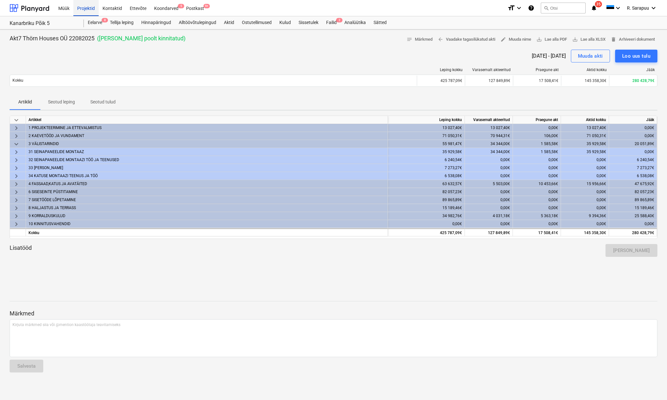
click at [83, 7] on div "Projektid" at bounding box center [85, 8] width 25 height 16
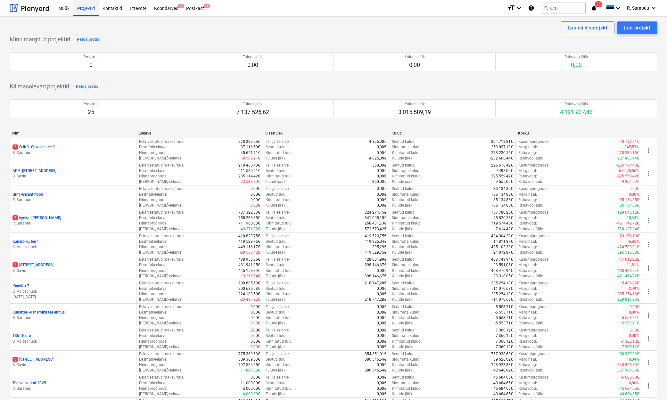
click at [90, 10] on div "Projektid" at bounding box center [85, 8] width 25 height 16
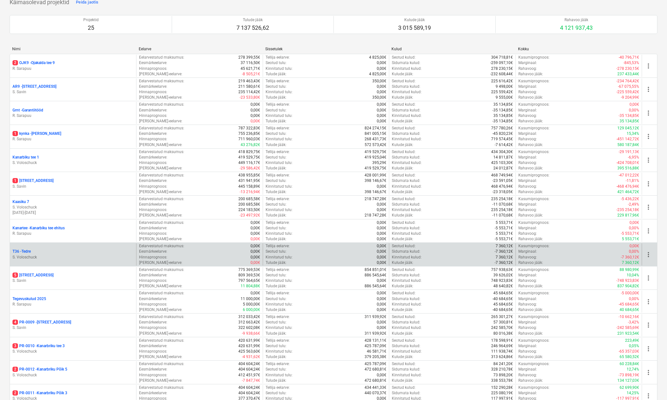
scroll to position [92, 0]
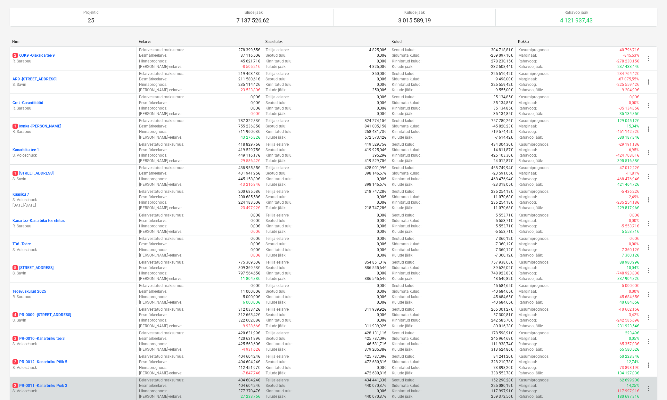
click at [61, 383] on p "2 PR-0011 - Kanarbriku Põik 3" at bounding box center [39, 385] width 55 height 5
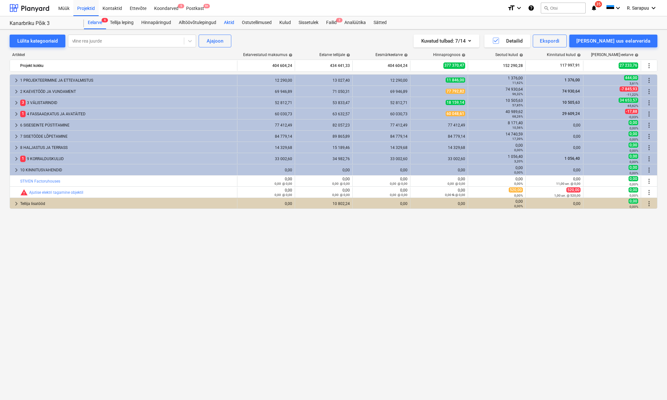
click at [233, 23] on div "Aktid" at bounding box center [229, 22] width 18 height 13
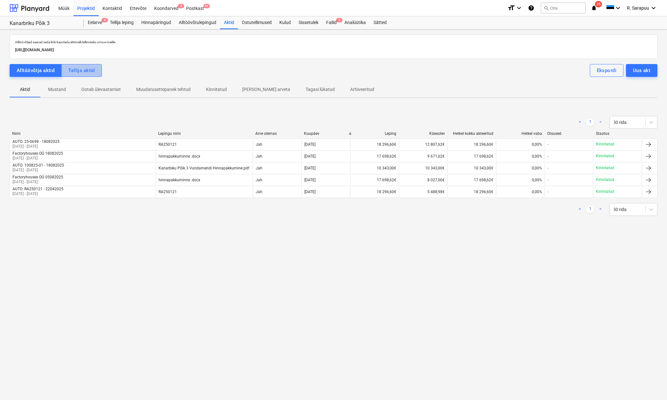
click at [81, 75] on button "Tellija aktid" at bounding box center [81, 70] width 41 height 13
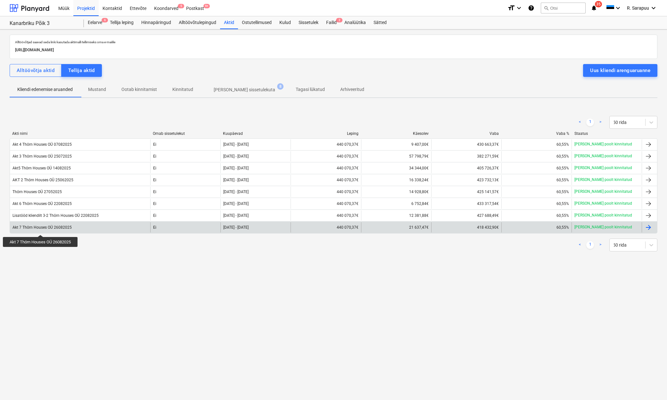
click at [41, 229] on div "Akt 7 Thörn Houses OÜ 26082025" at bounding box center [41, 227] width 59 height 4
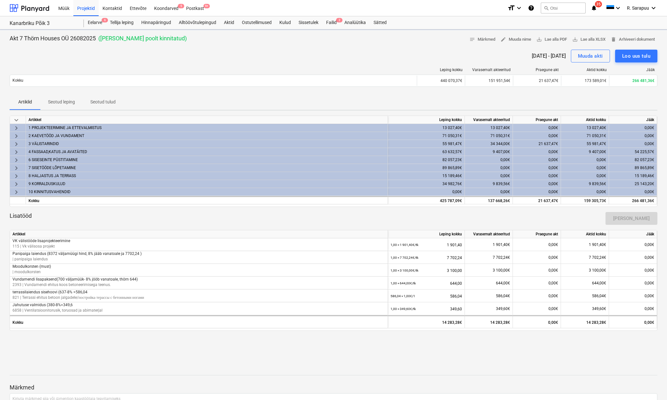
click at [18, 120] on span "keyboard_arrow_down" at bounding box center [16, 120] width 8 height 8
click at [18, 120] on span "keyboard_arrow_right" at bounding box center [16, 120] width 8 height 8
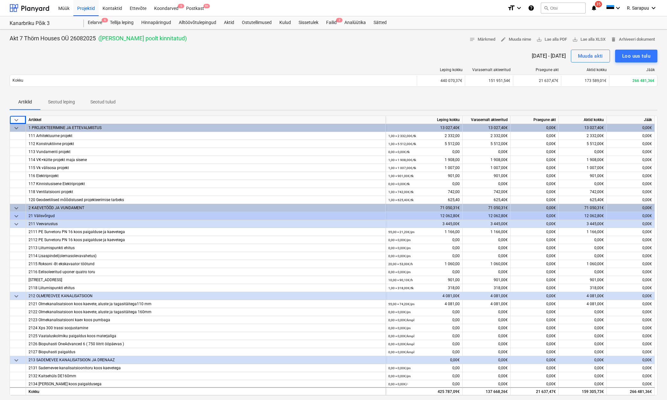
click at [18, 120] on span "keyboard_arrow_down" at bounding box center [16, 120] width 8 height 8
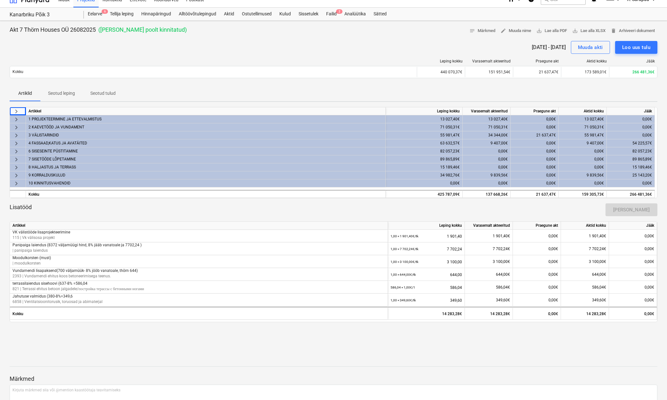
scroll to position [9, 0]
click at [17, 144] on span "keyboard_arrow_right" at bounding box center [16, 144] width 8 height 8
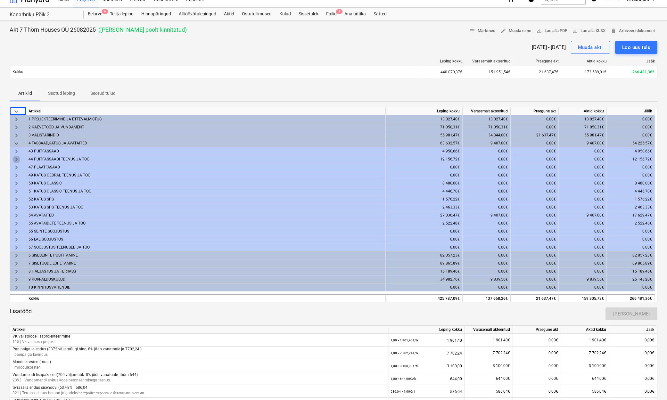
click at [15, 158] on span "keyboard_arrow_right" at bounding box center [16, 160] width 8 height 8
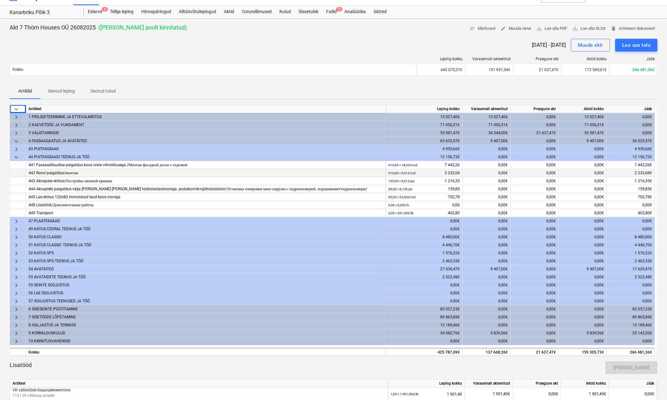
scroll to position [11, 0]
click at [16, 154] on span "keyboard_arrow_down" at bounding box center [16, 157] width 8 height 8
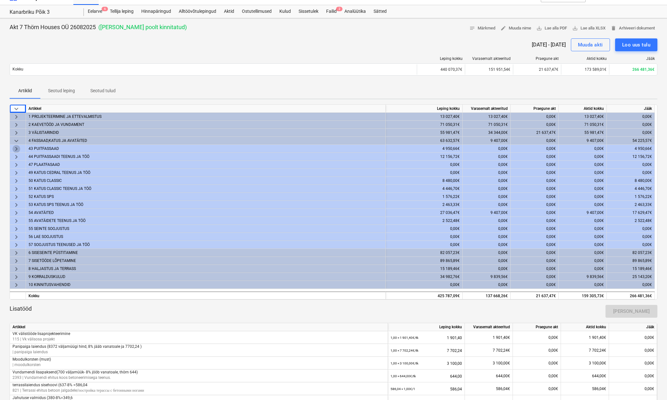
click at [18, 148] on span "keyboard_arrow_right" at bounding box center [16, 149] width 8 height 8
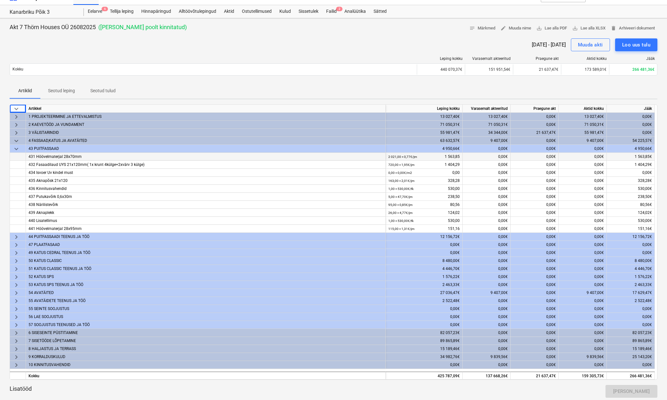
click at [16, 147] on span "keyboard_arrow_down" at bounding box center [16, 149] width 8 height 8
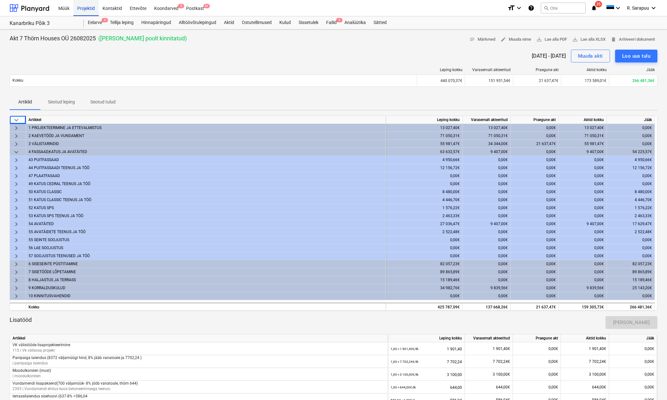
scroll to position [0, 0]
click at [88, 13] on div "Projektid" at bounding box center [85, 8] width 25 height 16
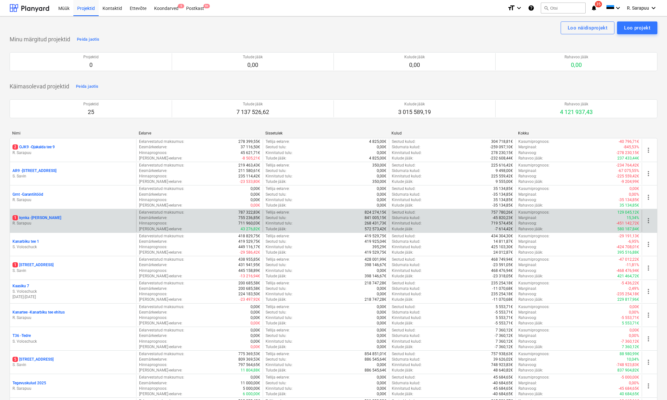
scroll to position [6, 0]
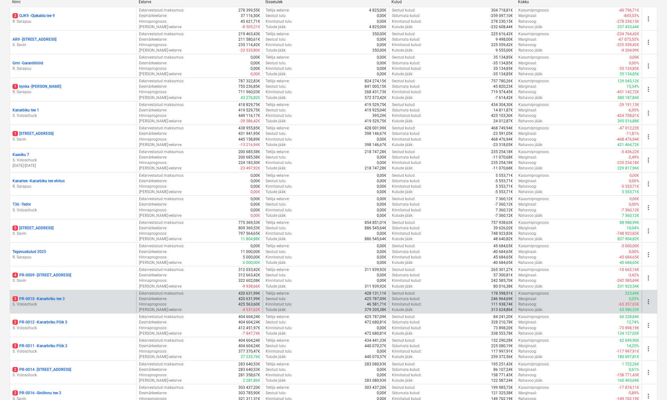
scroll to position [131, 0]
click at [51, 297] on p "3 PR-0010 - Kanarbriku tee 3" at bounding box center [38, 298] width 52 height 5
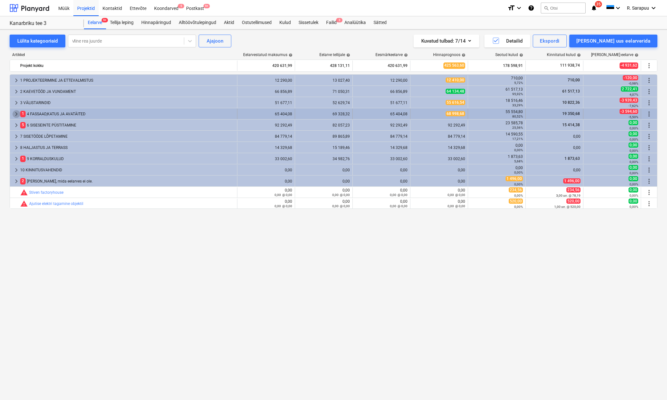
click at [15, 114] on span "keyboard_arrow_right" at bounding box center [16, 114] width 8 height 8
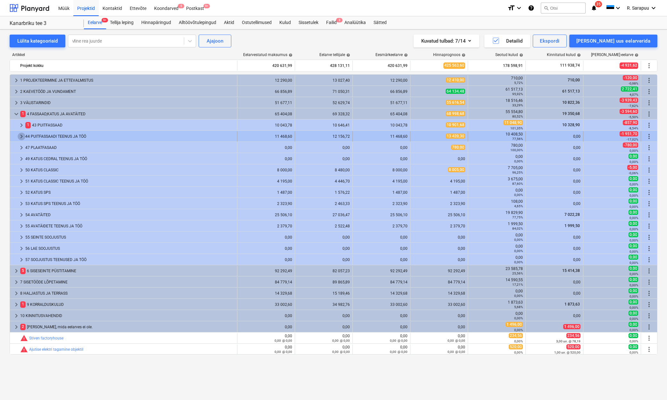
click at [21, 136] on span "keyboard_arrow_right" at bounding box center [22, 137] width 8 height 8
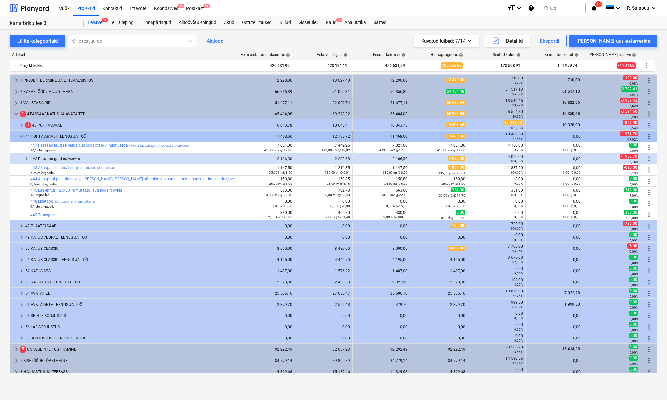
click at [23, 136] on span "keyboard_arrow_down" at bounding box center [22, 137] width 8 height 8
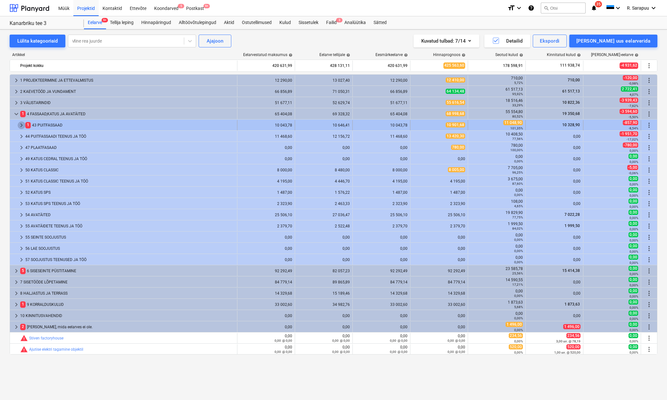
click at [20, 125] on span "keyboard_arrow_right" at bounding box center [22, 125] width 8 height 8
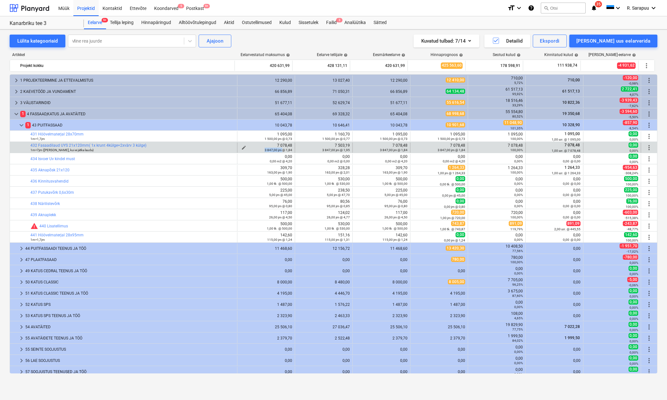
drag, startPoint x: 264, startPoint y: 150, endPoint x: 282, endPoint y: 150, distance: 18.3
click at [281, 151] on small "3 847,00 jm @ 1,84" at bounding box center [278, 150] width 28 height 4
click at [274, 150] on small "3 847,00 jm @ 1,84" at bounding box center [278, 150] width 28 height 4
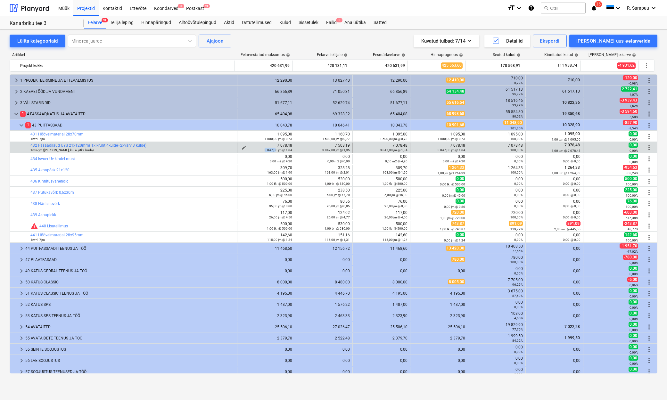
drag, startPoint x: 262, startPoint y: 150, endPoint x: 274, endPoint y: 150, distance: 11.9
click at [274, 150] on div "3 847,00 jm @ 1,84" at bounding box center [266, 150] width 52 height 4
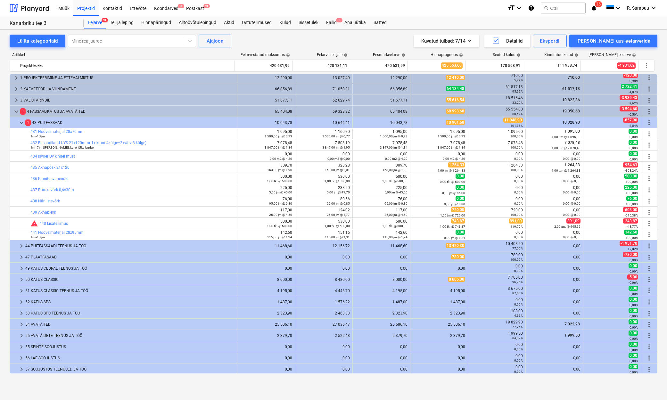
click at [262, 147] on div "keyboard_arrow_right 1 PROJEKTEERIMINE JA ETTEVALMISTUS 12 290,00 13 027,40 12 …" at bounding box center [333, 223] width 647 height 299
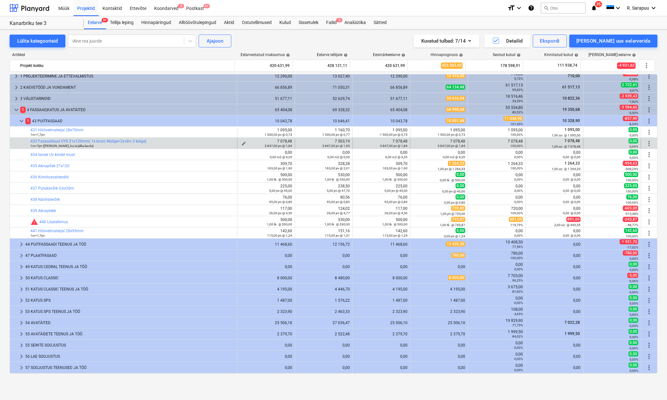
drag, startPoint x: 264, startPoint y: 147, endPoint x: 272, endPoint y: 147, distance: 8.0
click at [272, 147] on div "keyboard_arrow_right 1 PROJEKTEERIMINE JA ETTEVALMISTUS 12 290,00 13 027,40 12 …" at bounding box center [333, 223] width 647 height 299
click at [275, 146] on small "3 847,00 jm @ 1,84" at bounding box center [278, 146] width 28 height 4
drag, startPoint x: 274, startPoint y: 146, endPoint x: 263, endPoint y: 145, distance: 11.2
click at [262, 146] on div "3 847,00 jm @ 1,84" at bounding box center [266, 145] width 52 height 4
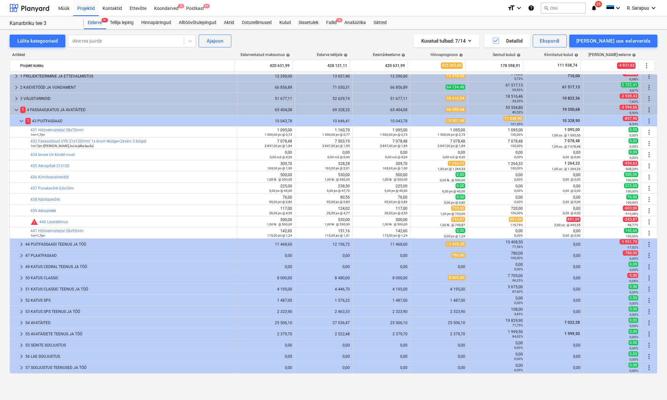
scroll to position [4, 0]
click at [264, 145] on div "keyboard_arrow_right 1 PROJEKTEERIMINE JA ETTEVALMISTUS 12 290,00 13 027,40 12 …" at bounding box center [333, 223] width 647 height 299
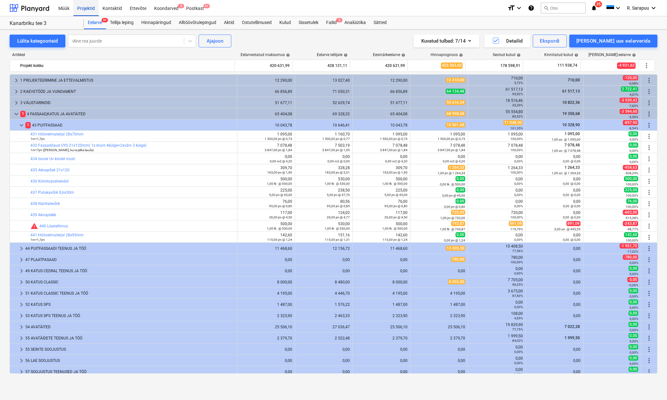
scroll to position [0, 0]
click at [79, 9] on div "Projektid" at bounding box center [85, 8] width 25 height 16
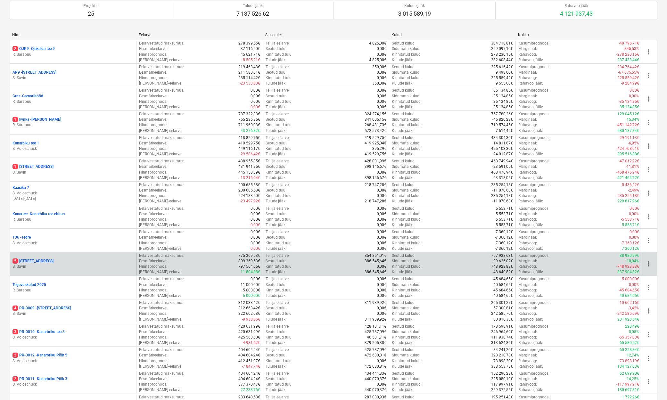
scroll to position [105, 0]
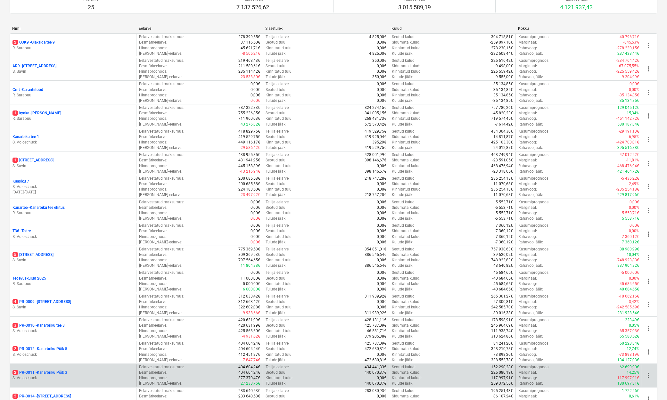
click at [53, 371] on p "2 PR-0011 - Kanarbriku Põik 3" at bounding box center [39, 372] width 55 height 5
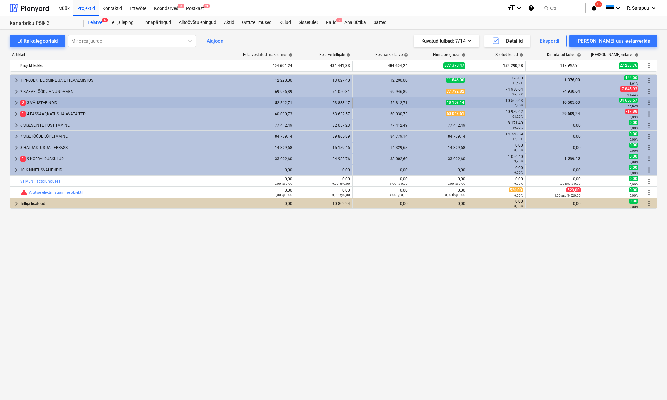
click at [15, 101] on span "keyboard_arrow_right" at bounding box center [16, 103] width 8 height 8
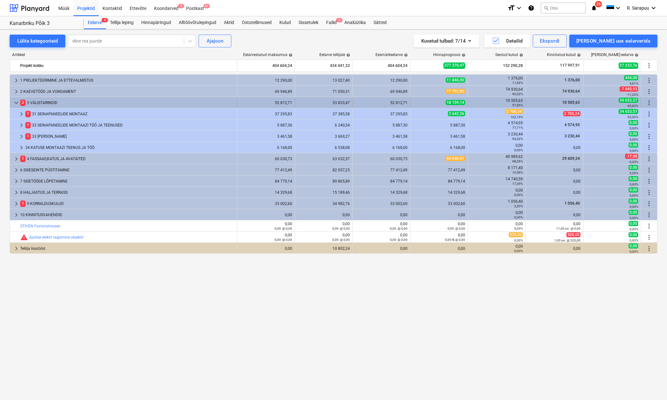
click at [17, 102] on span "keyboard_arrow_down" at bounding box center [16, 103] width 8 height 8
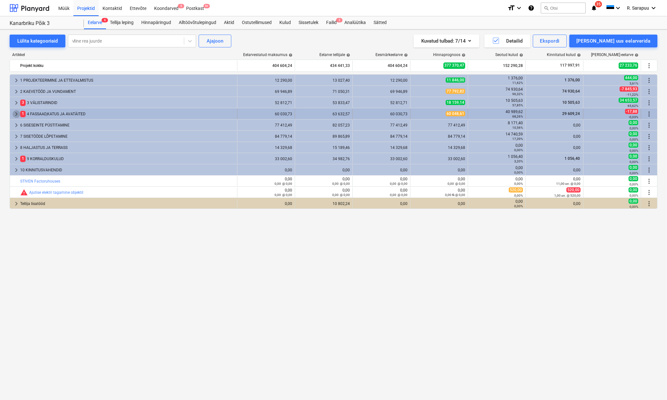
click at [18, 116] on span "keyboard_arrow_right" at bounding box center [16, 114] width 8 height 8
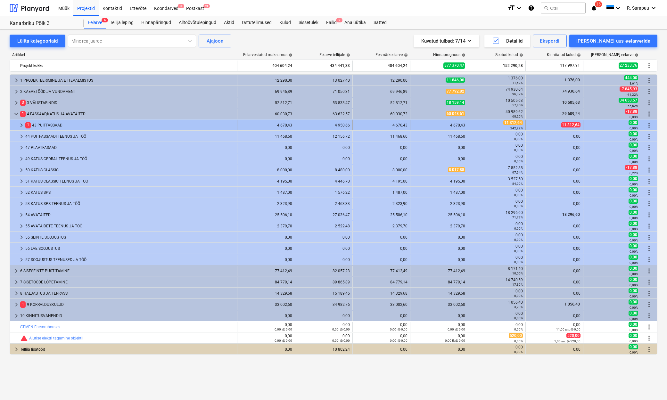
click at [18, 124] on span "keyboard_arrow_right" at bounding box center [22, 125] width 8 height 8
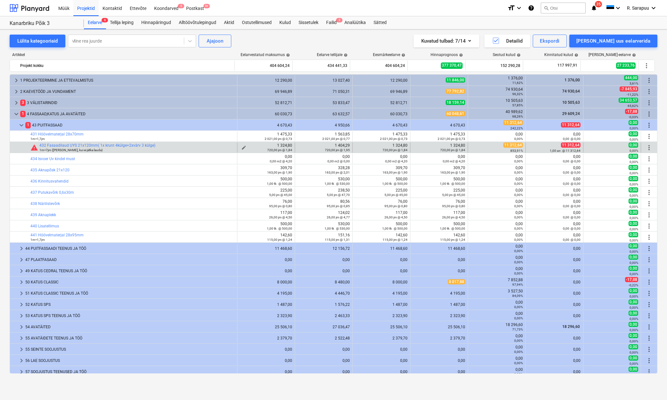
click at [241, 146] on span "edit" at bounding box center [243, 147] width 5 height 5
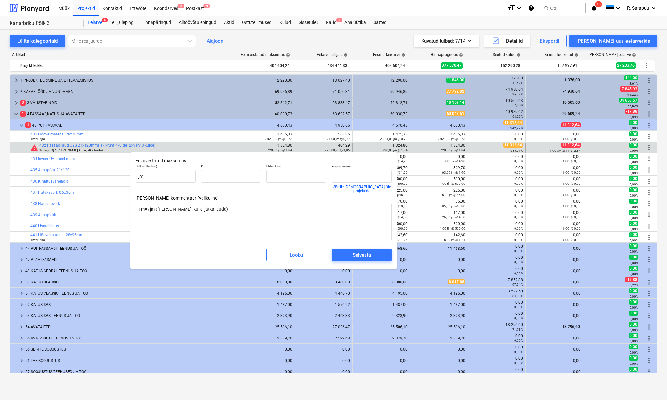
type textarea "x"
type input "720,00"
type input "1,84"
type input "1 324,80"
type input "720"
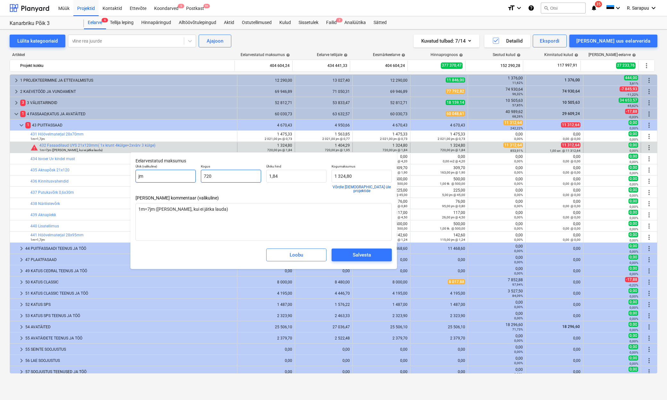
drag, startPoint x: 244, startPoint y: 174, endPoint x: 184, endPoint y: 171, distance: 59.9
click at [183, 172] on div "Ühik (valikuline) jm Kogus 720 Ühiku hind 1,84 Kogumaksumus 1 324,80 Võrdle hin…" at bounding box center [263, 179] width 261 height 34
type textarea "x"
type input "3"
type input "5,52"
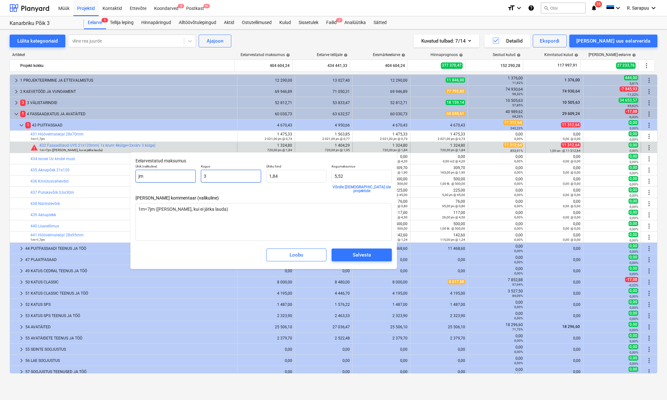
type textarea "x"
type input "30"
type input "55,20"
type textarea "x"
type input "308"
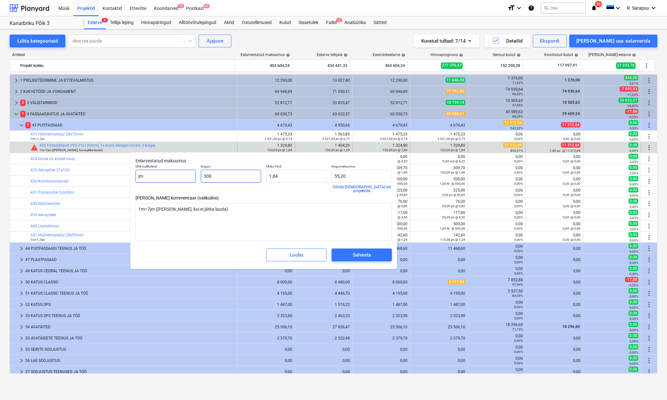
type input "566,72"
type textarea "x"
type input "3087"
type input "5 680,08"
type input "3087"
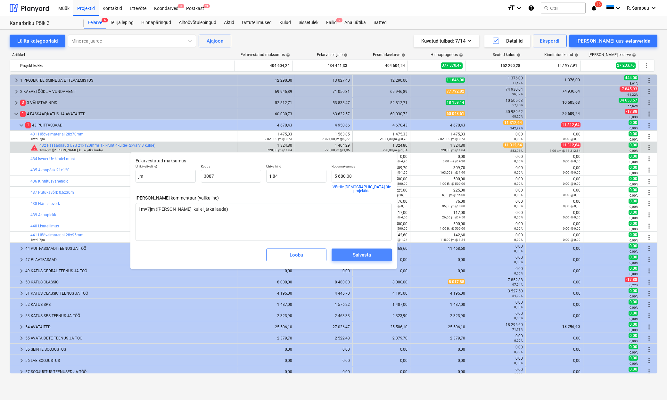
type textarea "x"
type input "3 087,00"
click at [354, 251] on div "Salvesta" at bounding box center [362, 255] width 18 height 8
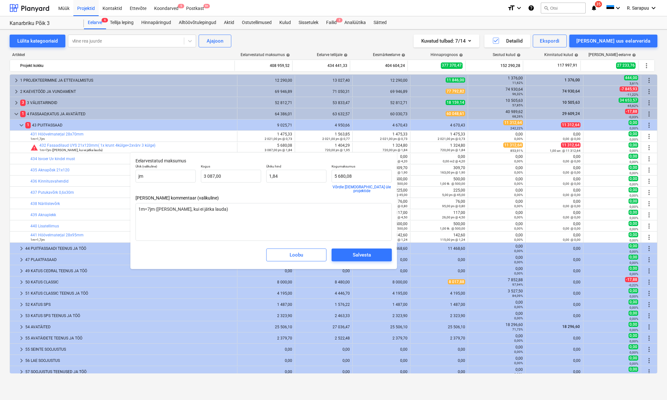
type textarea "x"
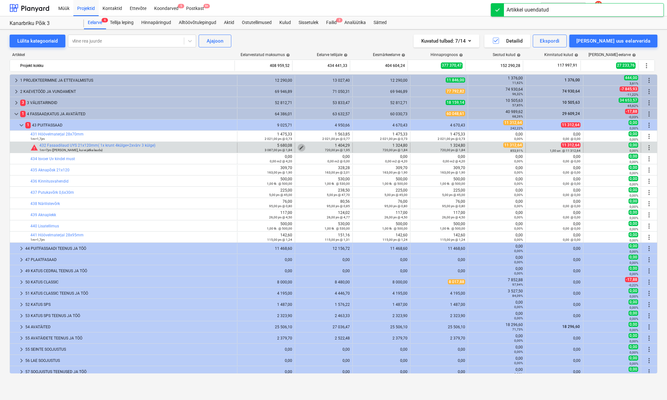
click at [299, 146] on span "edit" at bounding box center [301, 147] width 5 height 5
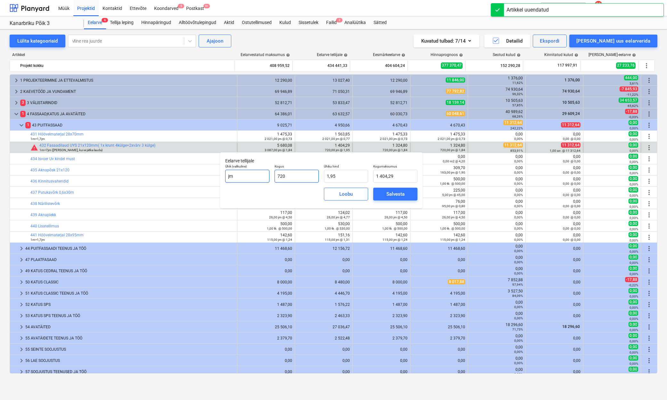
drag, startPoint x: 303, startPoint y: 176, endPoint x: 249, endPoint y: 175, distance: 54.4
click at [247, 176] on div "Ühik (valikuline) jm Kogus 720 Ühiku hind 1,95 Kogumaksumus 1 404,29" at bounding box center [321, 173] width 197 height 23
type input "3"
type input "5,85"
type input "30"
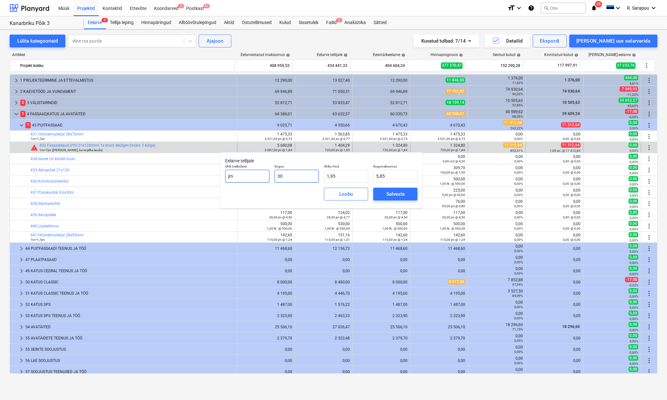
type input "58,51"
type input "308"
type input "600,72"
type input "3087"
type input "6 020,88"
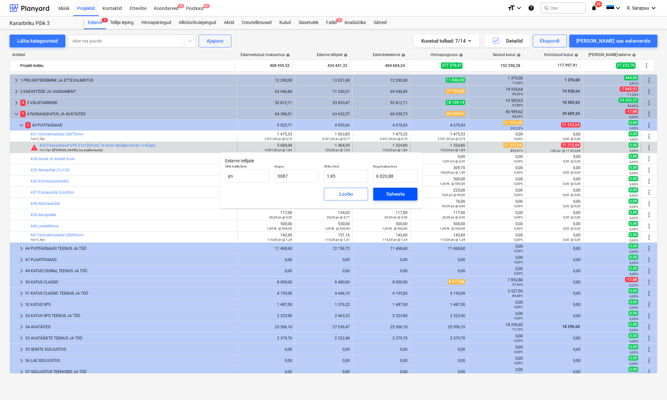
type input "3 087,00"
click at [389, 193] on div "Salvesta" at bounding box center [395, 194] width 18 height 8
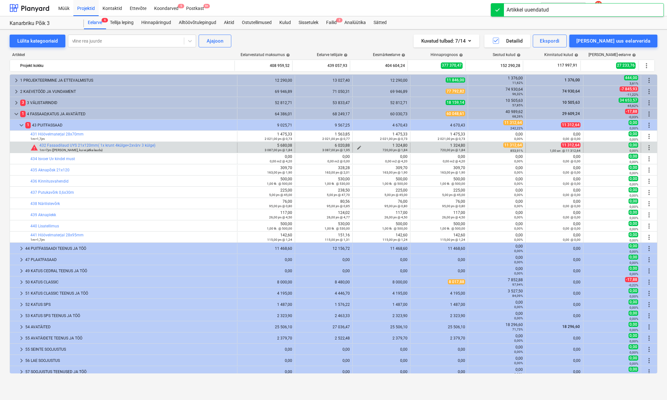
click at [358, 147] on span "edit" at bounding box center [358, 147] width 5 height 5
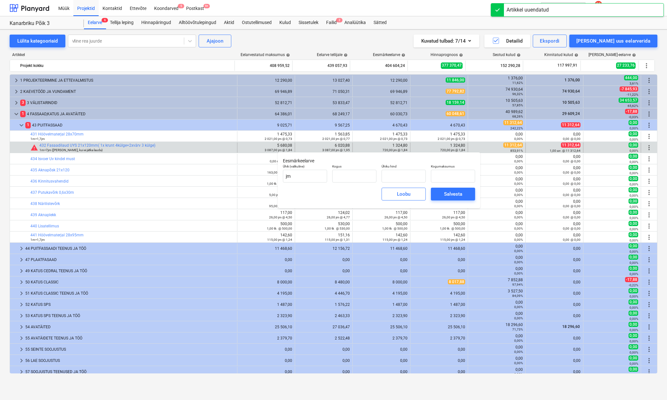
type input "720,00"
type input "1,84"
type input "1 324,80"
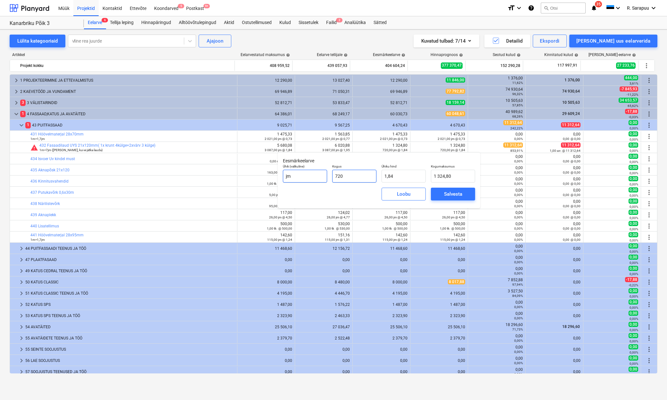
drag, startPoint x: 363, startPoint y: 175, endPoint x: 296, endPoint y: 175, distance: 67.9
click at [294, 175] on div "Ühik (valikuline) jm Kogus 720 Ühiku hind 1,84 Kogumaksumus 1 324,80" at bounding box center [378, 173] width 197 height 23
type input "3"
type input "5,52"
type input "30"
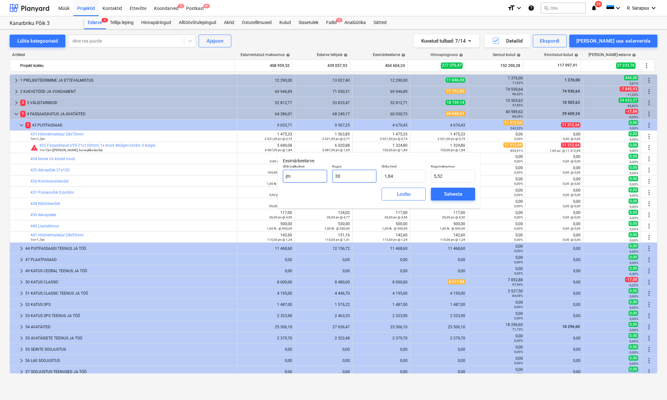
type input "55,20"
type input "308"
type input "566,72"
type input "3087"
type input "5 680,08"
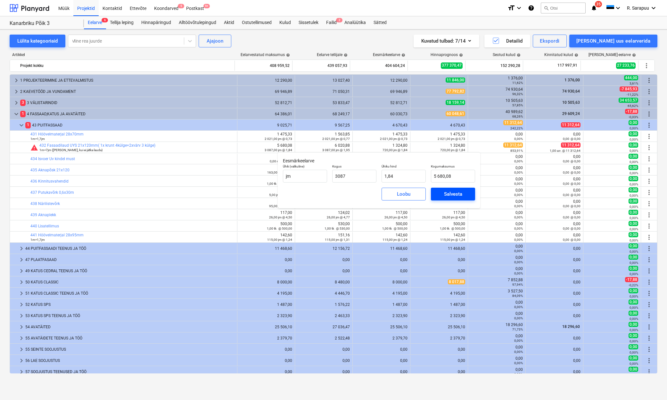
type input "3 087,00"
click at [452, 194] on div "Salvesta" at bounding box center [453, 194] width 18 height 8
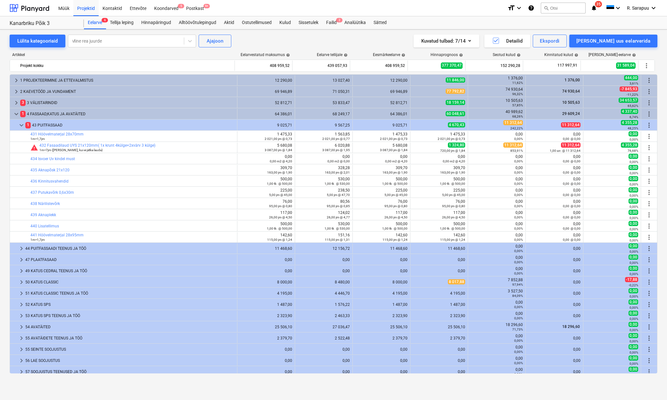
click at [480, 54] on div "Seotud kulud help" at bounding box center [495, 55] width 58 height 4
click at [661, 53] on div "Lülita kategooriaid Mine rea juurde Ajajoon Kuvatud tulbad : 7/14 Detailid Eksp…" at bounding box center [333, 207] width 667 height 357
click at [403, 38] on div "Kuvatud tulbad : 7/14 Detailid Ekspordi Lisa uus eelarverida" at bounding box center [490, 41] width 333 height 13
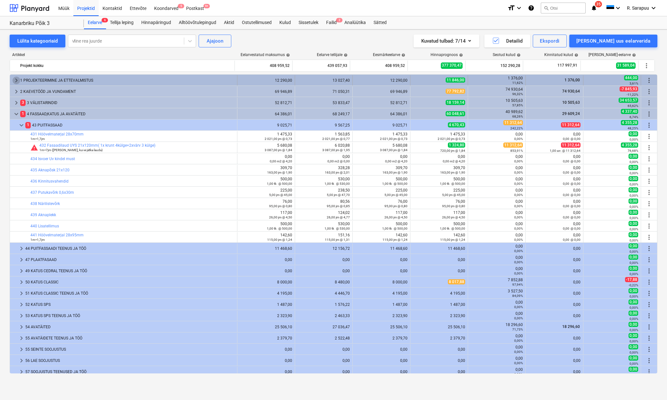
click at [17, 81] on span "keyboard_arrow_right" at bounding box center [16, 81] width 8 height 8
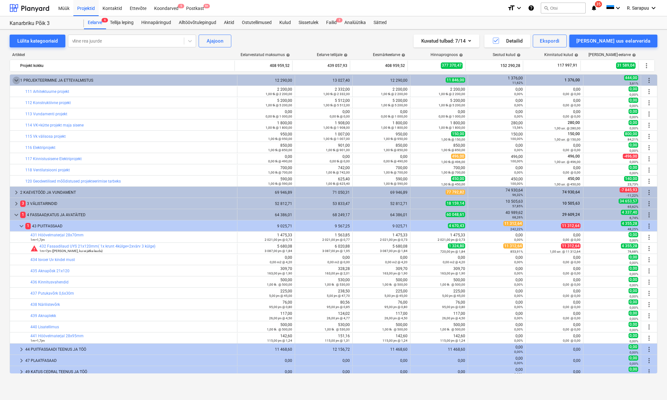
click at [17, 81] on span "keyboard_arrow_down" at bounding box center [16, 81] width 8 height 8
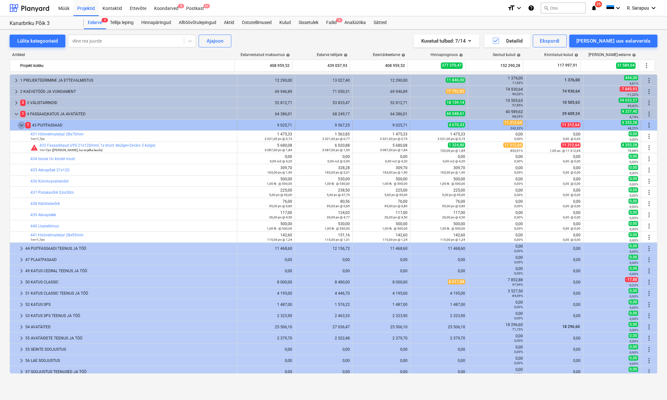
click at [22, 126] on span "keyboard_arrow_down" at bounding box center [22, 125] width 8 height 8
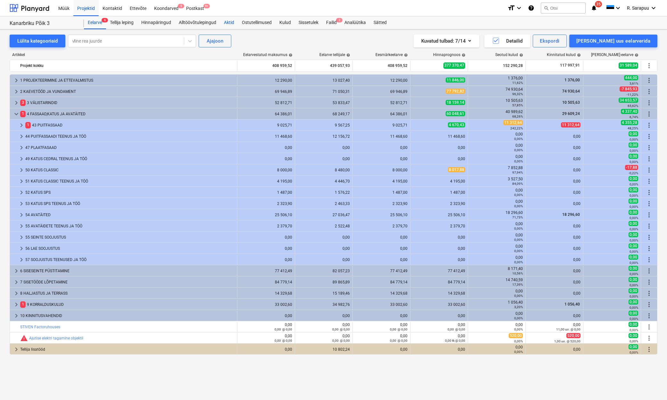
click at [237, 21] on div "Aktid" at bounding box center [229, 22] width 18 height 13
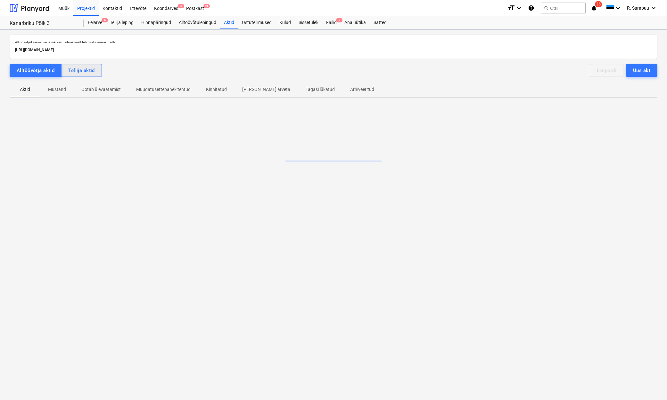
click at [75, 68] on div "Tellija aktid" at bounding box center [81, 70] width 27 height 8
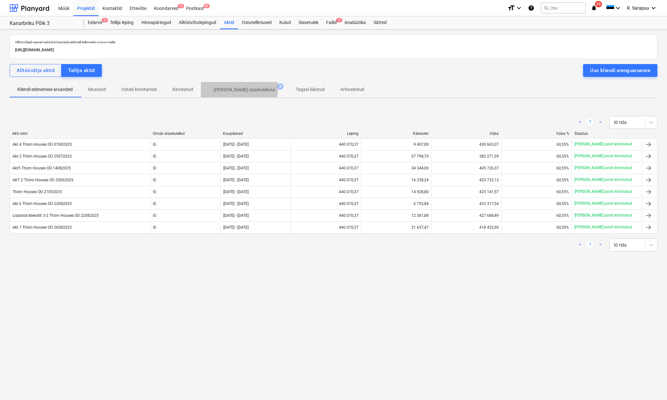
click at [239, 87] on p "[PERSON_NAME] sissetulekuta" at bounding box center [244, 89] width 61 height 7
drag, startPoint x: 87, startPoint y: 87, endPoint x: 69, endPoint y: 91, distance: 18.5
click at [87, 87] on span "Mustand" at bounding box center [96, 89] width 33 height 11
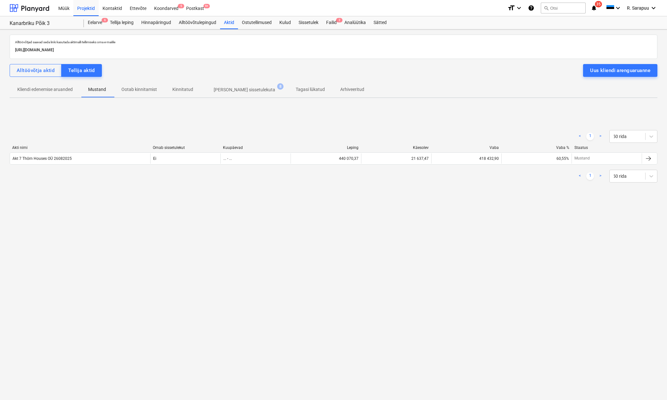
click at [59, 91] on p "Kliendi edenemise aruanded" at bounding box center [44, 89] width 55 height 7
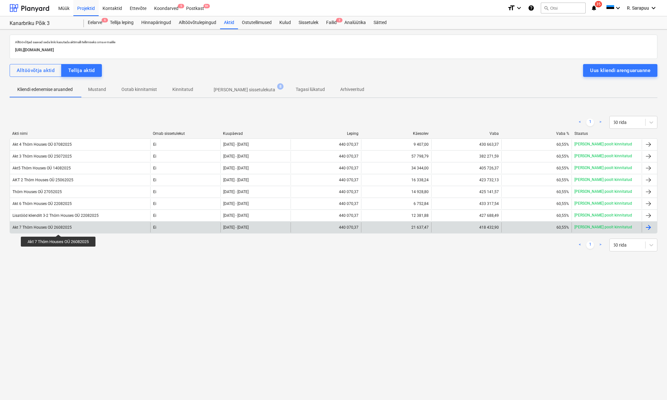
click at [59, 229] on div "Akt 7 Thörn Houses OÜ 26082025" at bounding box center [41, 227] width 59 height 4
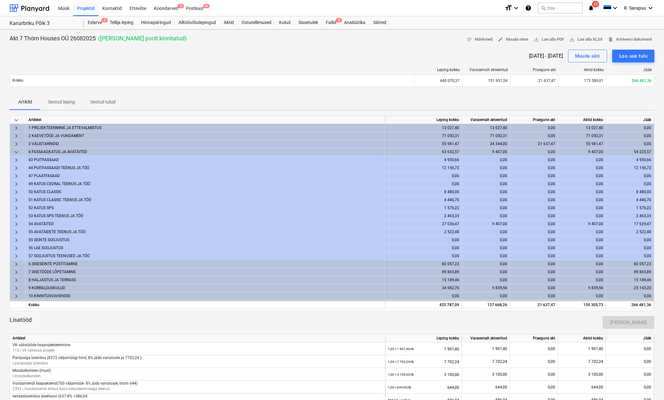
click at [17, 152] on span "keyboard_arrow_down" at bounding box center [16, 152] width 8 height 8
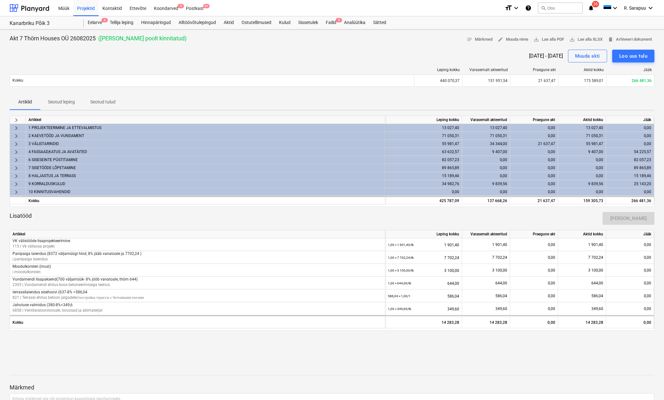
scroll to position [0, 0]
click at [17, 148] on span "keyboard_arrow_right" at bounding box center [16, 152] width 8 height 8
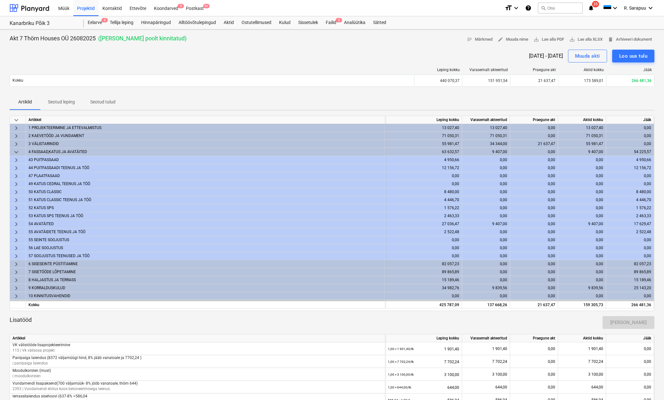
click at [18, 166] on span "keyboard_arrow_right" at bounding box center [16, 168] width 8 height 8
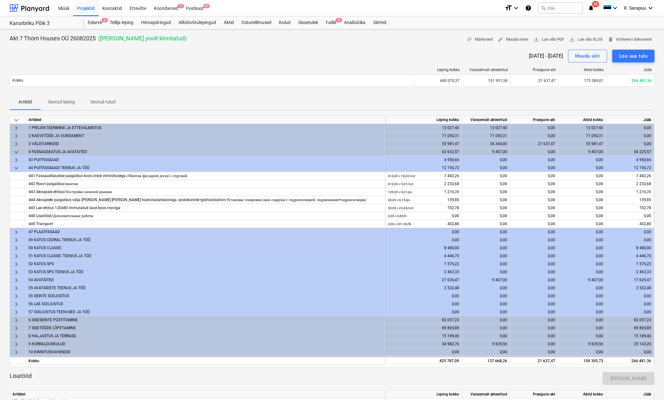
click at [18, 166] on span "keyboard_arrow_down" at bounding box center [16, 168] width 8 height 8
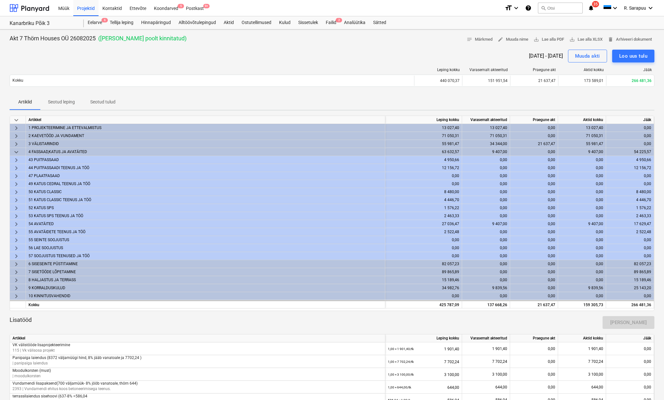
click at [18, 224] on span "keyboard_arrow_right" at bounding box center [16, 224] width 8 height 8
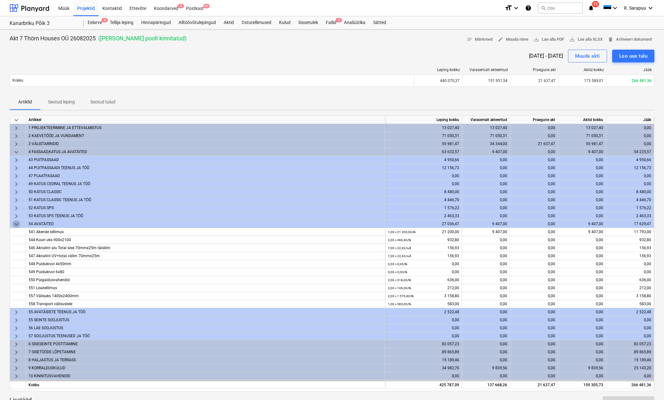
click at [18, 224] on span "keyboard_arrow_down" at bounding box center [16, 224] width 8 height 8
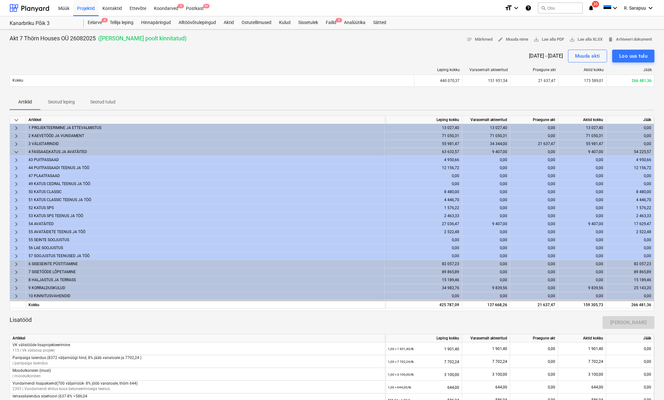
click at [17, 150] on span "keyboard_arrow_down" at bounding box center [16, 152] width 8 height 8
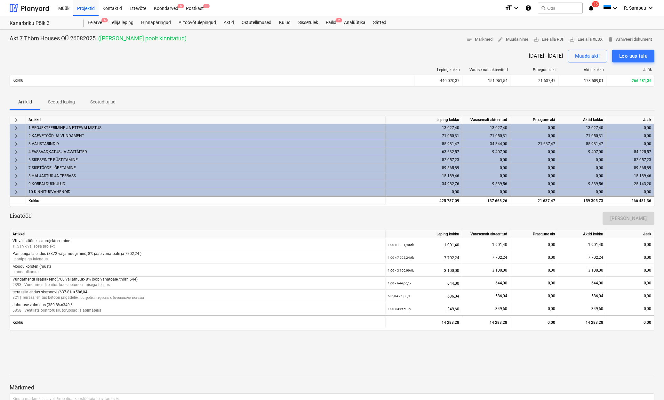
scroll to position [0, 0]
click at [17, 145] on span "keyboard_arrow_right" at bounding box center [16, 144] width 8 height 8
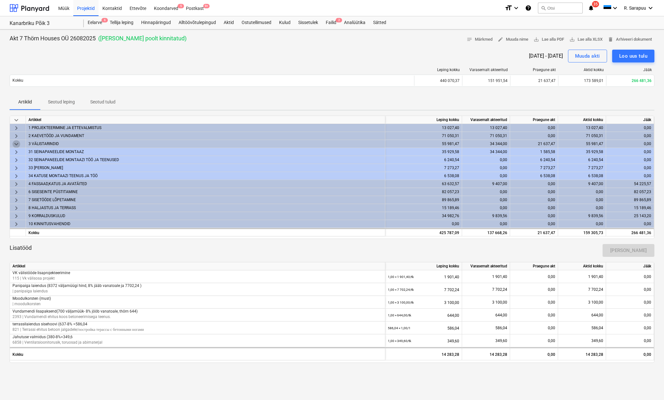
click at [19, 143] on span "keyboard_arrow_down" at bounding box center [16, 144] width 8 height 8
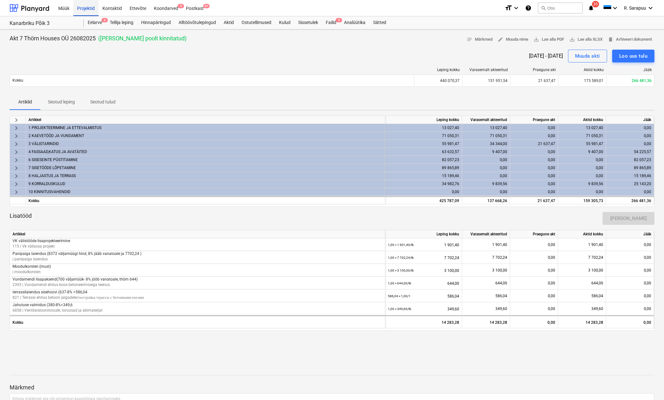
click at [90, 8] on div "Projektid" at bounding box center [85, 8] width 25 height 16
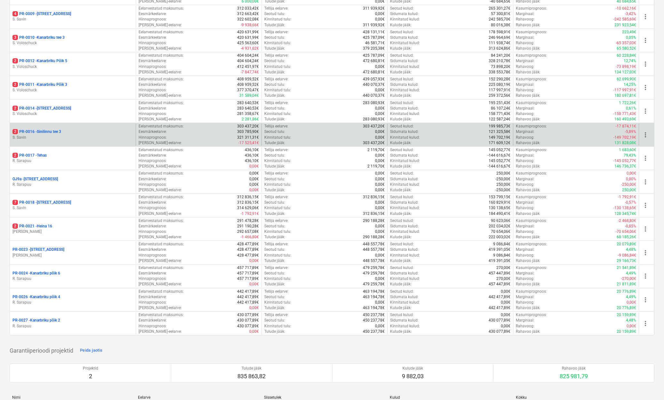
scroll to position [427, 0]
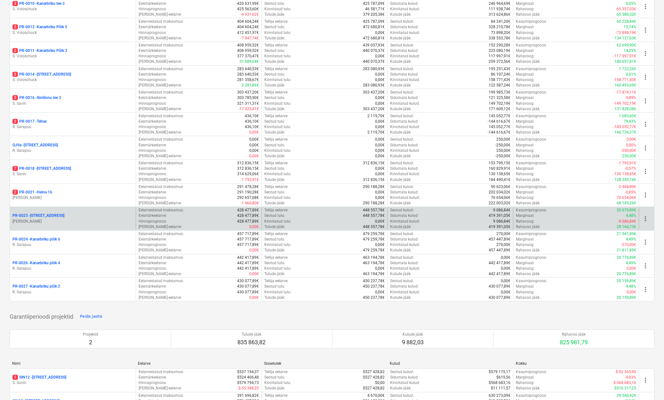
click at [50, 213] on p "PR-0023 - Kanarbriku tee 7" at bounding box center [38, 215] width 52 height 5
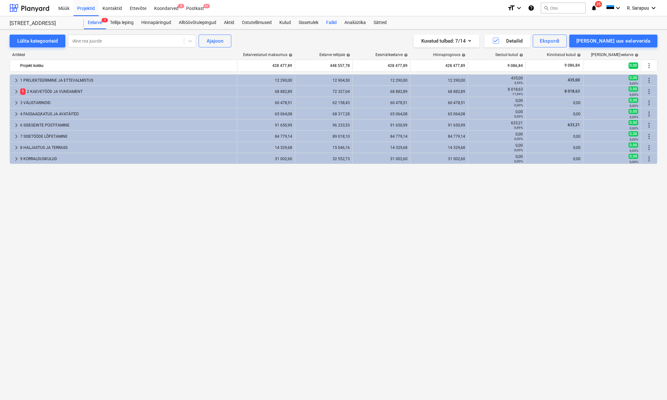
click at [332, 23] on div "Failid" at bounding box center [331, 22] width 18 height 13
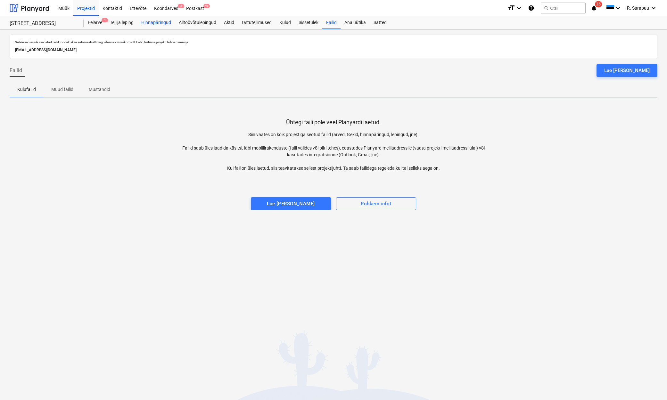
click at [149, 26] on div "Hinnapäringud" at bounding box center [155, 22] width 37 height 13
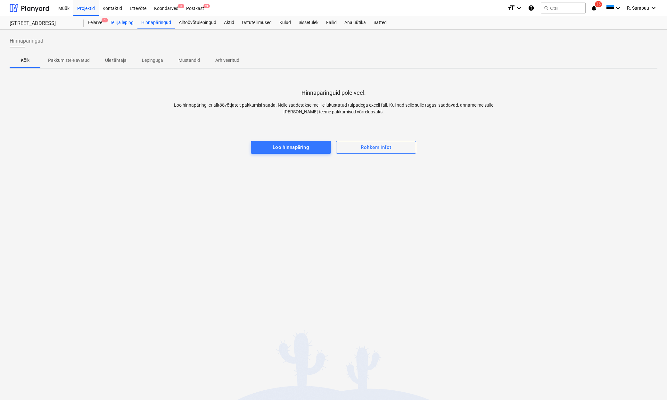
click at [122, 24] on div "Tellija leping" at bounding box center [121, 22] width 31 height 13
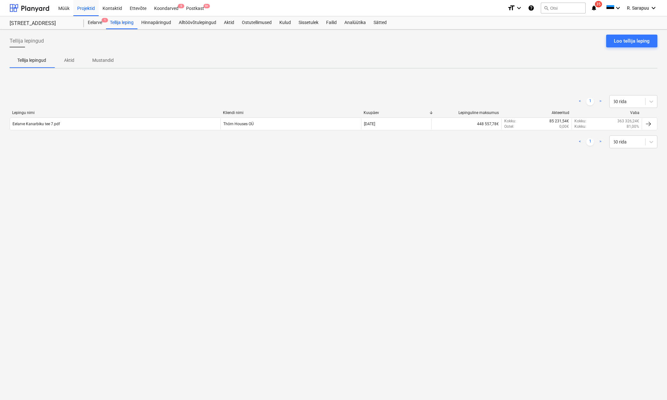
click at [65, 59] on p "Aktid" at bounding box center [68, 60] width 15 height 7
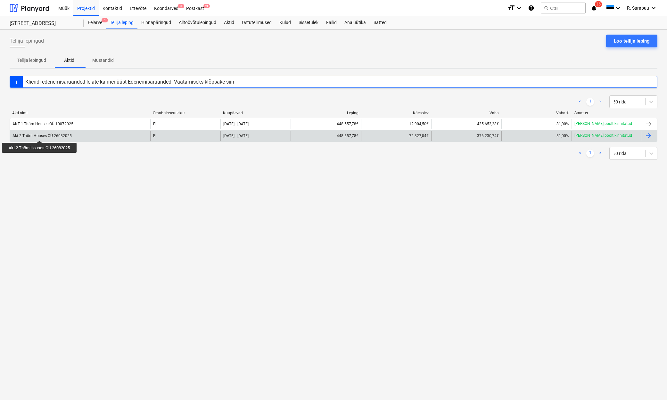
click at [40, 135] on div "Akt 2 Thörn Houses OÜ 26082025" at bounding box center [41, 136] width 59 height 4
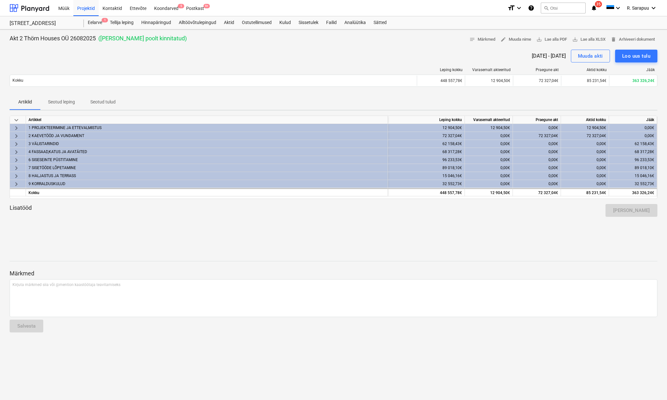
scroll to position [0, 1]
click at [70, 135] on div "2 KAEVETÖÖD JA VUNDAMENT" at bounding box center [206, 136] width 356 height 8
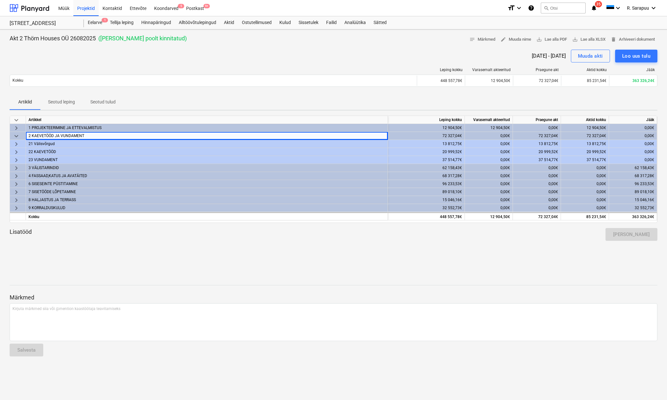
click at [70, 135] on div "2 KAEVETÖÖD JA VUNDAMENT" at bounding box center [206, 136] width 356 height 8
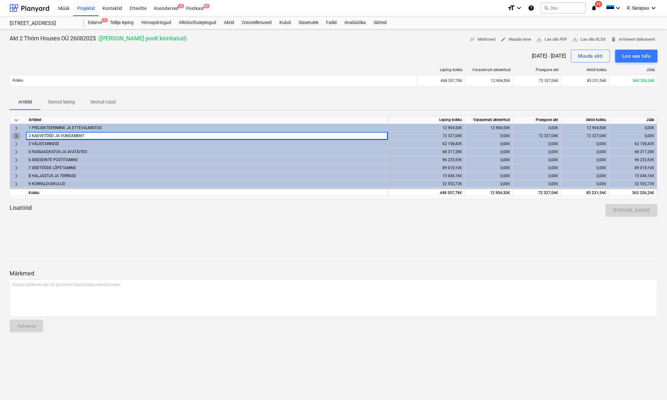
click at [13, 136] on span "keyboard_arrow_right" at bounding box center [16, 136] width 8 height 8
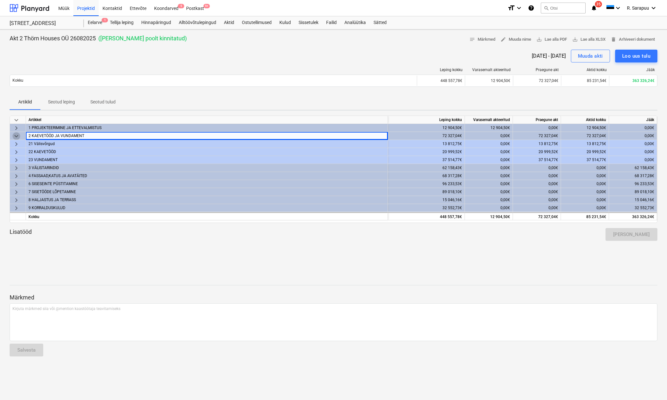
click at [14, 136] on span "keyboard_arrow_down" at bounding box center [16, 136] width 8 height 8
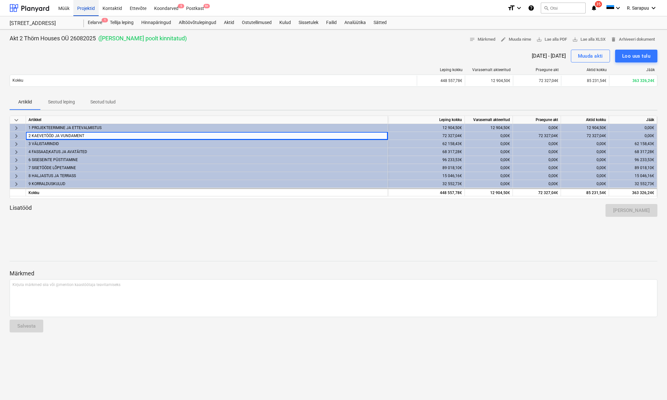
click at [85, 9] on div "Projektid" at bounding box center [85, 8] width 25 height 16
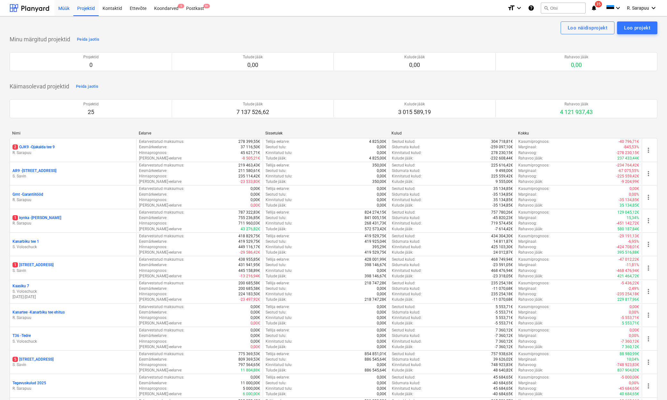
scroll to position [0, 0]
click at [69, 10] on div "Müük" at bounding box center [63, 7] width 19 height 16
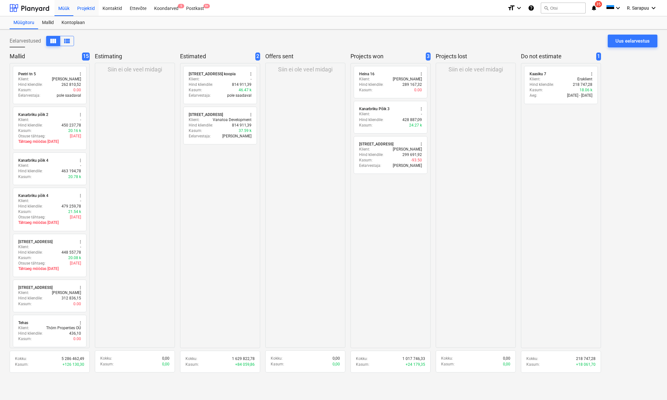
click at [83, 9] on div "Projektid" at bounding box center [85, 8] width 25 height 16
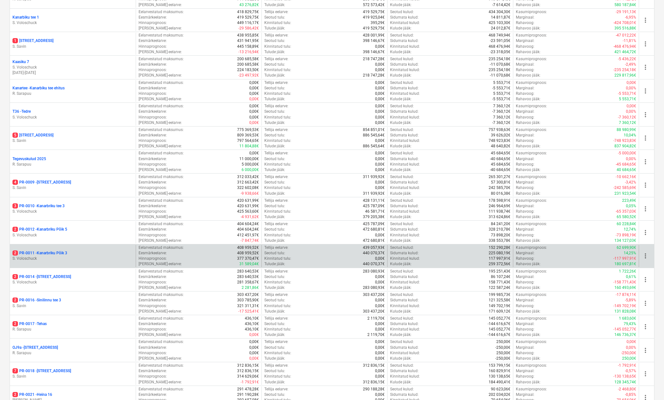
scroll to position [227, 0]
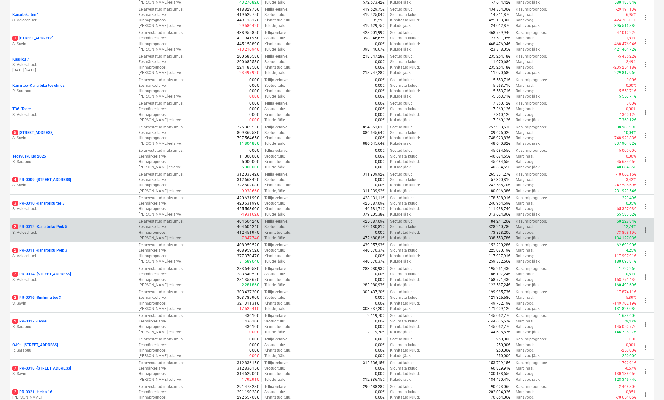
click at [56, 224] on p "2 PR-0012 - Kanarbriku Põik 5" at bounding box center [39, 226] width 55 height 5
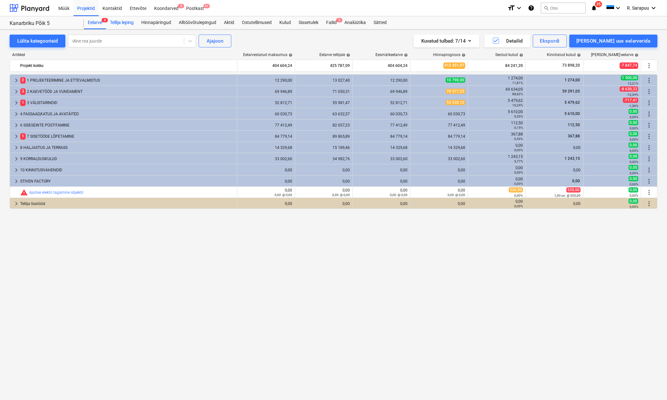
click at [120, 24] on div "Tellija leping" at bounding box center [121, 22] width 31 height 13
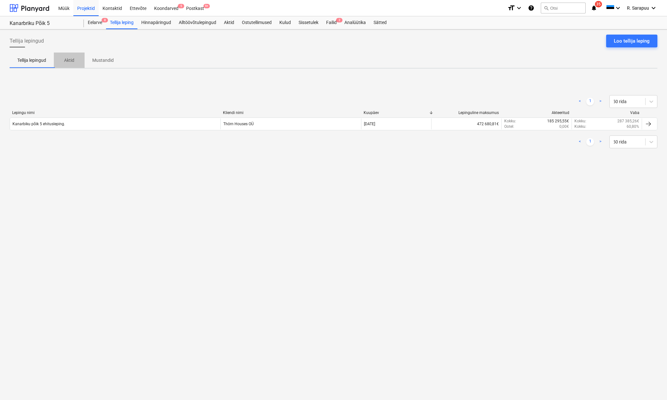
click at [73, 57] on p "Aktid" at bounding box center [68, 60] width 15 height 7
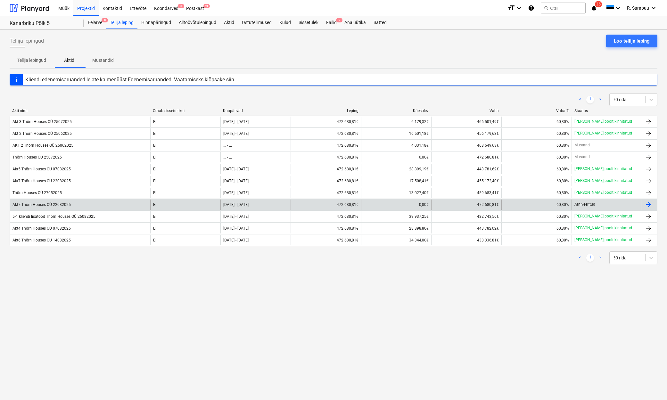
click at [648, 207] on div at bounding box center [648, 205] width 8 height 8
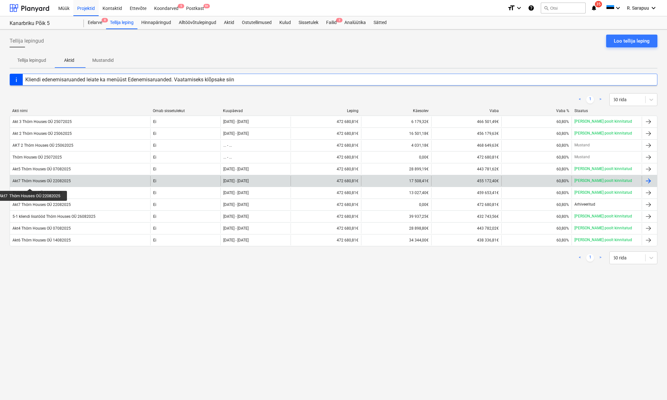
click at [30, 183] on div "Akt7 Thörn Houses OÜ 22082025" at bounding box center [41, 181] width 58 height 4
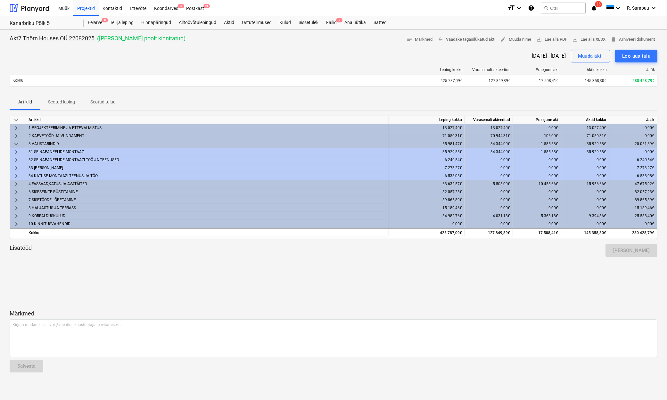
drag, startPoint x: 168, startPoint y: 59, endPoint x: 118, endPoint y: 37, distance: 54.4
click at [165, 57] on div "18 Aug 2025 - 22 Aug 2025 Muuda akti Loo uus tulu" at bounding box center [333, 56] width 647 height 13
click at [90, 9] on div "Projektid" at bounding box center [85, 8] width 25 height 16
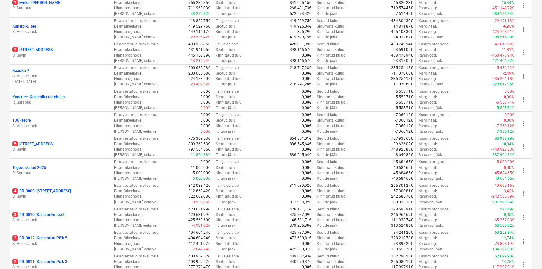
scroll to position [242, 0]
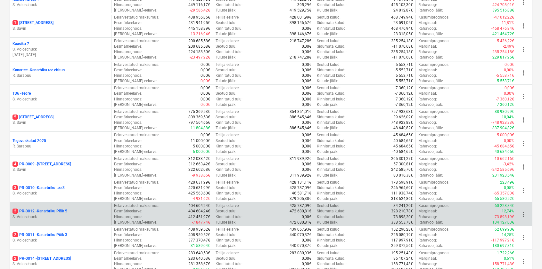
click at [51, 215] on p "S. Voloschuck" at bounding box center [60, 217] width 96 height 5
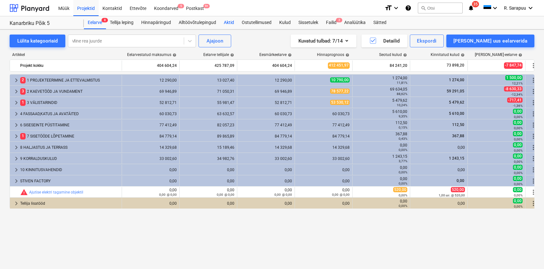
click at [228, 23] on div "Aktid" at bounding box center [229, 22] width 18 height 13
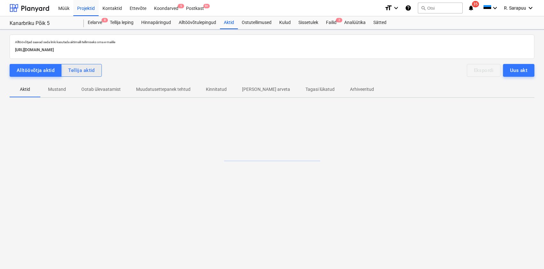
click at [100, 68] on button "Tellija aktid" at bounding box center [81, 70] width 41 height 13
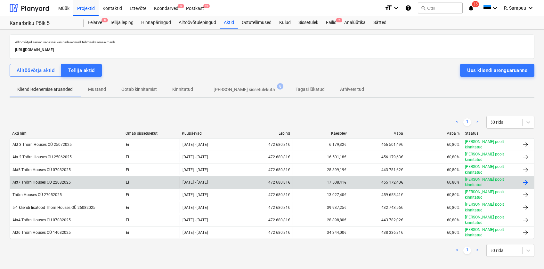
click at [53, 177] on div "Akt7 Thörn Houses OÜ 22082025" at bounding box center [66, 182] width 113 height 11
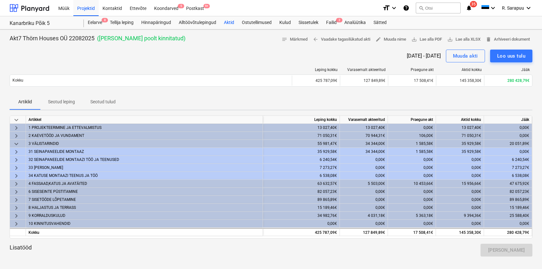
click at [237, 23] on div "Aktid" at bounding box center [229, 22] width 18 height 13
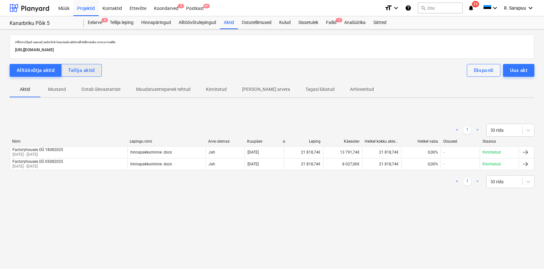
click at [92, 67] on div "Tellija aktid" at bounding box center [81, 70] width 27 height 8
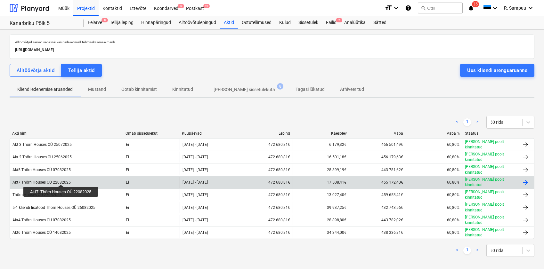
click at [61, 180] on div "Akt7 Thörn Houses OÜ 22082025" at bounding box center [41, 182] width 58 height 4
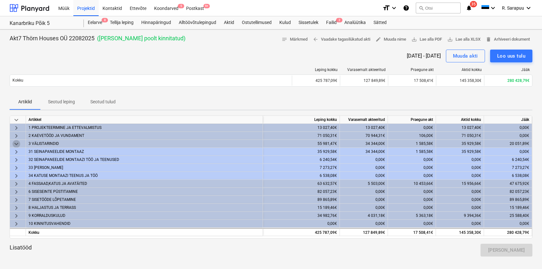
click at [17, 143] on span "keyboard_arrow_down" at bounding box center [16, 144] width 8 height 8
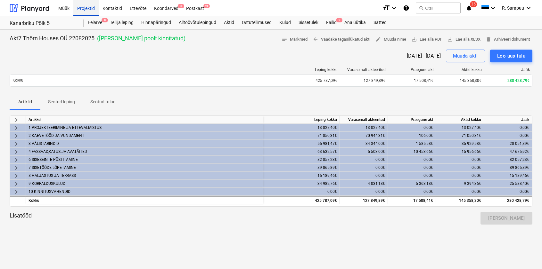
click at [91, 10] on div "Projektid" at bounding box center [85, 8] width 25 height 16
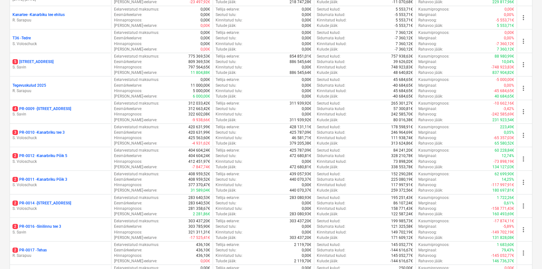
scroll to position [310, 0]
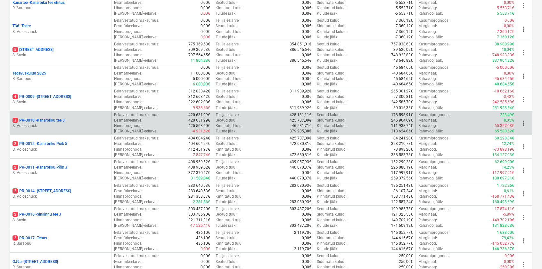
click at [59, 118] on p "3 PR-0010 - Kanarbriku tee 3" at bounding box center [38, 120] width 52 height 5
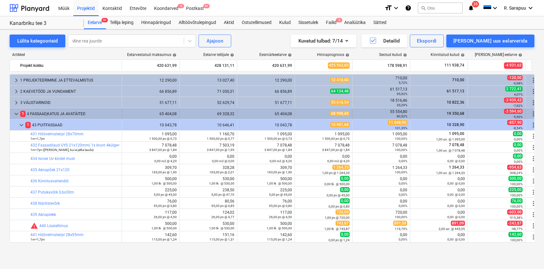
click at [16, 115] on span "keyboard_arrow_down" at bounding box center [16, 114] width 8 height 8
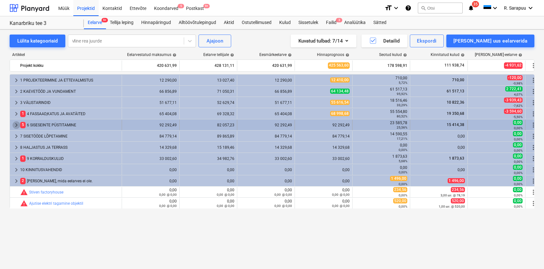
click at [16, 123] on span "keyboard_arrow_right" at bounding box center [16, 125] width 8 height 8
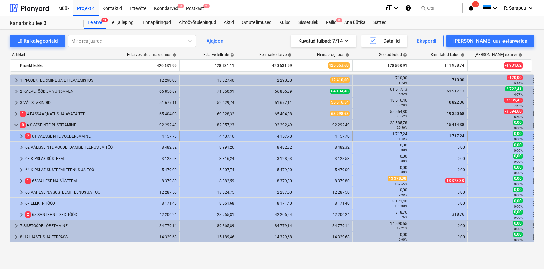
click at [24, 136] on span "keyboard_arrow_right" at bounding box center [22, 137] width 8 height 8
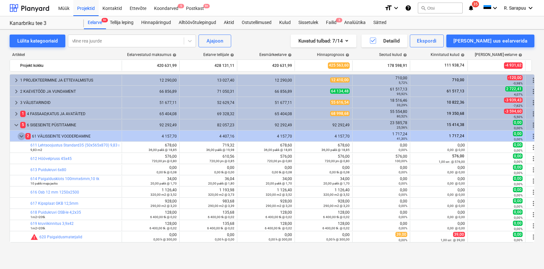
click at [24, 136] on span "keyboard_arrow_down" at bounding box center [22, 137] width 8 height 8
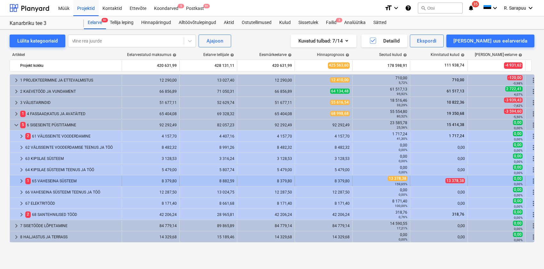
click at [21, 182] on span "keyboard_arrow_right" at bounding box center [22, 181] width 8 height 8
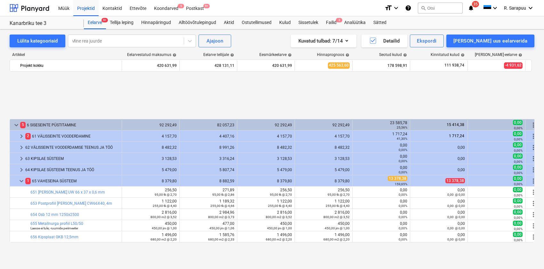
scroll to position [86, 0]
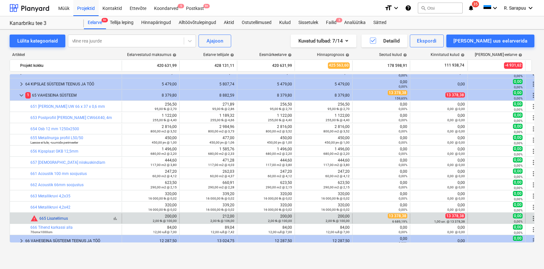
click at [53, 219] on link "665 Lisatellimus" at bounding box center [53, 218] width 28 height 4
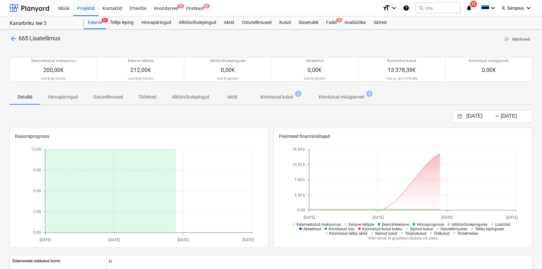
click at [279, 95] on p "Kinnitatud kulud" at bounding box center [276, 97] width 33 height 7
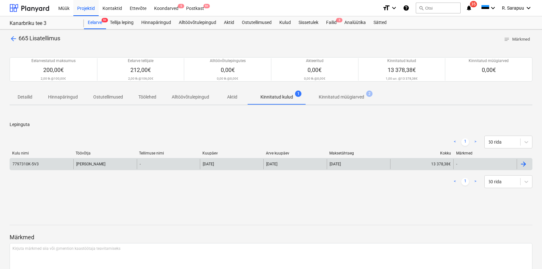
click at [104, 164] on div "Karl bilder" at bounding box center [104, 164] width 63 height 10
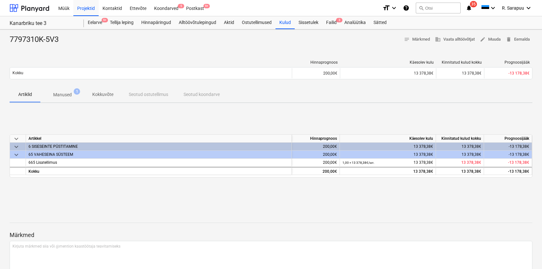
click at [63, 95] on p "Manused" at bounding box center [62, 95] width 19 height 7
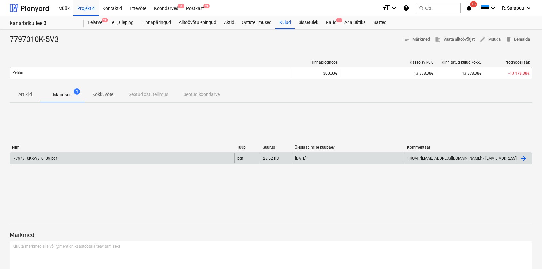
click at [48, 162] on div "7797310K-5V3_0109.pdf" at bounding box center [122, 158] width 224 height 10
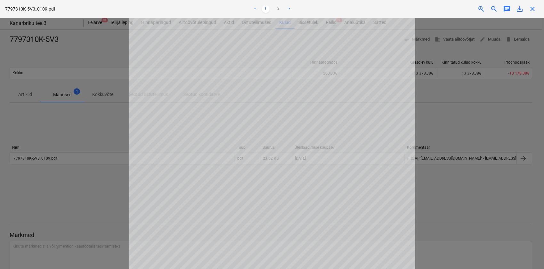
click at [533, 11] on span "close" at bounding box center [533, 9] width 8 height 8
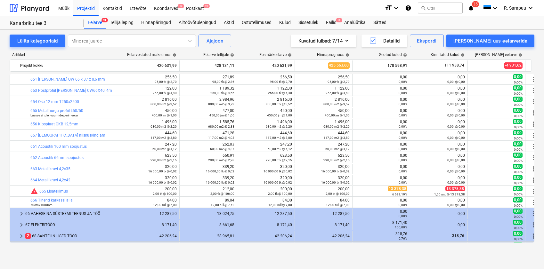
scroll to position [20, 0]
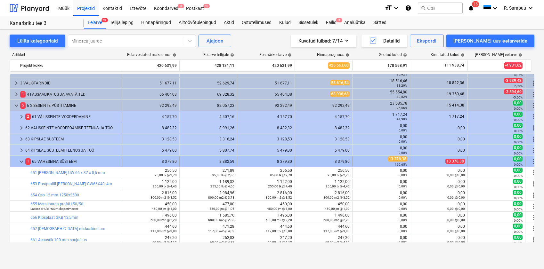
click at [21, 160] on span "keyboard_arrow_down" at bounding box center [22, 162] width 8 height 8
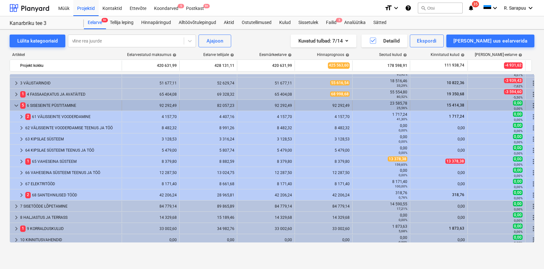
click at [17, 105] on span "keyboard_arrow_down" at bounding box center [16, 106] width 8 height 8
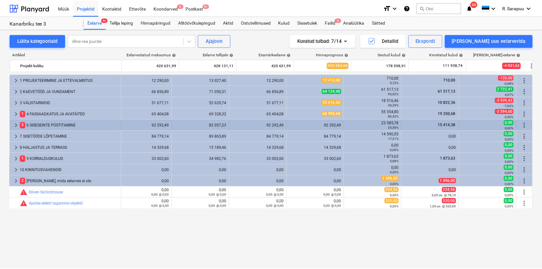
scroll to position [0, 0]
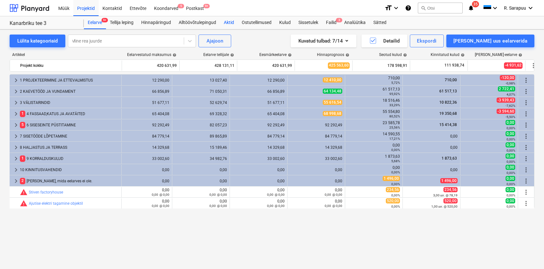
click at [231, 23] on div "Aktid" at bounding box center [229, 22] width 18 height 13
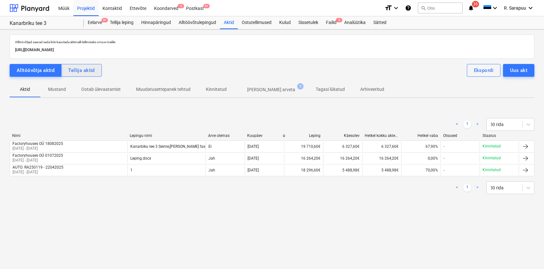
click at [77, 69] on div "Tellija aktid" at bounding box center [81, 70] width 27 height 8
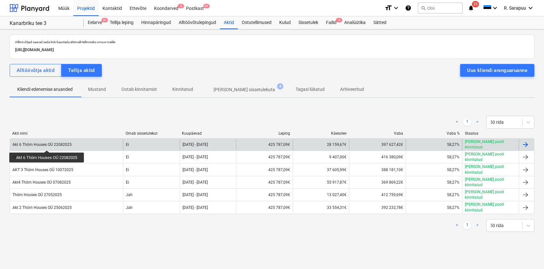
click at [47, 145] on div "Akt 6 Thörn Houses OÜ 22082025" at bounding box center [41, 144] width 59 height 4
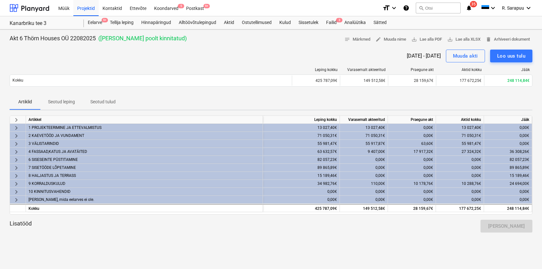
click at [43, 158] on div "6 SISESEINTE PÜSTITAMINE" at bounding box center [144, 160] width 232 height 8
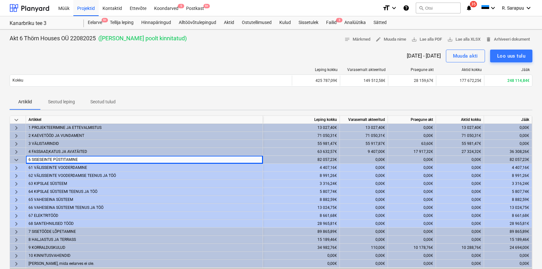
scroll to position [10, 0]
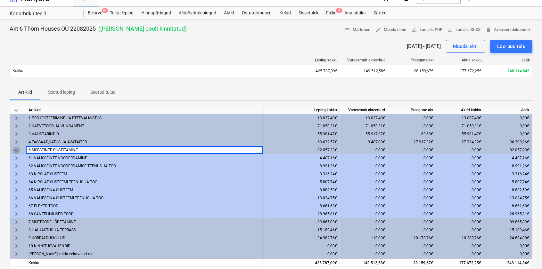
click at [19, 148] on span "keyboard_arrow_down" at bounding box center [16, 151] width 8 height 8
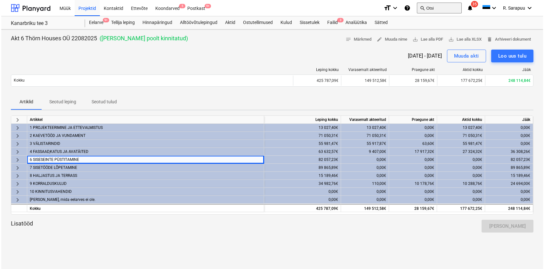
scroll to position [0, 0]
click at [437, 10] on button "search Otsi" at bounding box center [438, 8] width 45 height 11
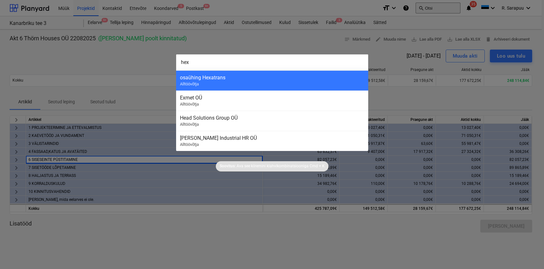
type input "hexa"
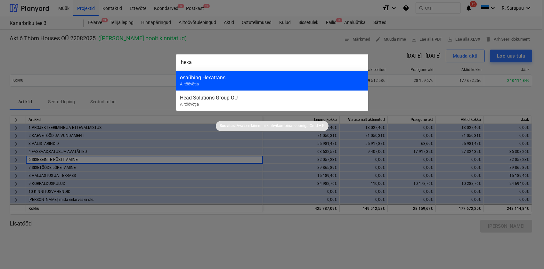
click at [272, 77] on div "osaühing Hexatrans" at bounding box center [272, 78] width 184 height 6
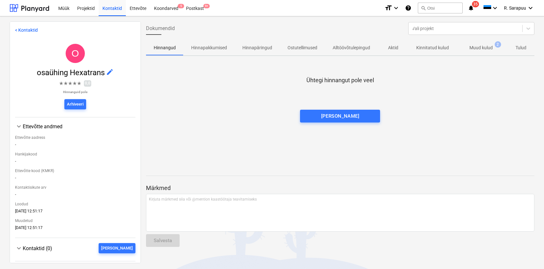
click at [474, 48] on p "Muud kulud" at bounding box center [480, 48] width 23 height 7
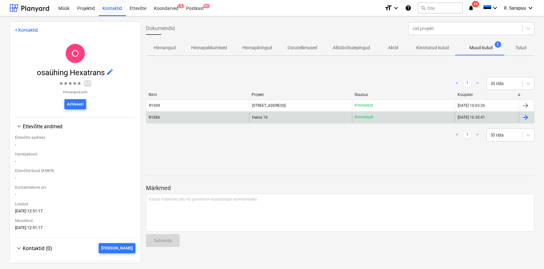
click at [263, 118] on span "Heina 16" at bounding box center [260, 117] width 16 height 4
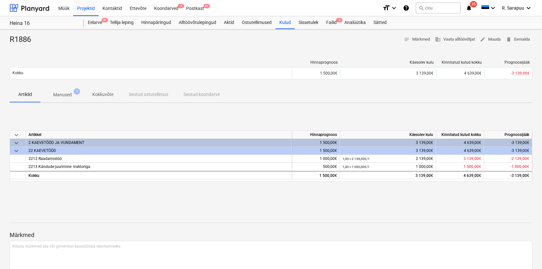
click at [71, 99] on span "Manused 1" at bounding box center [62, 95] width 44 height 12
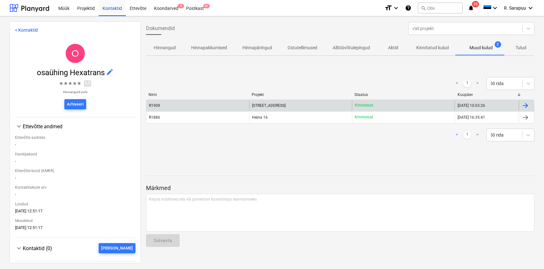
click at [191, 105] on div "R1909" at bounding box center [197, 106] width 103 height 10
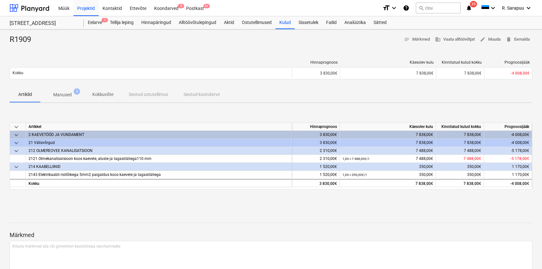
click at [67, 94] on p "Manused" at bounding box center [62, 95] width 19 height 7
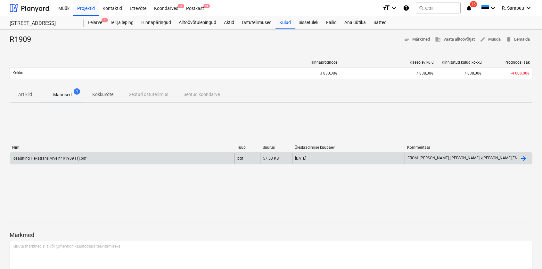
click at [76, 160] on div "osaühing Hexatrans Arve nr R1909 (1).pdf" at bounding box center [122, 158] width 224 height 10
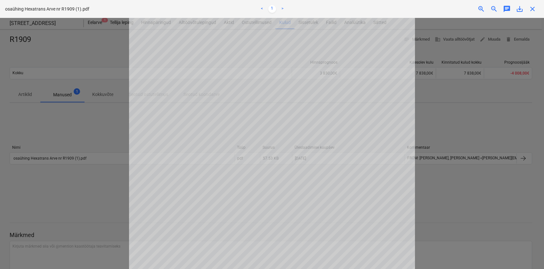
click at [533, 10] on span "close" at bounding box center [533, 9] width 8 height 8
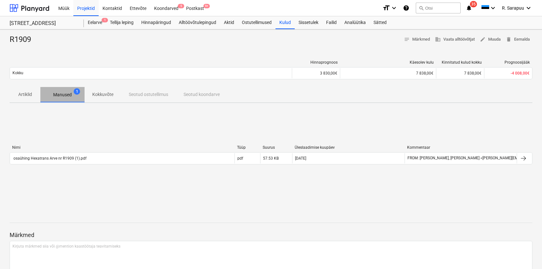
click at [68, 93] on p "Manused" at bounding box center [62, 95] width 19 height 7
click at [196, 20] on div "Alltöövõtulepingud" at bounding box center [197, 22] width 45 height 13
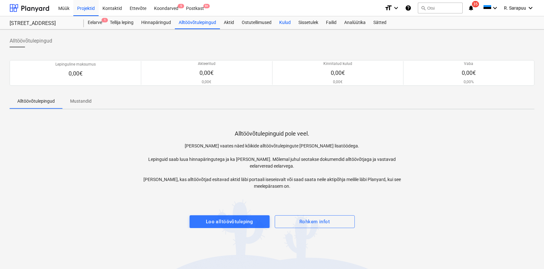
click at [285, 17] on div "Kulud" at bounding box center [284, 22] width 19 height 13
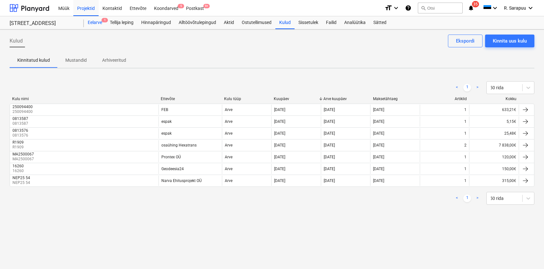
click at [95, 22] on div "Eelarve 1" at bounding box center [95, 22] width 22 height 13
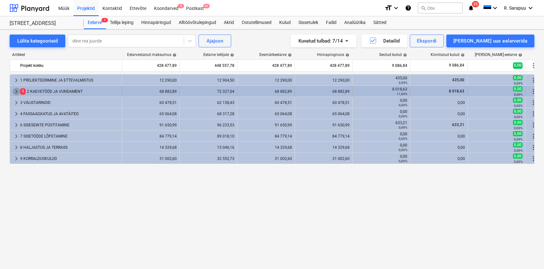
click at [18, 92] on span "keyboard_arrow_right" at bounding box center [16, 92] width 8 height 8
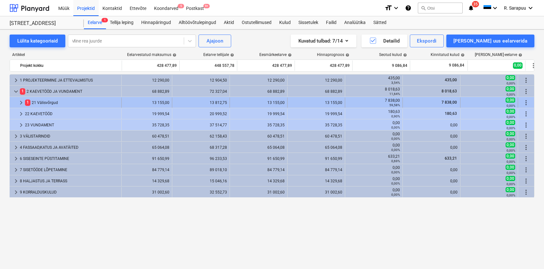
scroll to position [0, 7]
click at [439, 102] on div "7 838,00" at bounding box center [431, 102] width 52 height 5
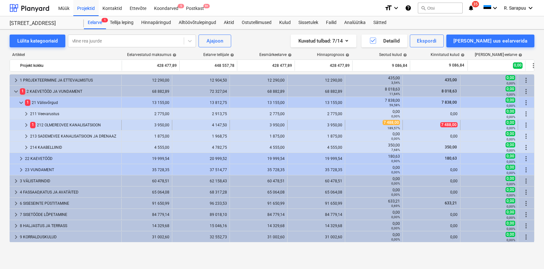
click at [442, 123] on span "7 488,00" at bounding box center [448, 124] width 17 height 5
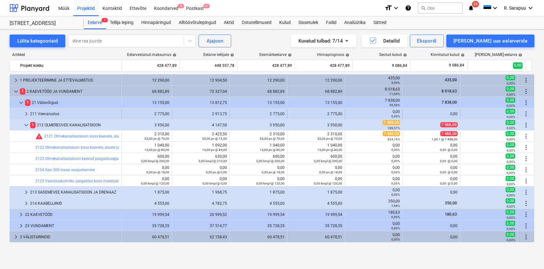
scroll to position [0, 0]
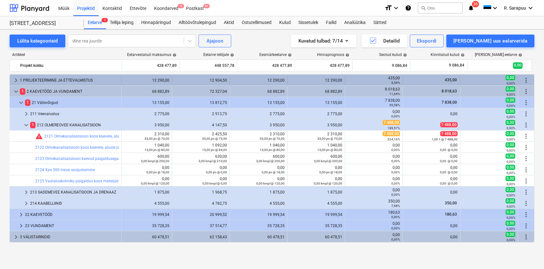
click at [12, 77] on span "keyboard_arrow_right" at bounding box center [16, 81] width 8 height 8
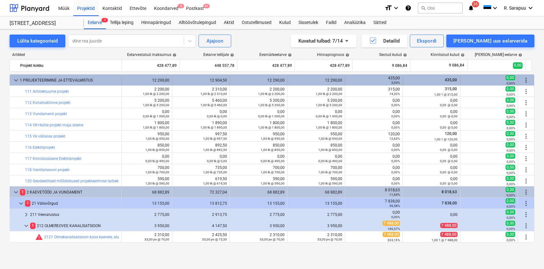
click at [15, 79] on span "keyboard_arrow_down" at bounding box center [16, 81] width 8 height 8
